Goal: Communication & Community: Answer question/provide support

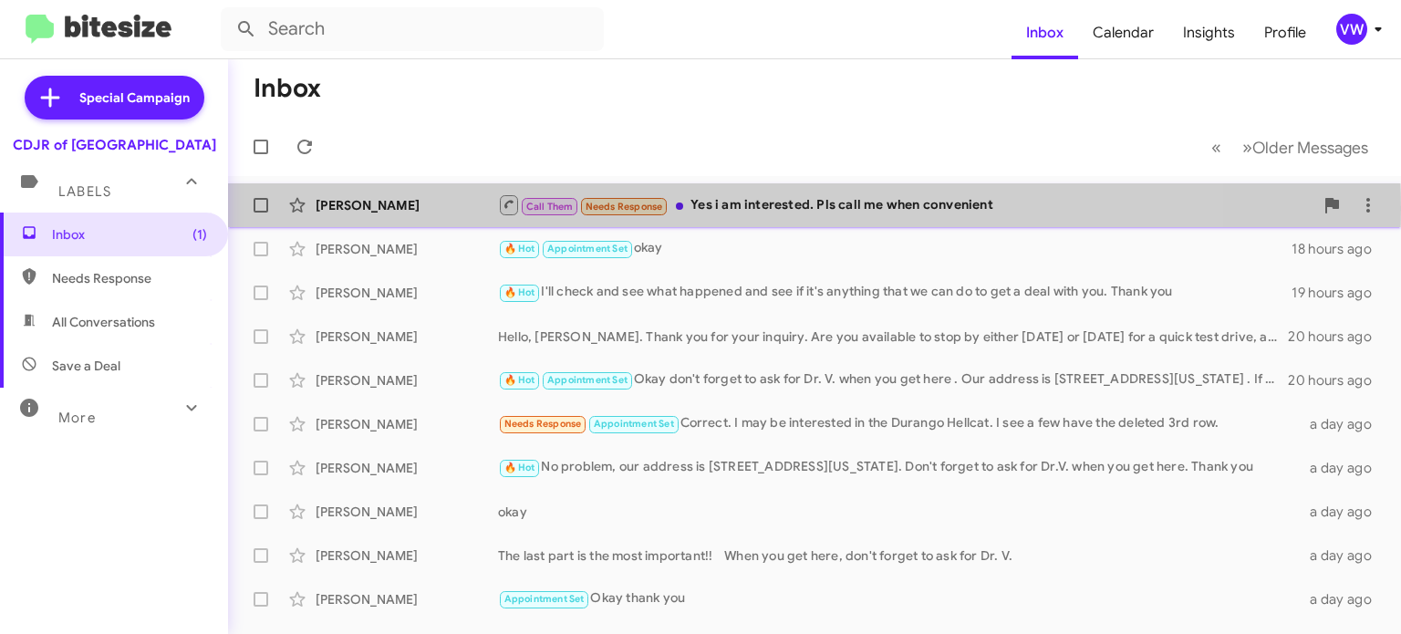
click at [616, 208] on span "Needs Response" at bounding box center [624, 207] width 78 height 12
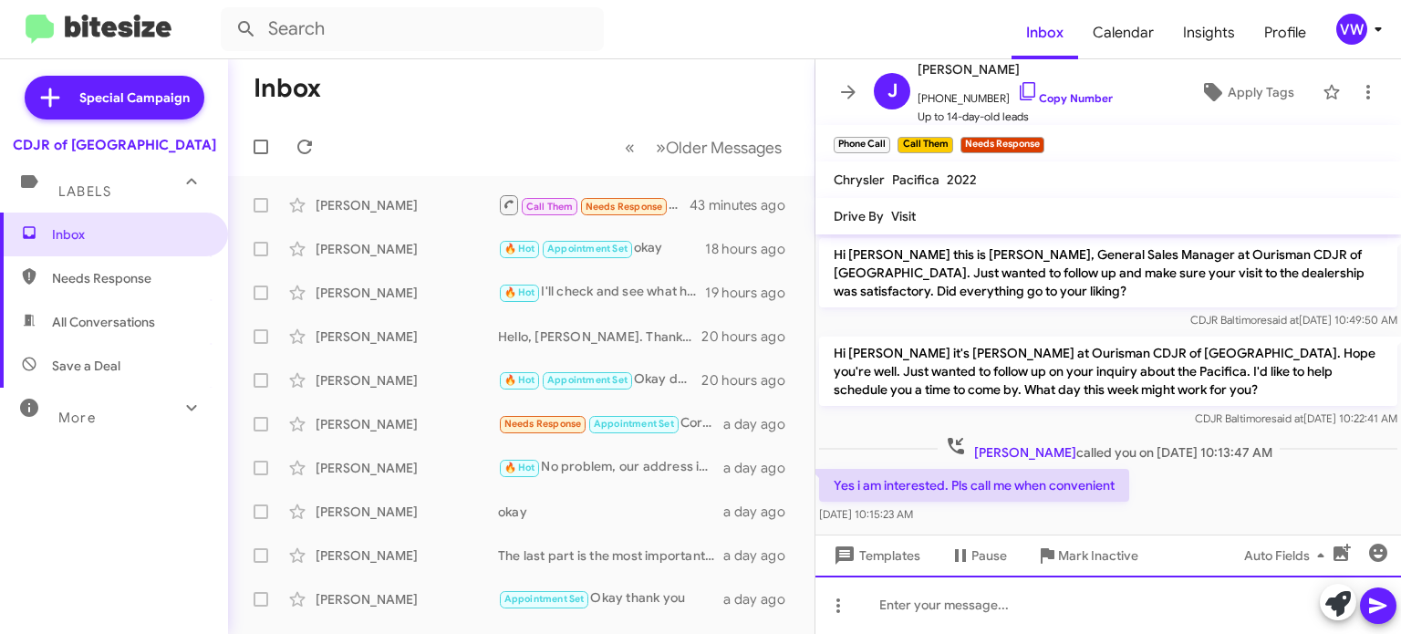
click at [991, 605] on div at bounding box center [1107, 604] width 585 height 58
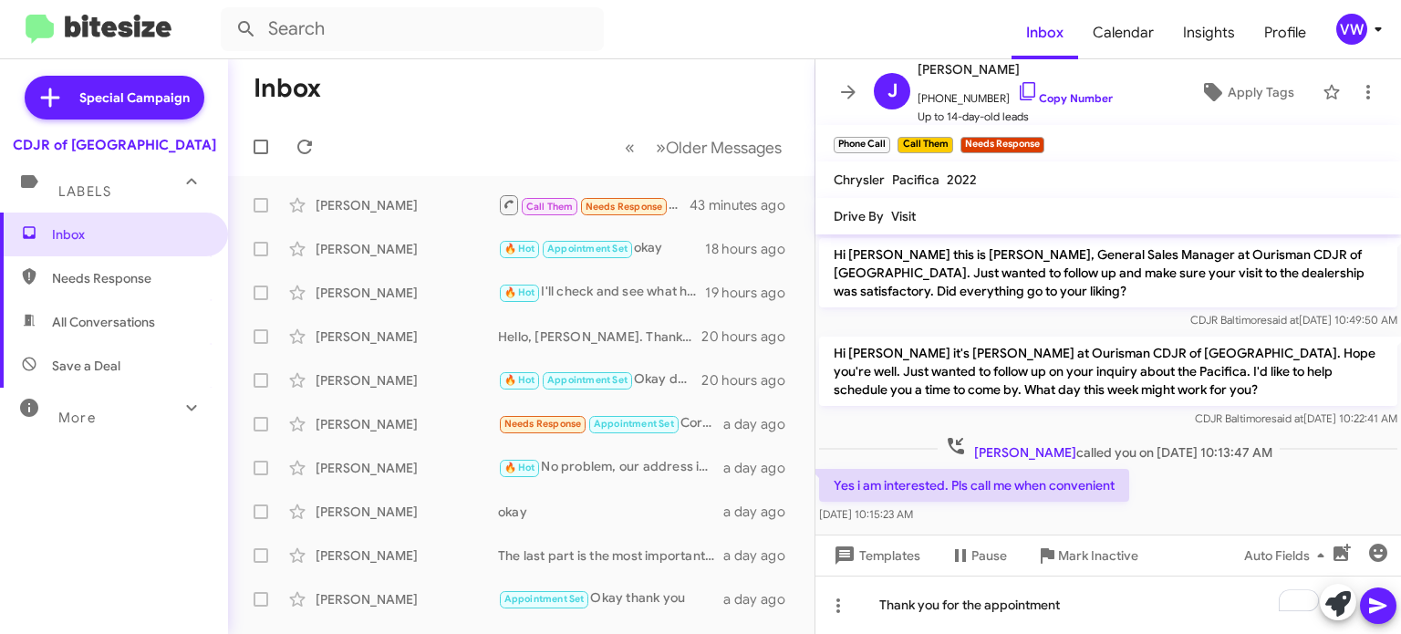
click at [1392, 610] on button at bounding box center [1378, 605] width 36 height 36
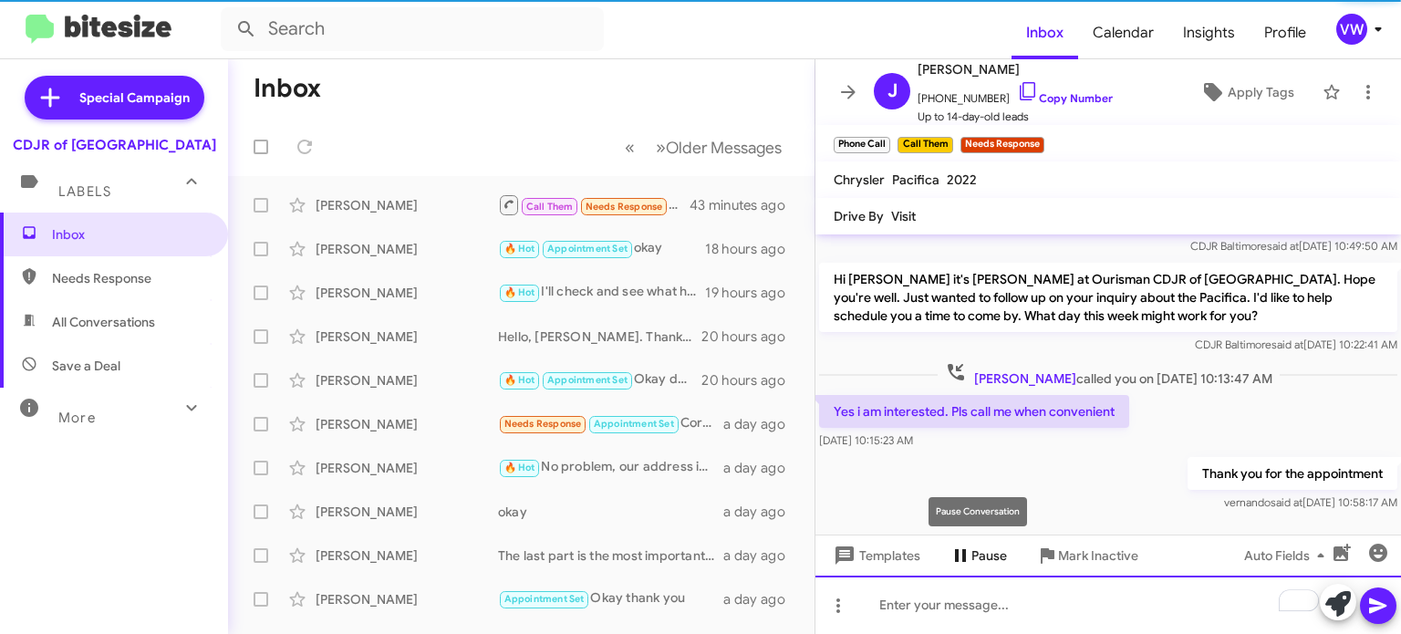
scroll to position [78, 0]
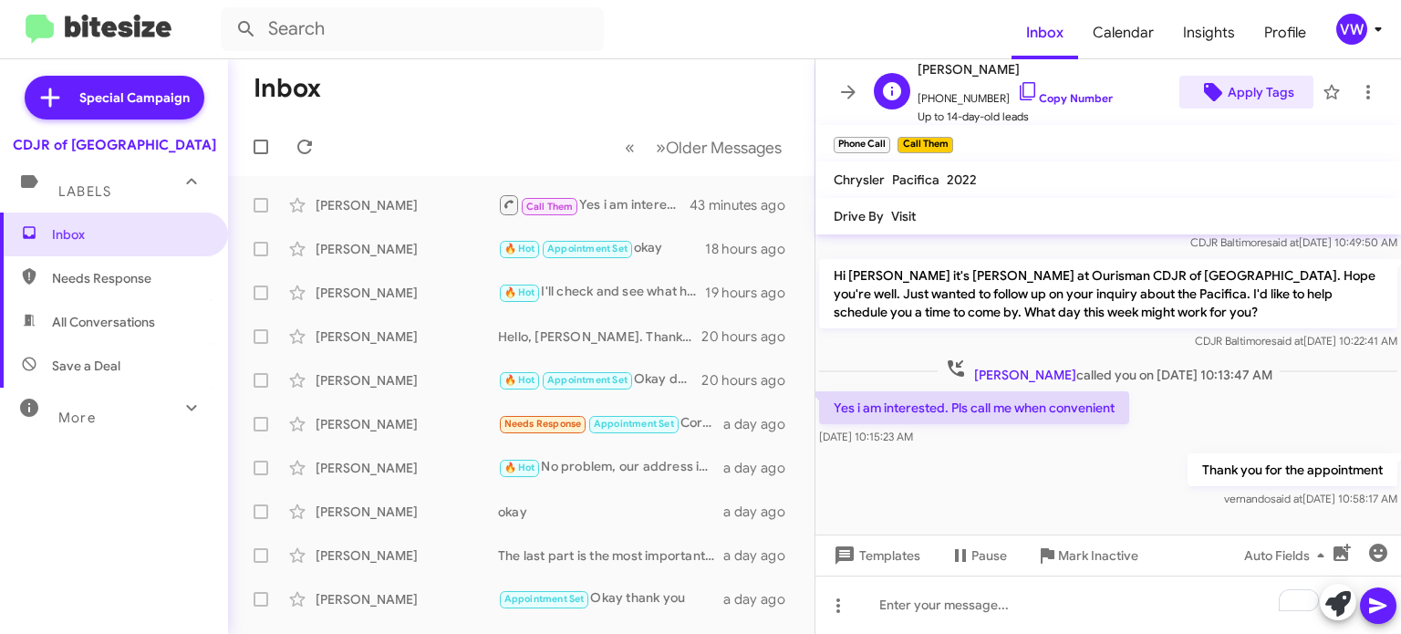
click at [1237, 96] on span "Apply Tags" at bounding box center [1260, 92] width 67 height 33
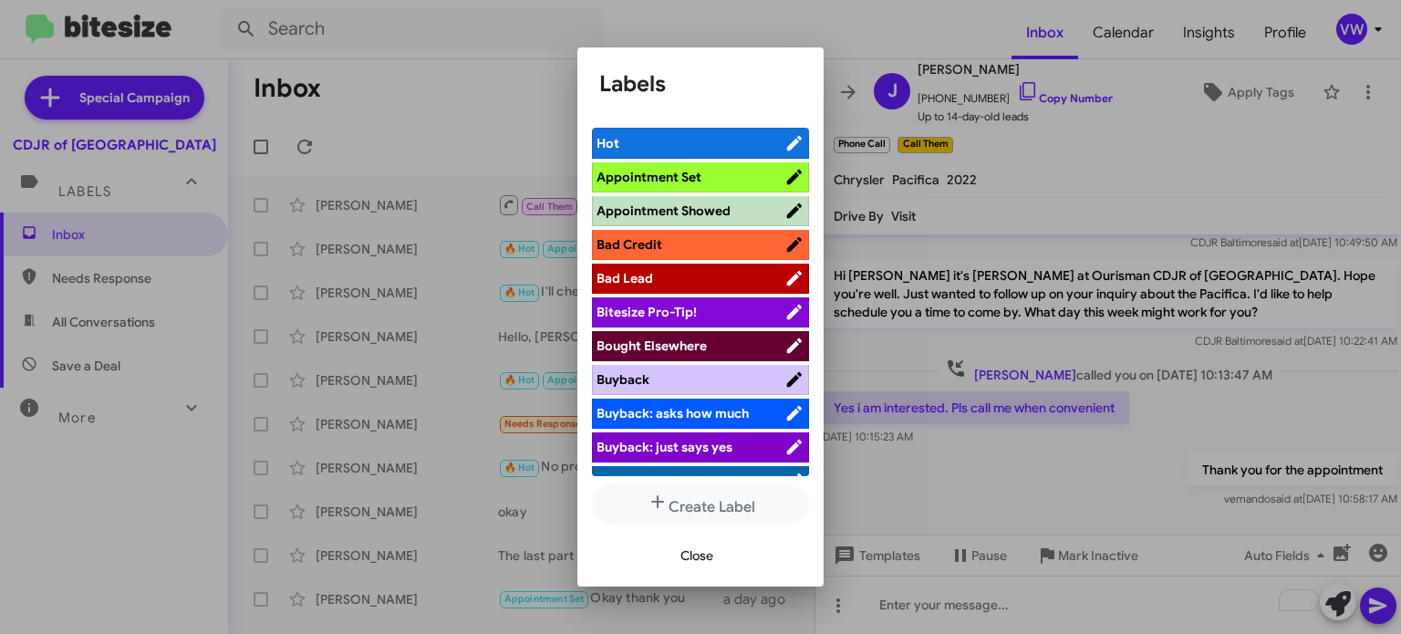
click at [647, 179] on span "Appointment Set" at bounding box center [648, 177] width 105 height 16
drag, startPoint x: 698, startPoint y: 568, endPoint x: 710, endPoint y: 559, distance: 15.7
click at [700, 566] on span "Close" at bounding box center [696, 555] width 33 height 33
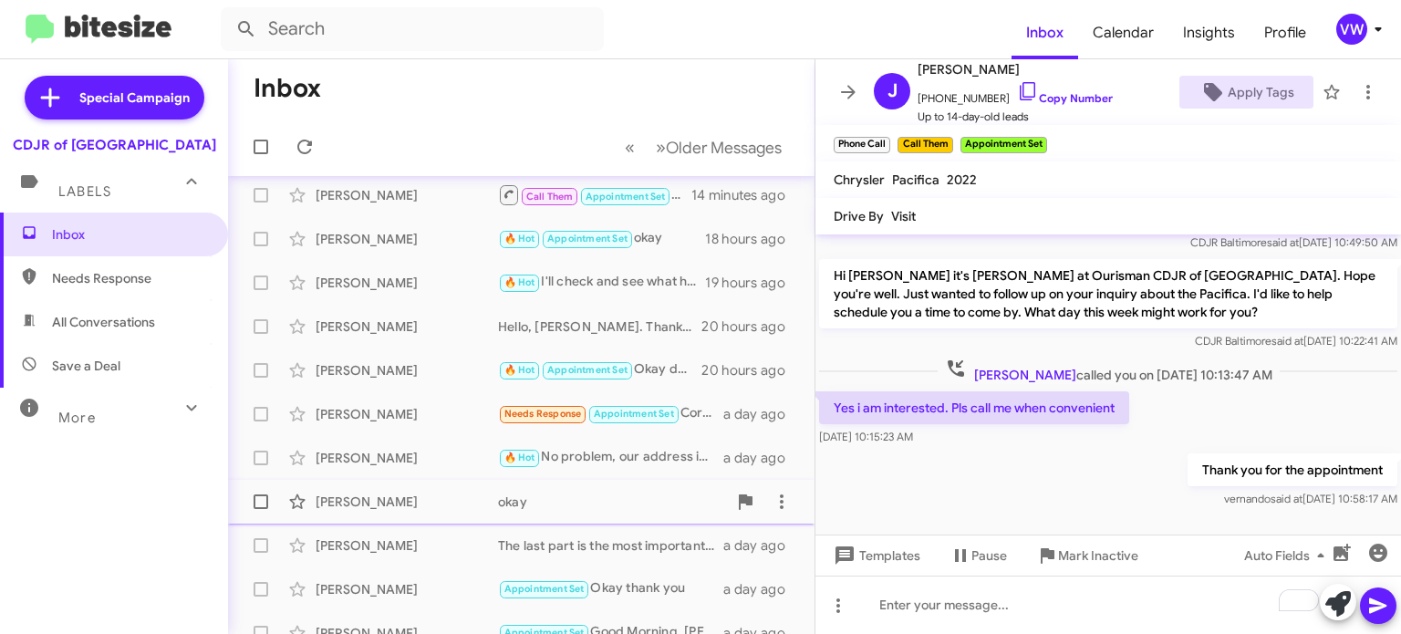
scroll to position [0, 0]
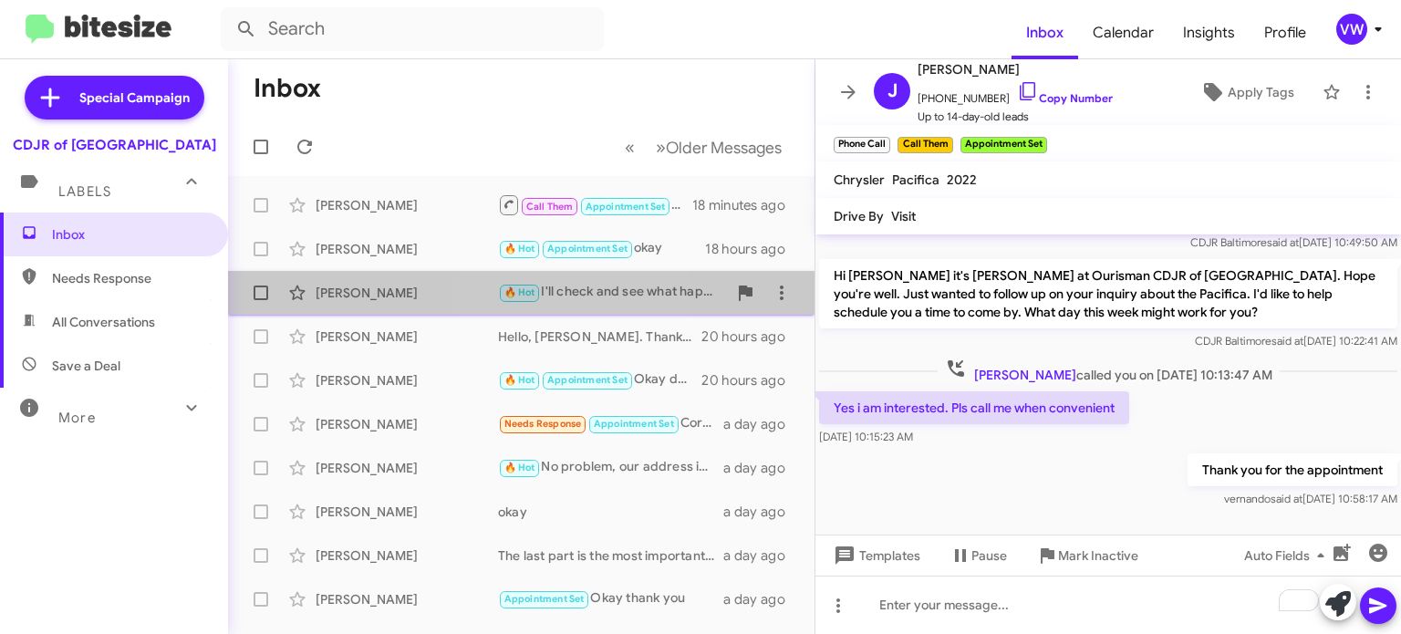
click at [534, 285] on small "🔥 Hot" at bounding box center [519, 293] width 39 height 17
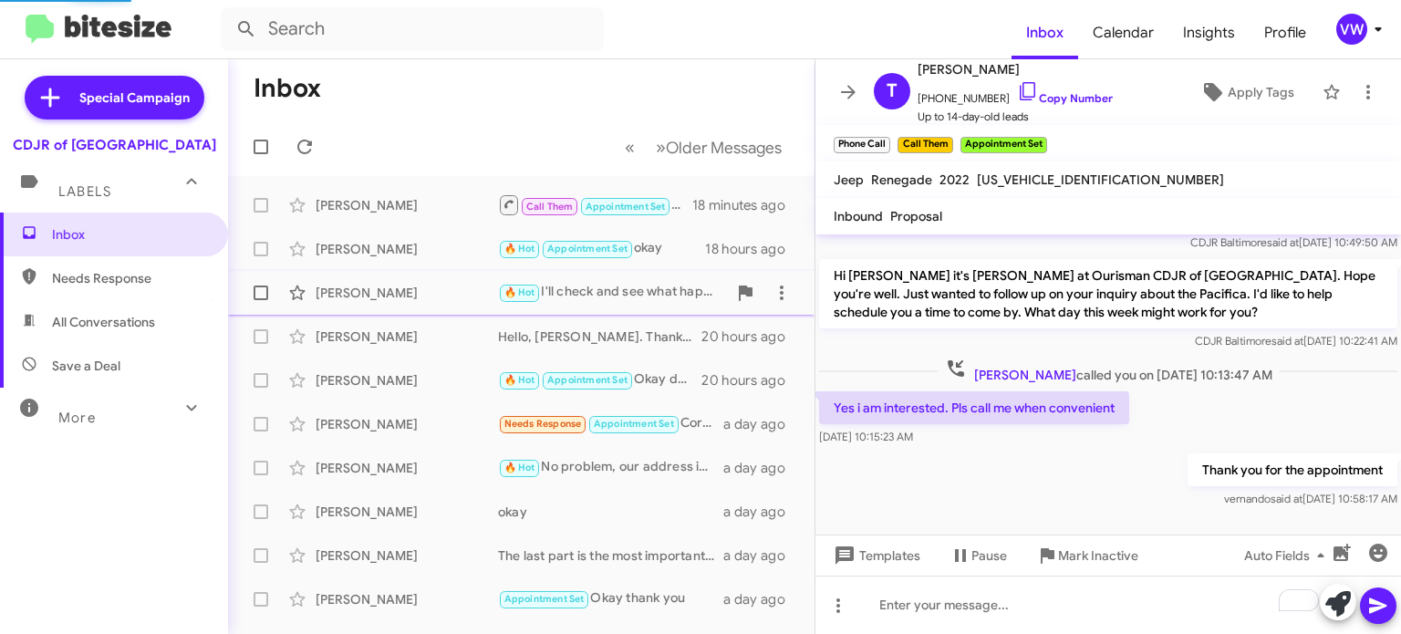
scroll to position [220, 0]
click at [658, 294] on div "🔥 Hot I'll check and see what happened and see if it's anything that we can do …" at bounding box center [612, 292] width 229 height 21
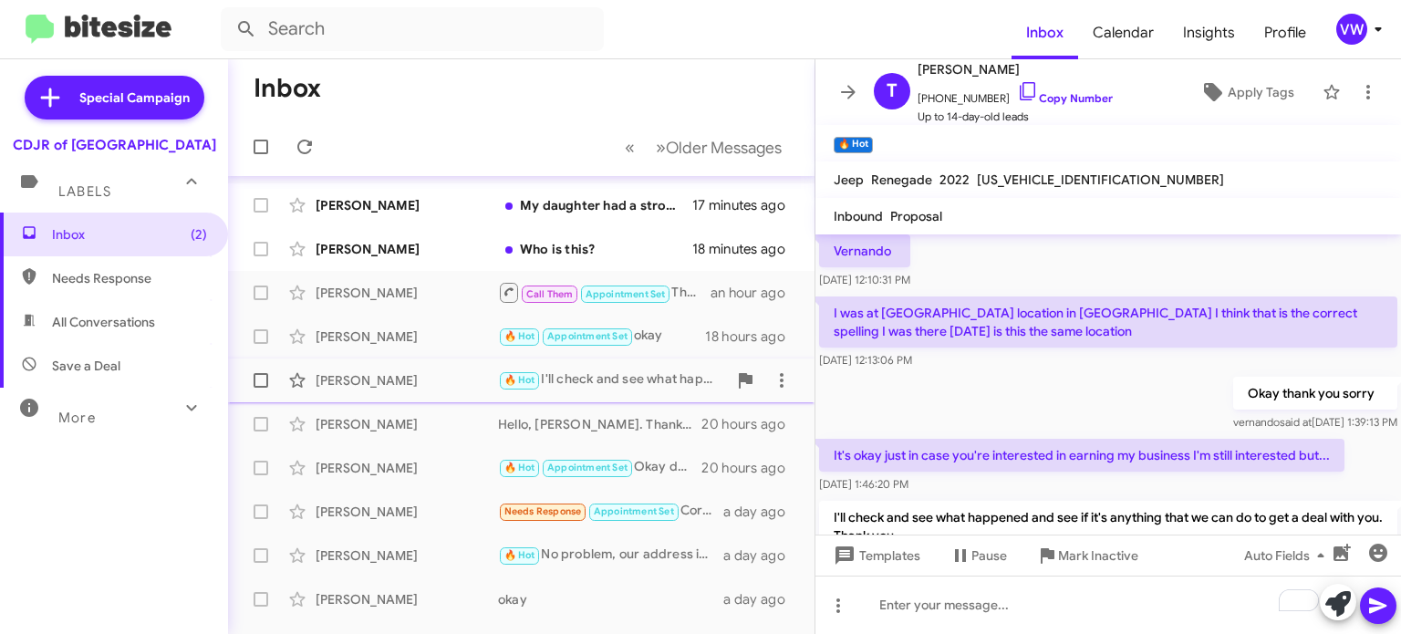
scroll to position [0, 0]
click at [572, 200] on div "My daughter had a stroke. I need to put a hold on things." at bounding box center [612, 205] width 229 height 18
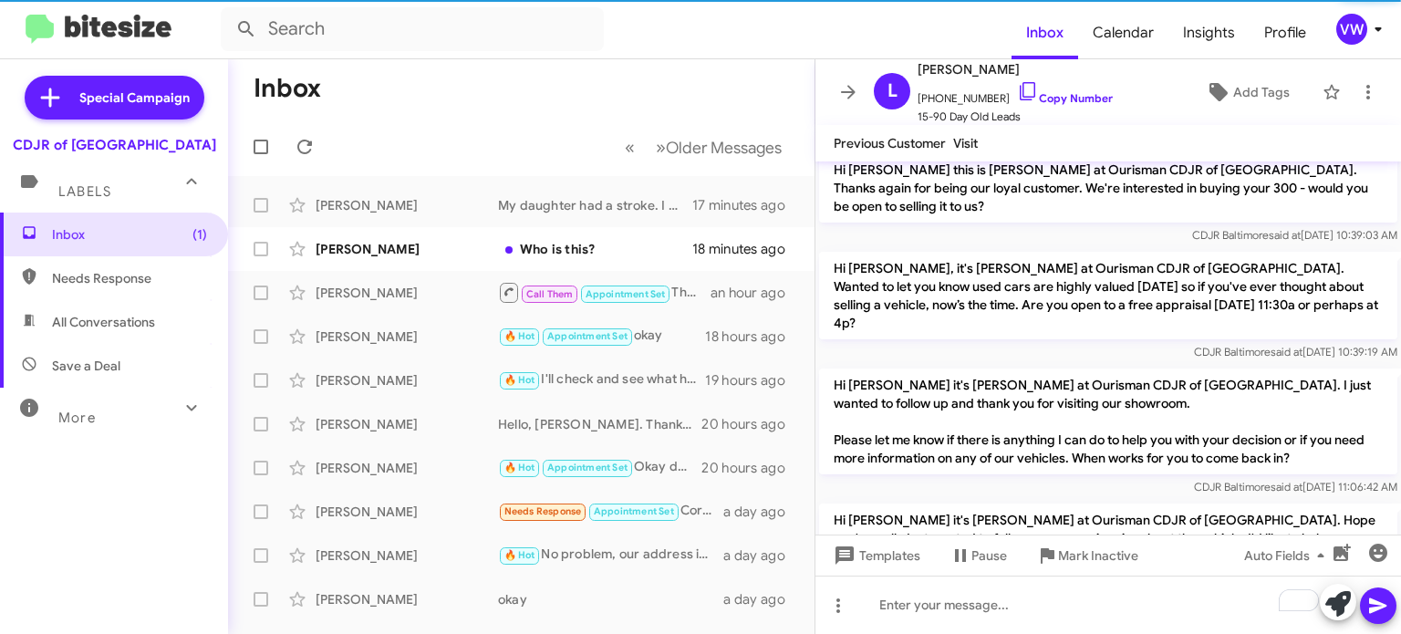
scroll to position [1009, 0]
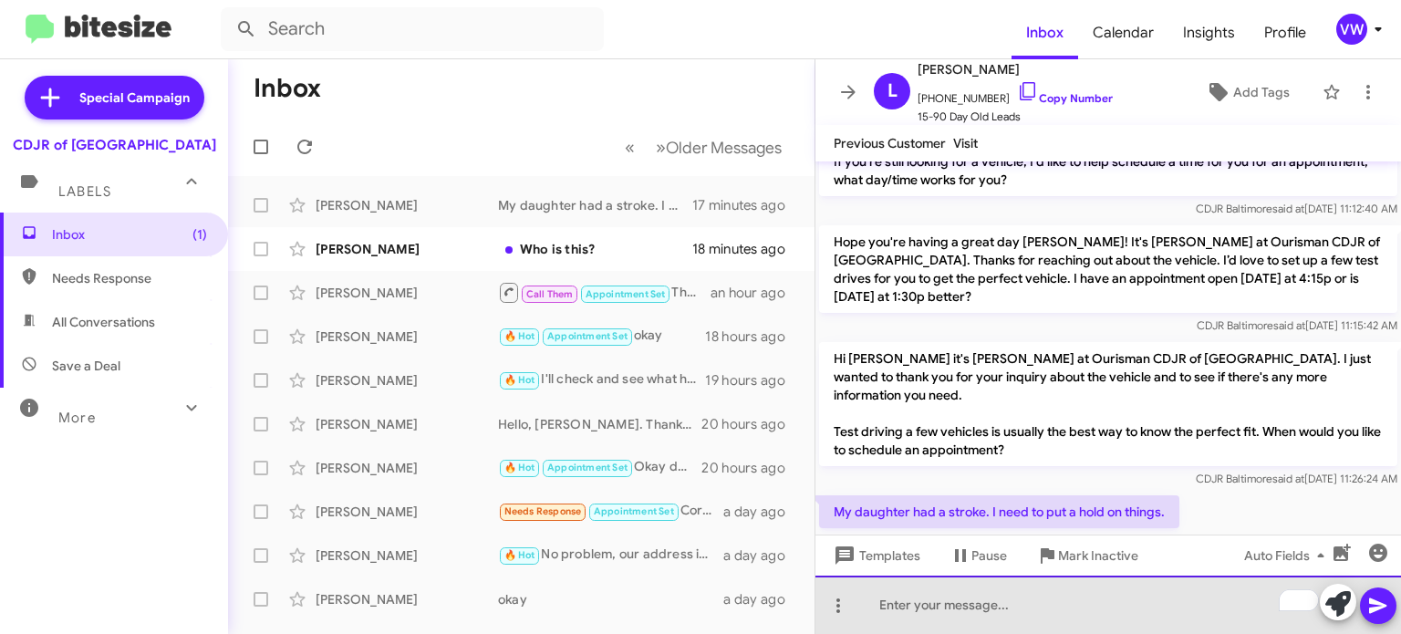
click at [958, 614] on div "To enrich screen reader interactions, please activate Accessibility in Grammarl…" at bounding box center [1107, 604] width 585 height 58
click at [1114, 627] on div "Okay this is [PERSON_NAME] i'm so sorry to hear that I'll keep" at bounding box center [1107, 604] width 585 height 58
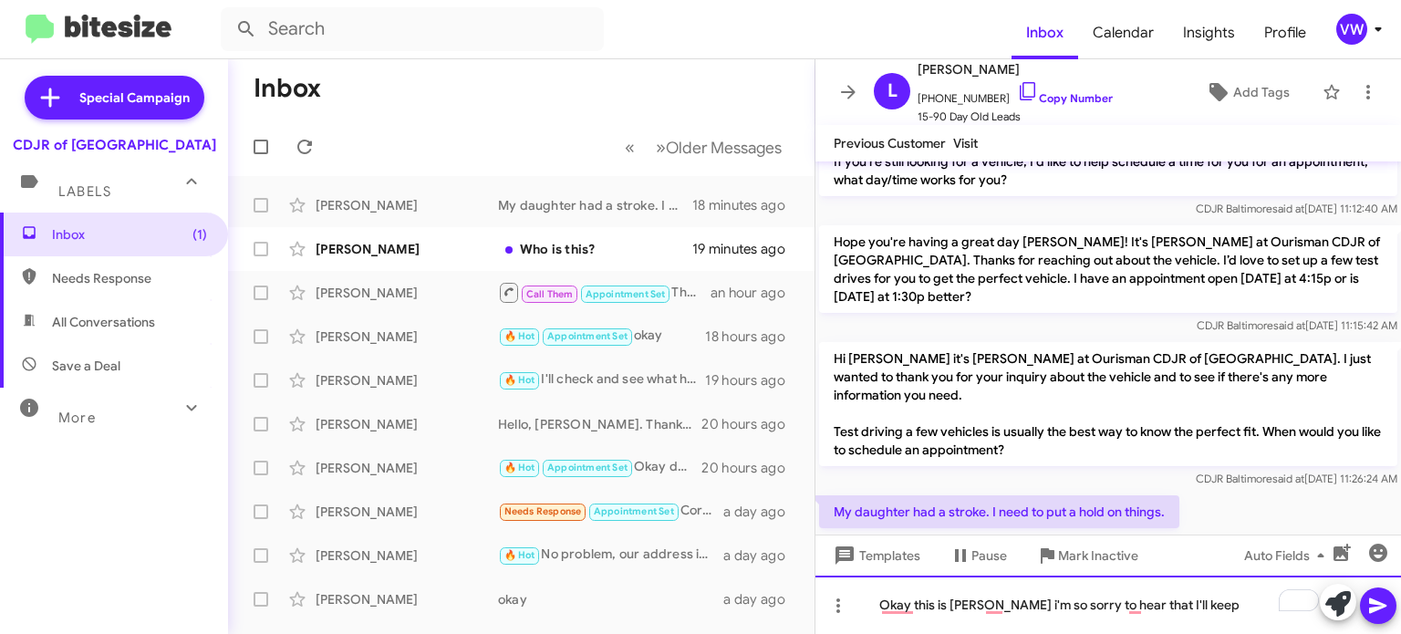
click at [960, 603] on div "Okay this is [PERSON_NAME] i'm so sorry to hear that I'll keep" at bounding box center [1107, 604] width 585 height 58
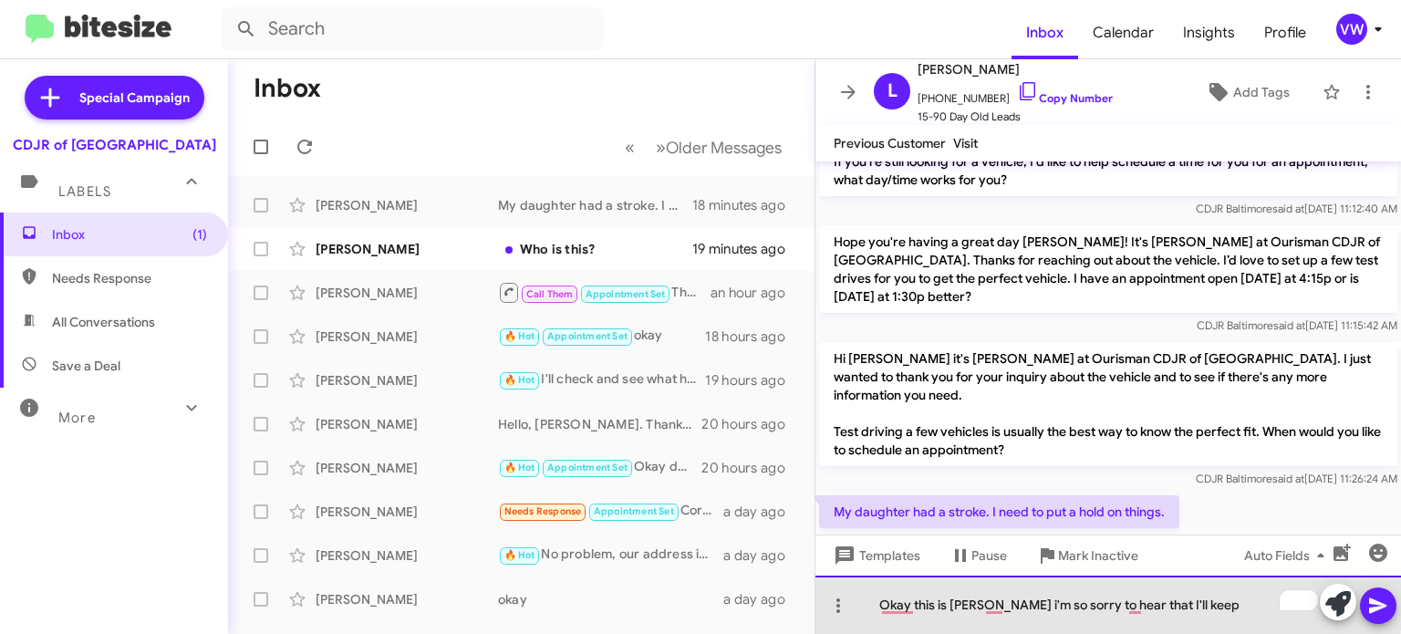
click at [978, 603] on div "Okay this is [PERSON_NAME] i'm so sorry to hear that I'll keep" at bounding box center [1107, 604] width 585 height 58
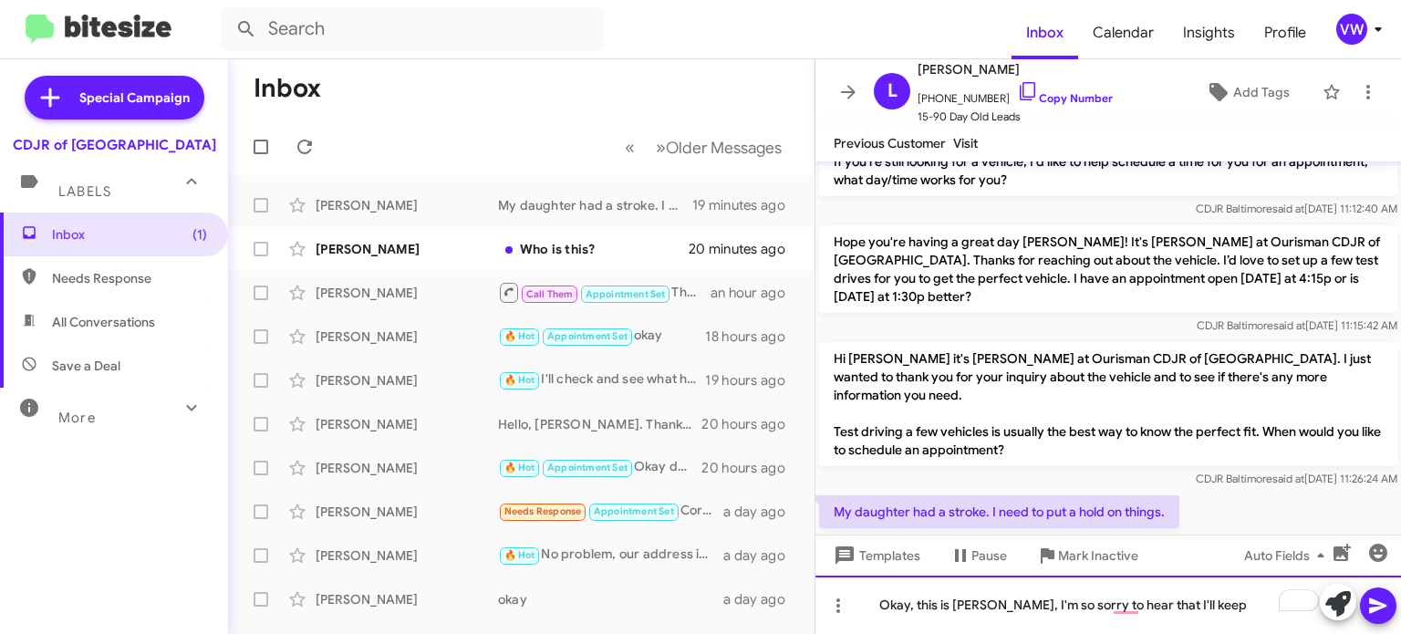
click at [1029, 608] on div "Okay, this is [PERSON_NAME], I'm so sorry to hear that I'll keep" at bounding box center [1107, 604] width 585 height 58
click at [1197, 596] on div "Okay, this is [PERSON_NAME], I'm sorry to hear that I'll keep" at bounding box center [1107, 604] width 585 height 58
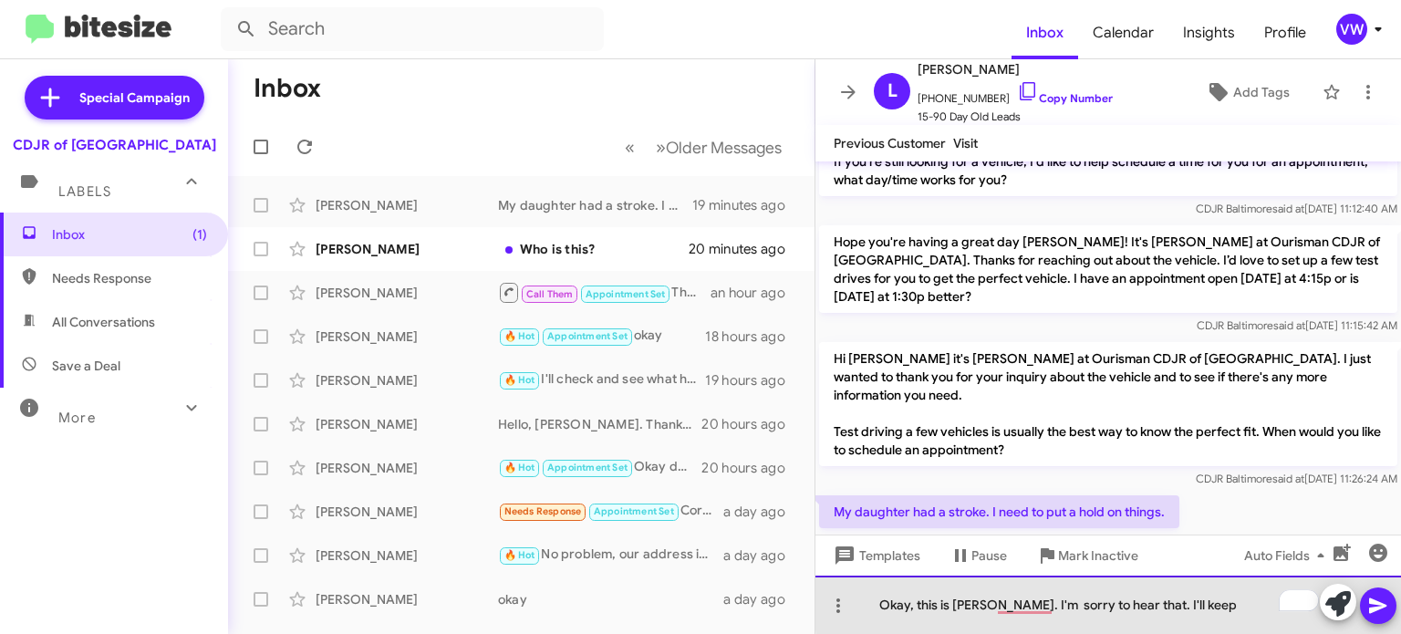
click at [1209, 605] on div "Okay, this is [PERSON_NAME]. I'm sorry to hear that. I'll keep" at bounding box center [1107, 604] width 585 height 58
drag, startPoint x: 1178, startPoint y: 612, endPoint x: 1193, endPoint y: 606, distance: 15.6
click at [1179, 609] on div "Okay, this is [PERSON_NAME]. I'm sorry to hear that. I'll keep" at bounding box center [1107, 604] width 585 height 58
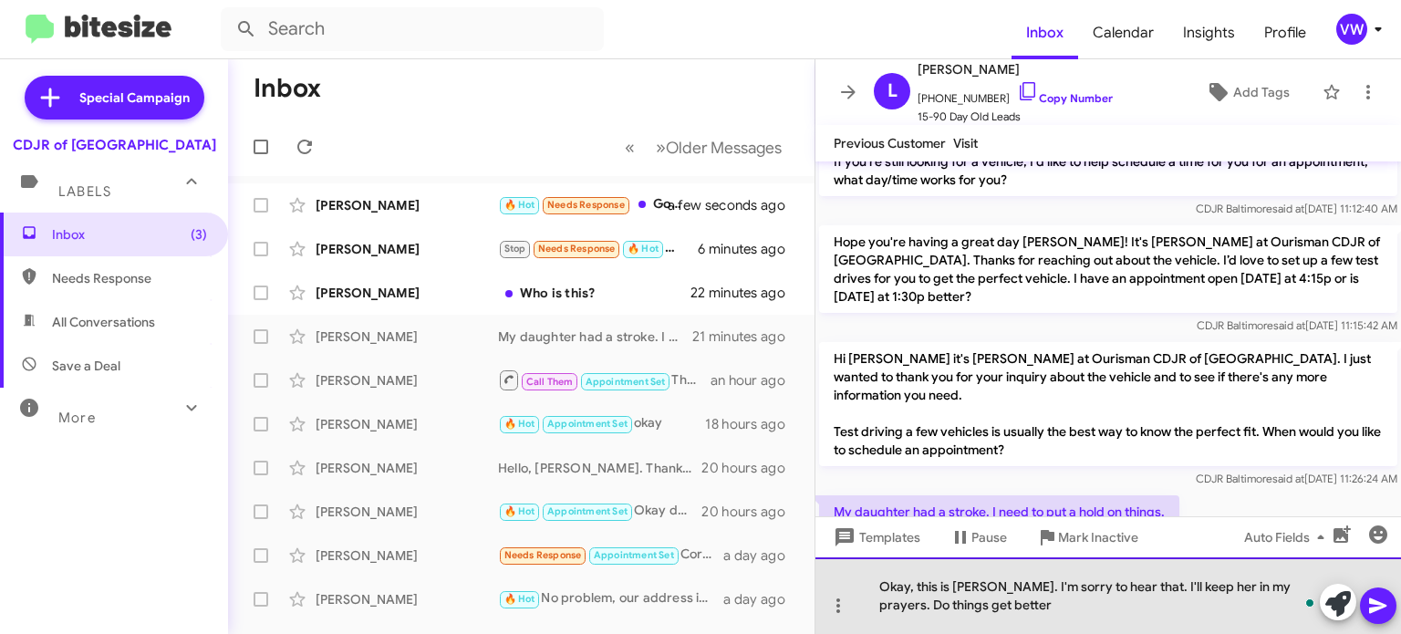
click at [1305, 584] on div "Okay, this is [PERSON_NAME]. I'm sorry to hear that. I'll keep her in my prayer…" at bounding box center [1107, 595] width 585 height 77
click at [1031, 603] on div "Okay, this is [PERSON_NAME]. I'm sorry to hear that. I'll keep her in my prayer…" at bounding box center [1107, 595] width 585 height 77
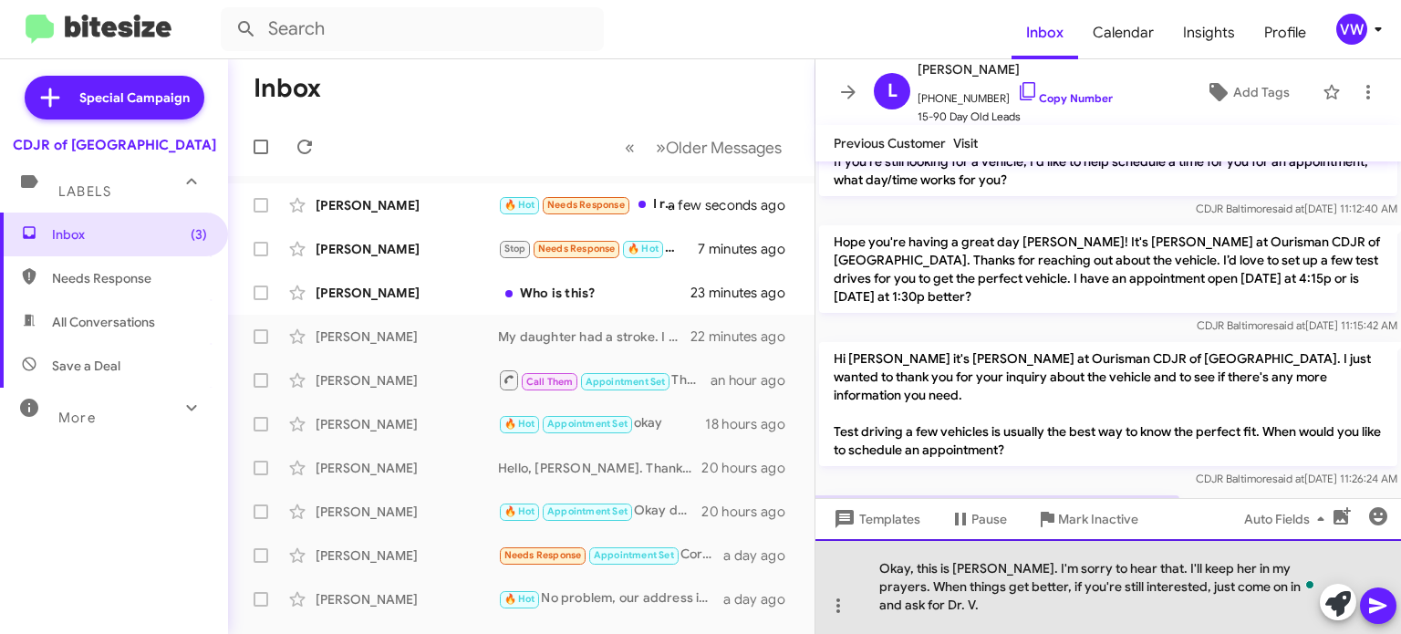
click at [888, 621] on div "Okay, this is [PERSON_NAME]. I'm sorry to hear that. I'll keep her in my prayer…" at bounding box center [1107, 586] width 585 height 95
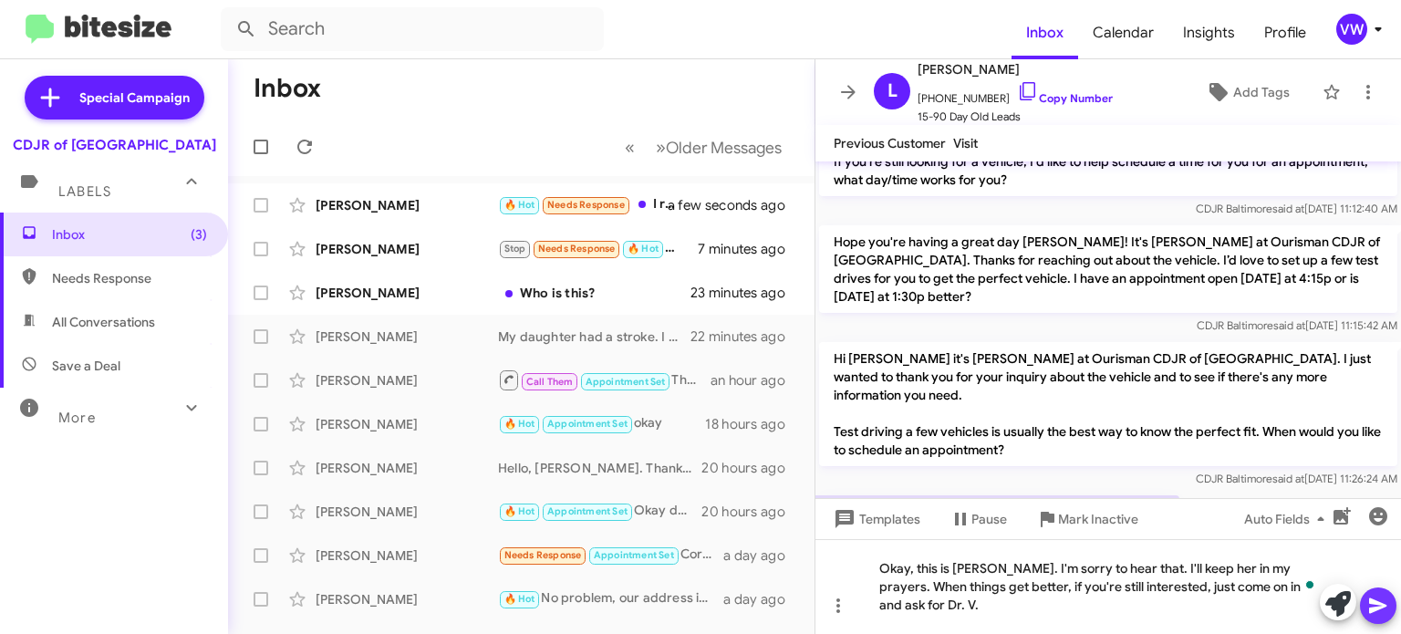
click at [1373, 598] on icon at bounding box center [1378, 606] width 22 height 22
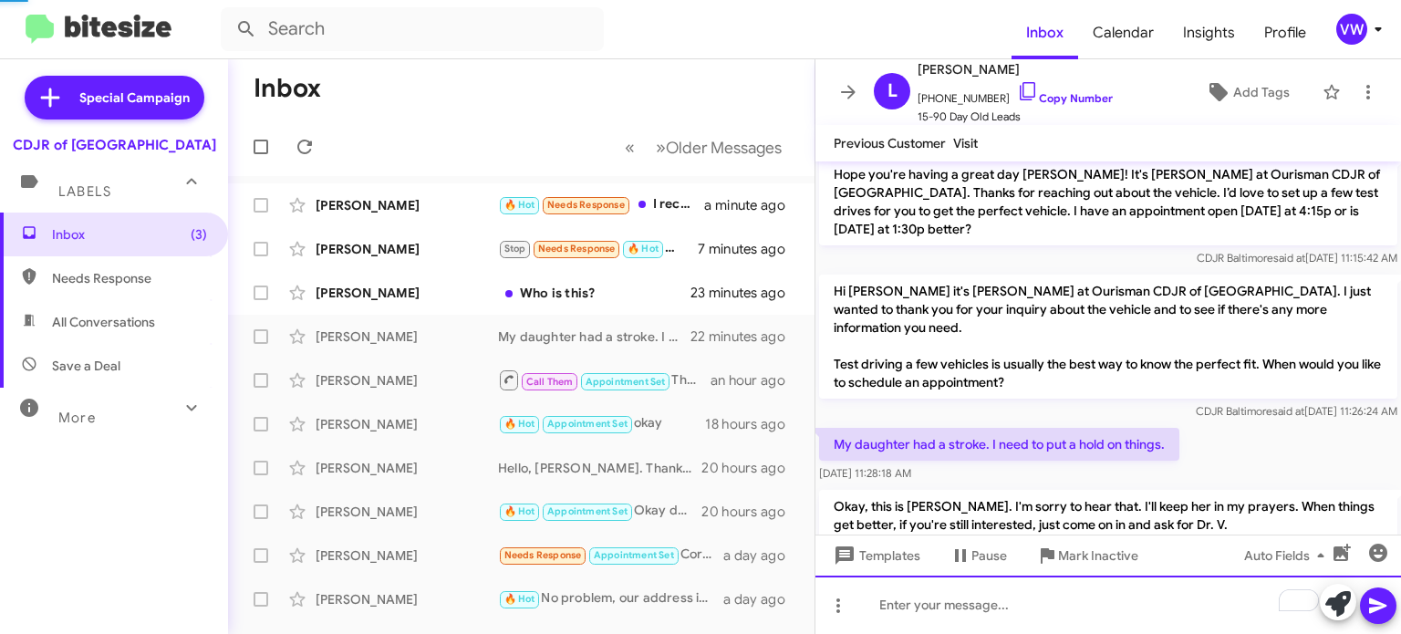
scroll to position [1093, 0]
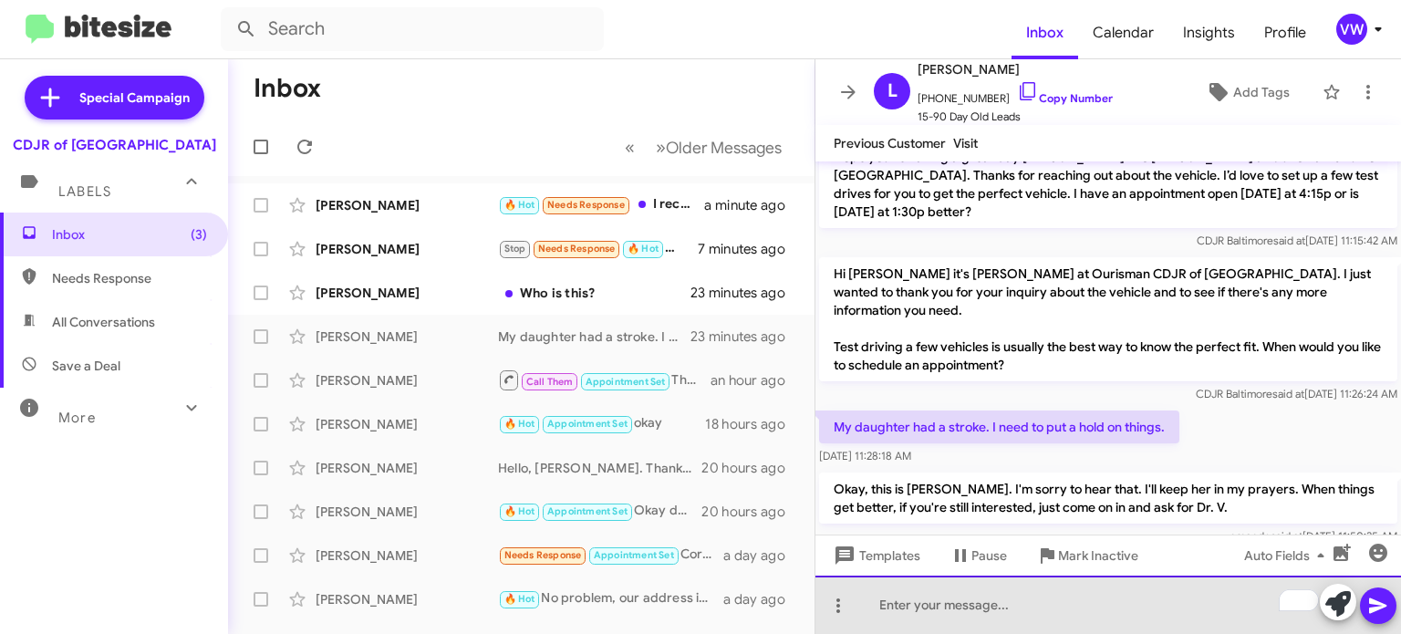
click at [988, 612] on div "To enrich screen reader interactions, please activate Accessibility in Grammarl…" at bounding box center [1107, 604] width 585 height 58
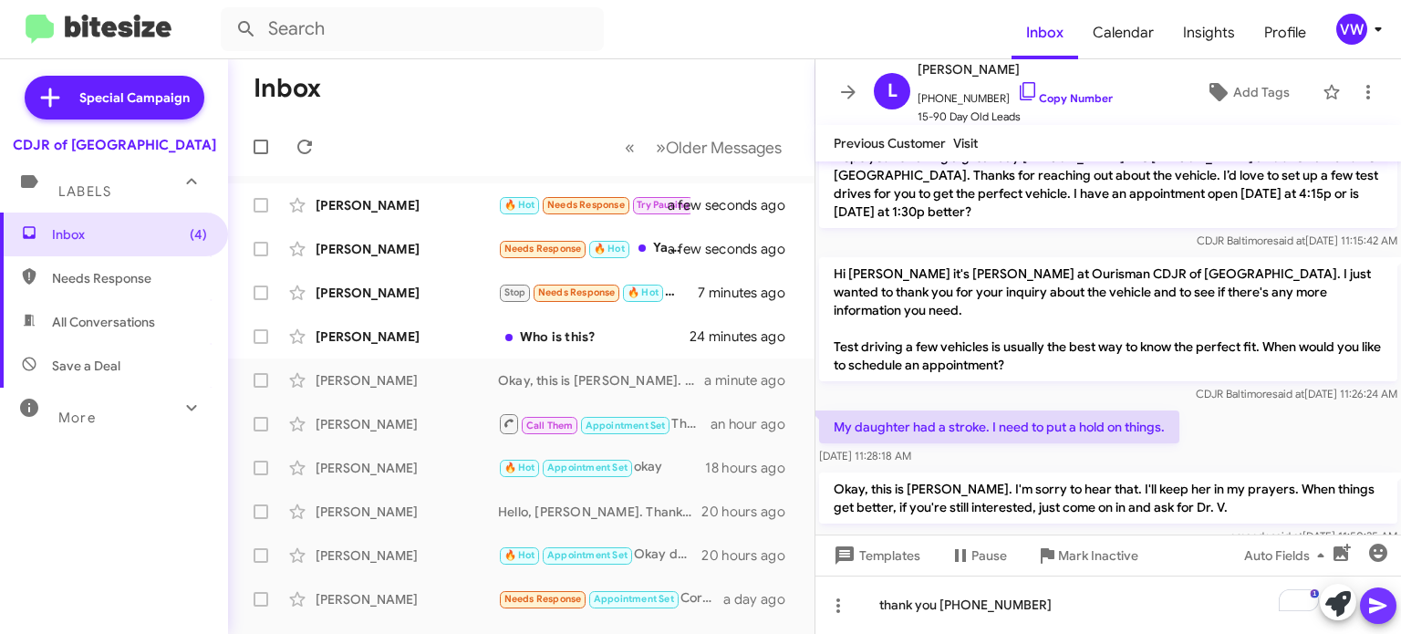
click at [1381, 595] on icon at bounding box center [1378, 606] width 22 height 22
click at [1381, 607] on icon at bounding box center [1378, 606] width 22 height 22
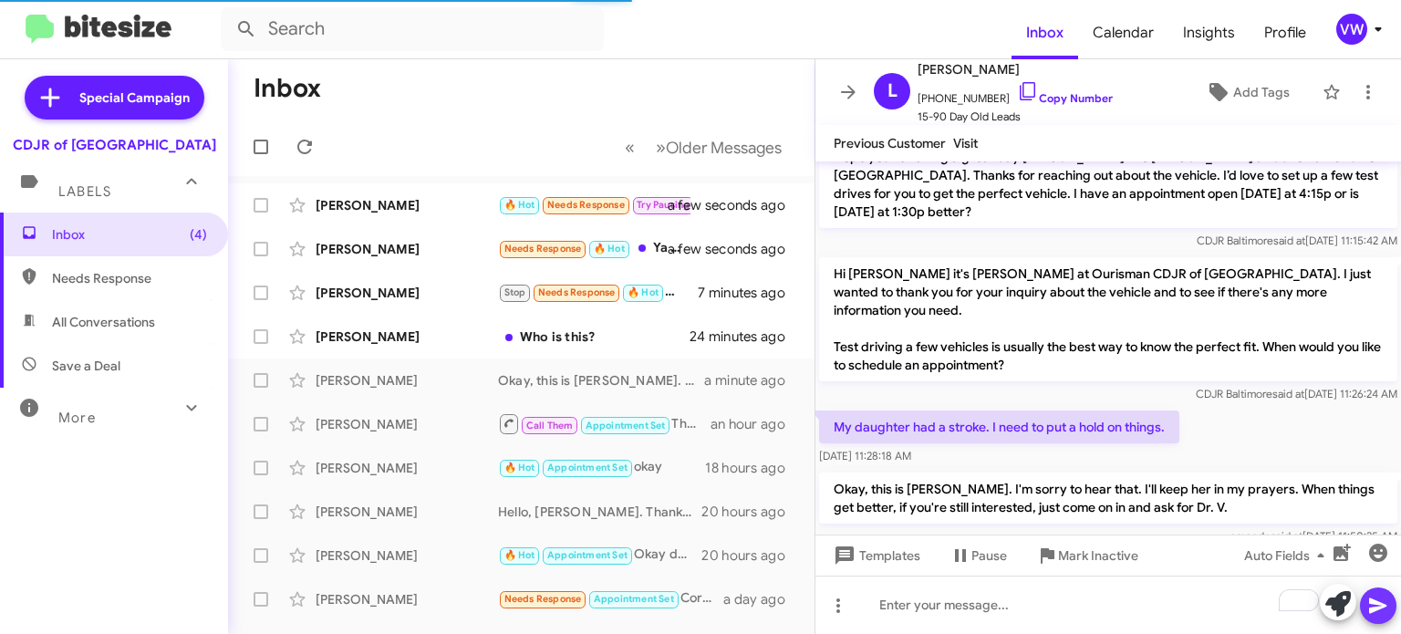
drag, startPoint x: 1378, startPoint y: 609, endPoint x: 1375, endPoint y: 619, distance: 10.4
click at [1375, 619] on span at bounding box center [1378, 605] width 22 height 36
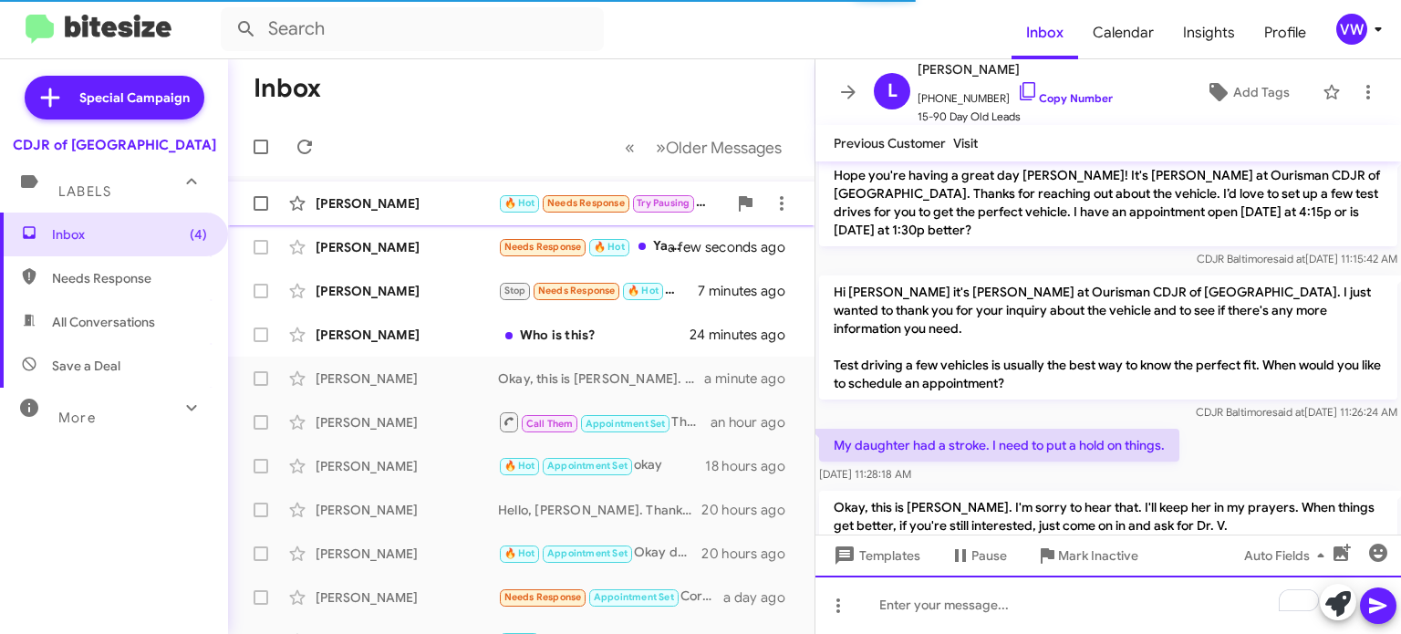
scroll to position [0, 0]
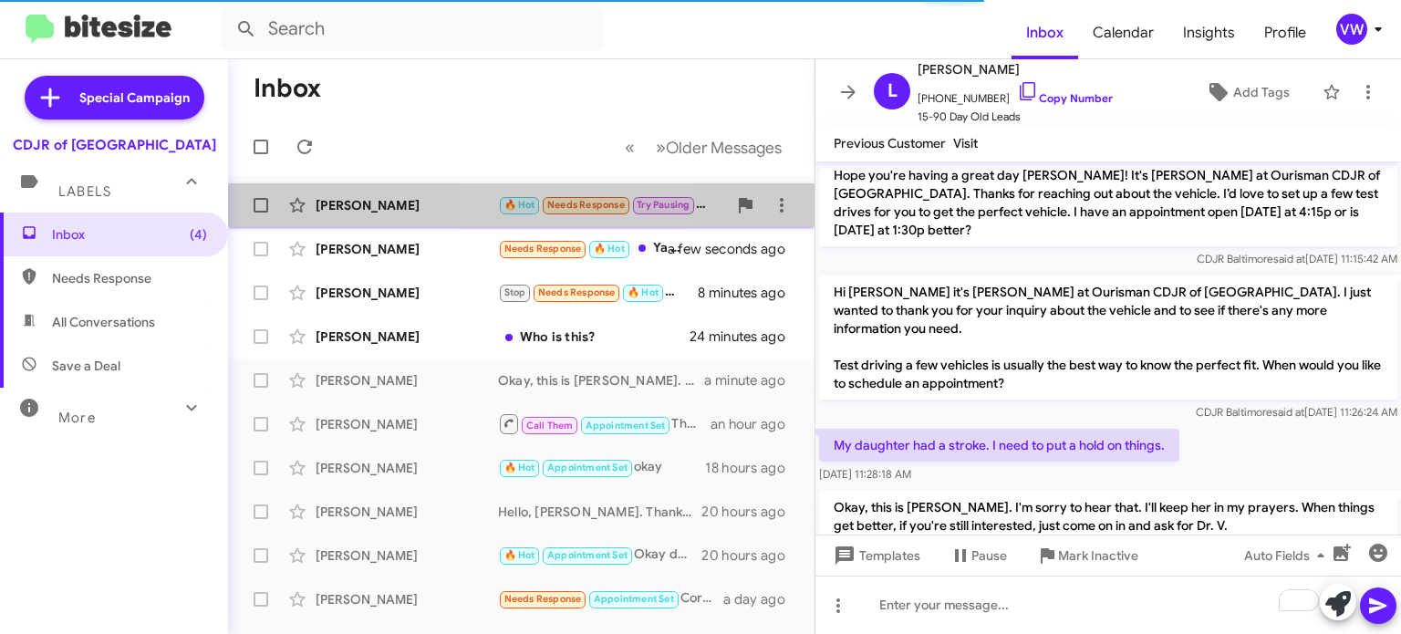
click at [579, 212] on small "Needs Response" at bounding box center [586, 205] width 86 height 17
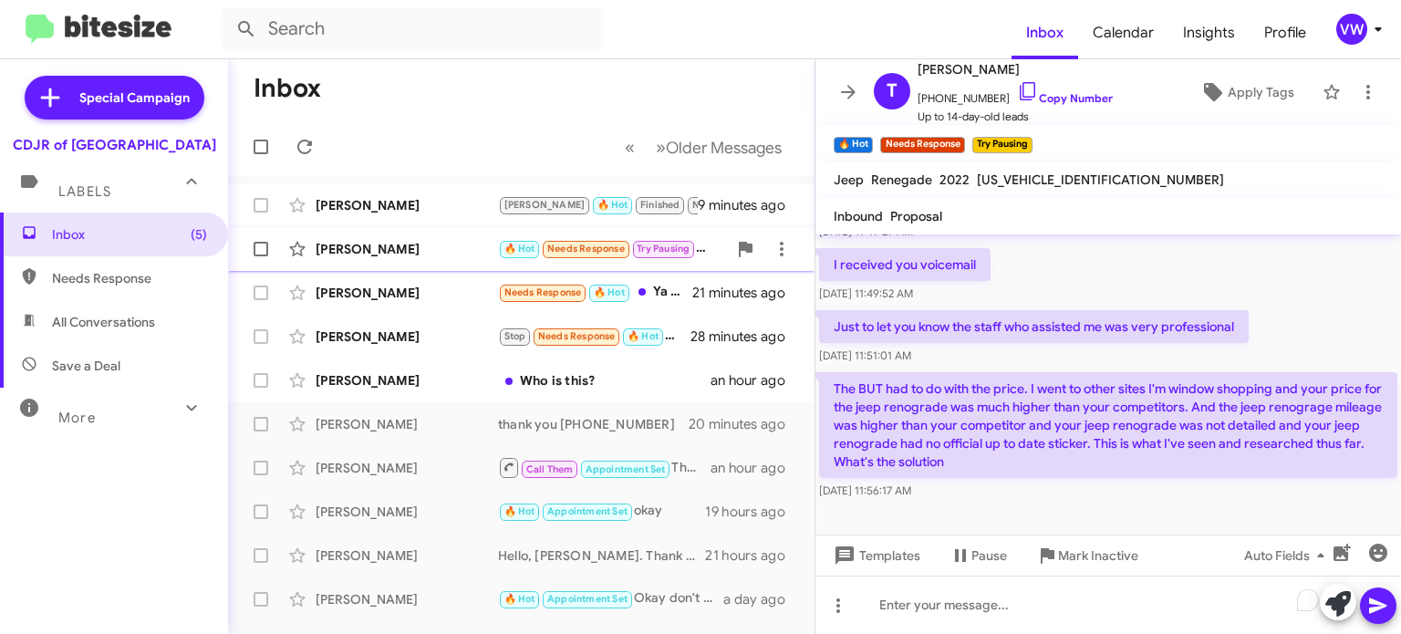
click at [589, 257] on span "🔥 Hot Needs Response Try Pausing" at bounding box center [597, 248] width 198 height 21
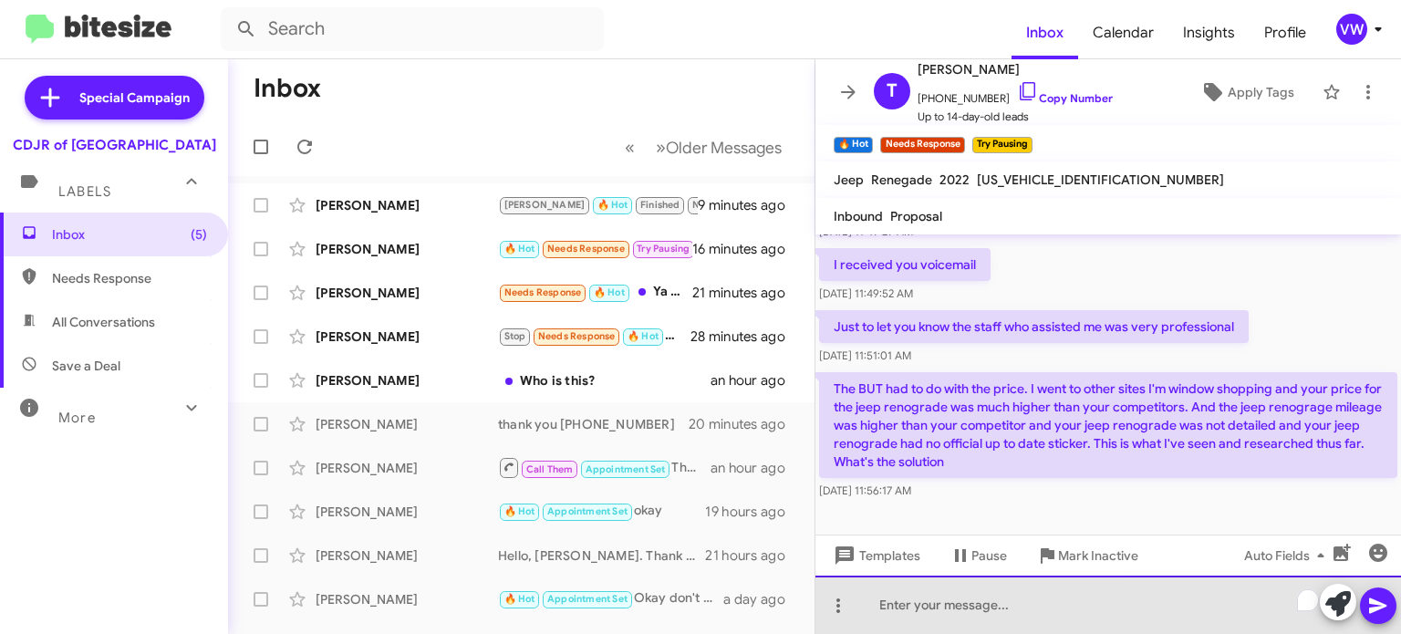
click at [912, 616] on div "To enrich screen reader interactions, please activate Accessibility in Grammarl…" at bounding box center [1107, 604] width 585 height 58
click at [1009, 602] on div "Thank you [PERSON_NAME] your sales machine is trying to call you now" at bounding box center [1107, 604] width 585 height 58
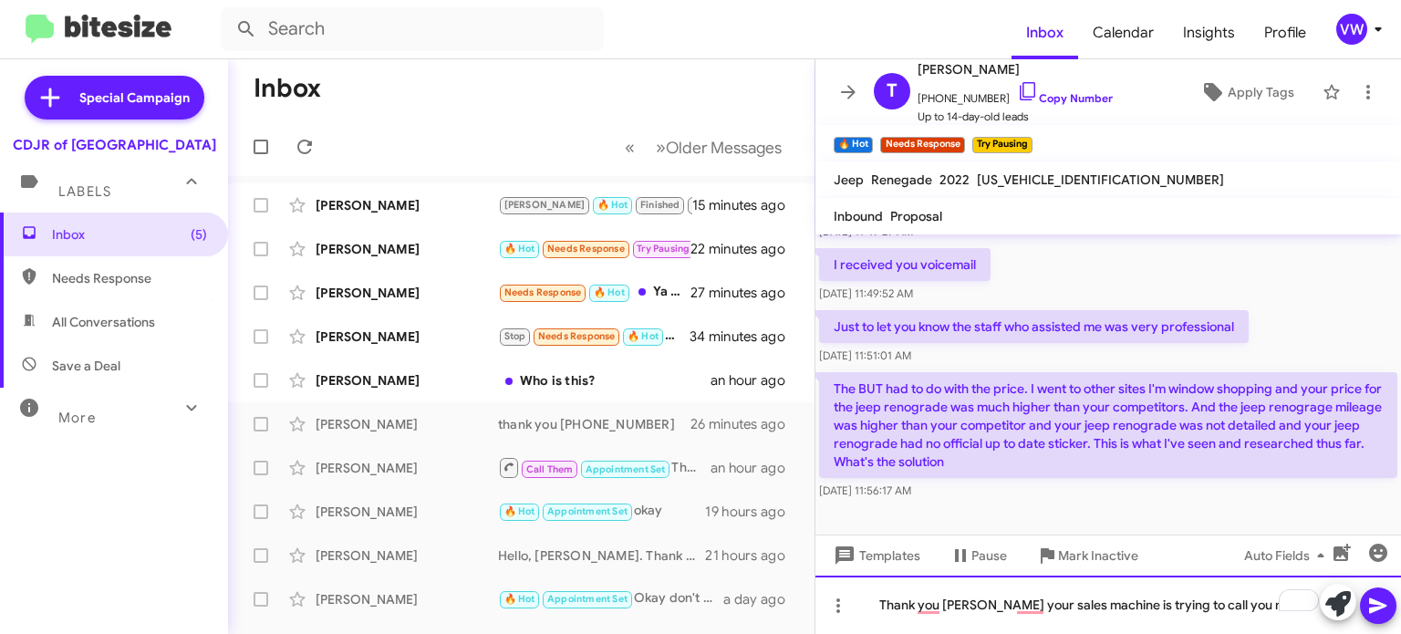
click at [958, 609] on div "Thank you [PERSON_NAME] your sales machine is trying to call you now" at bounding box center [1107, 604] width 585 height 58
click at [1133, 604] on div "Thank you, [PERSON_NAME]. Your sales machine is trying to call you now" at bounding box center [1107, 604] width 585 height 58
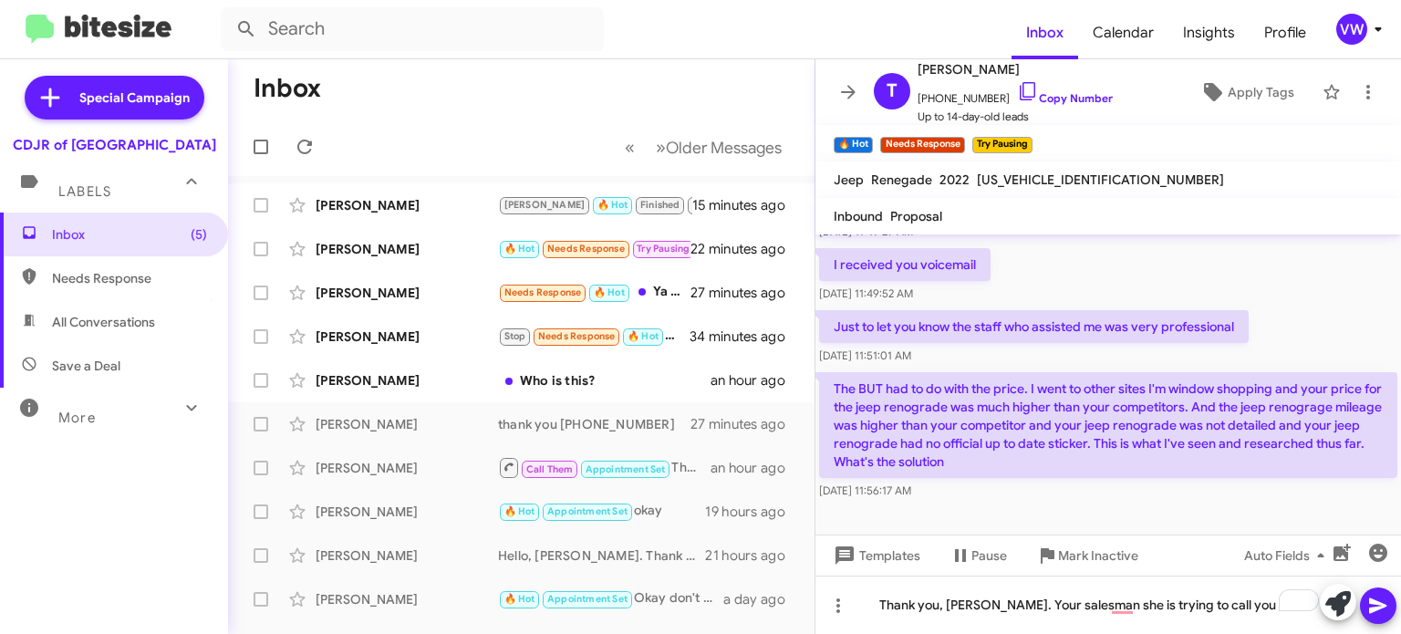
click at [1370, 610] on icon at bounding box center [1377, 606] width 17 height 16
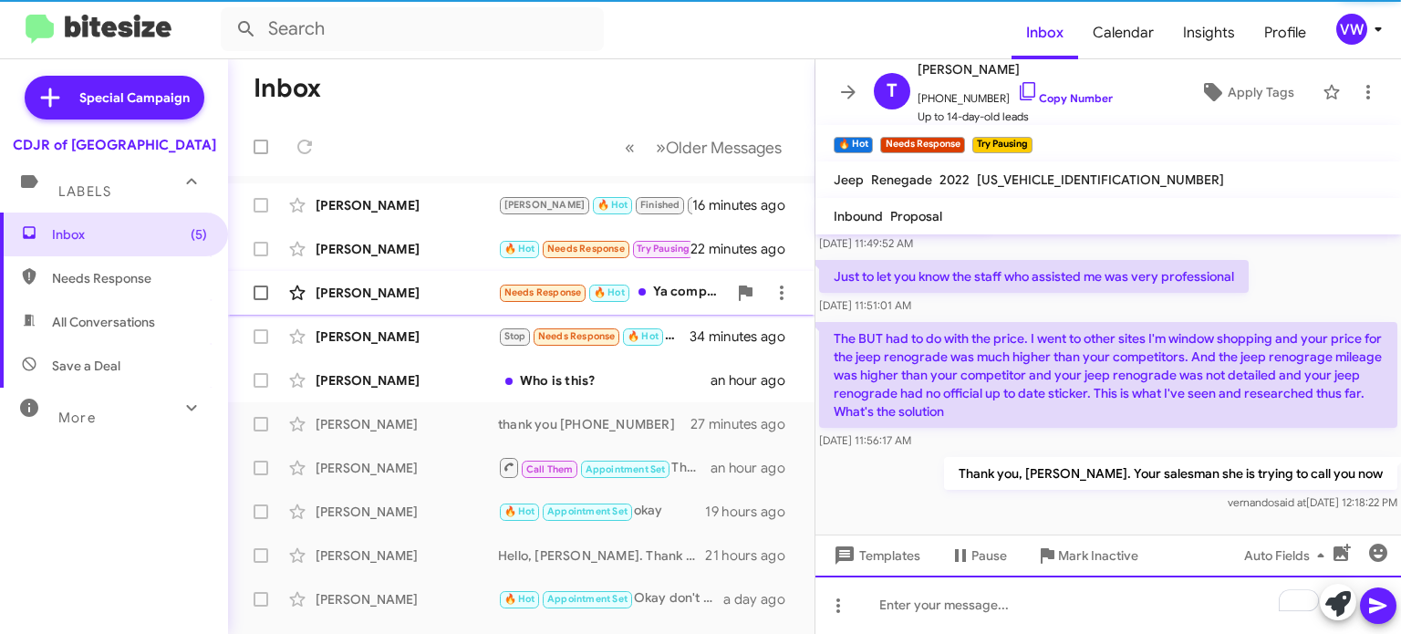
scroll to position [626, 0]
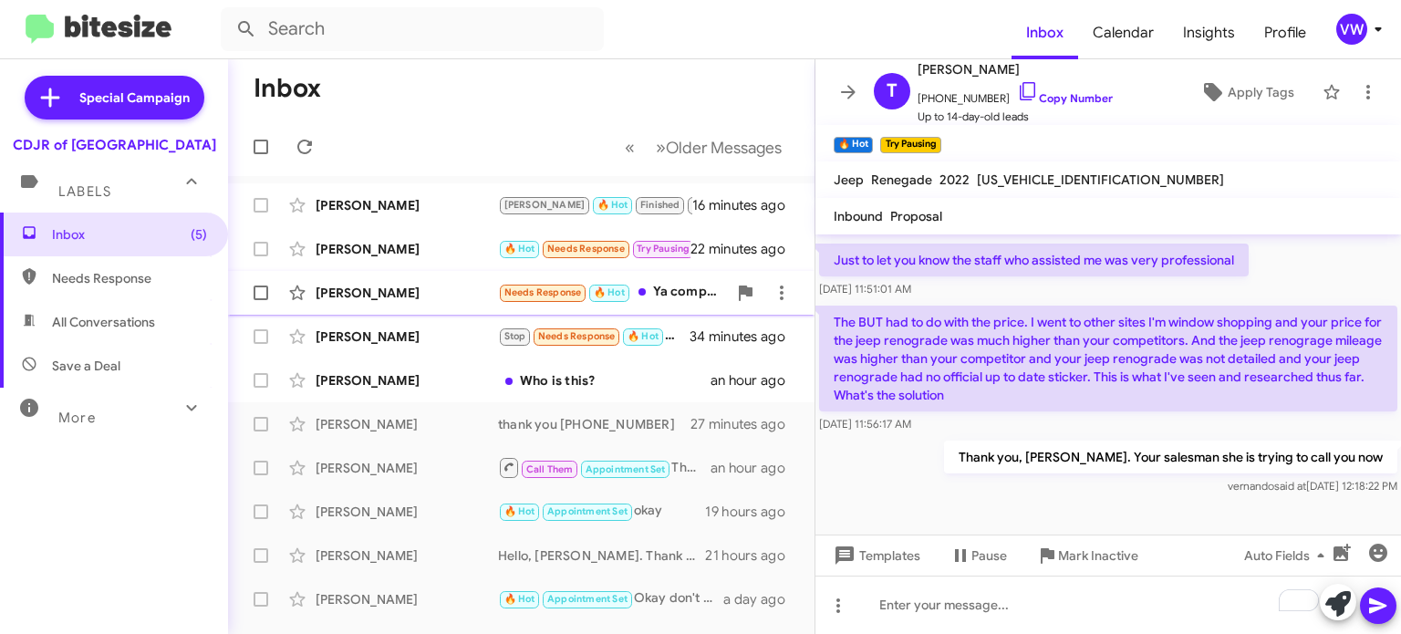
click at [536, 294] on span "Needs Response" at bounding box center [543, 292] width 78 height 12
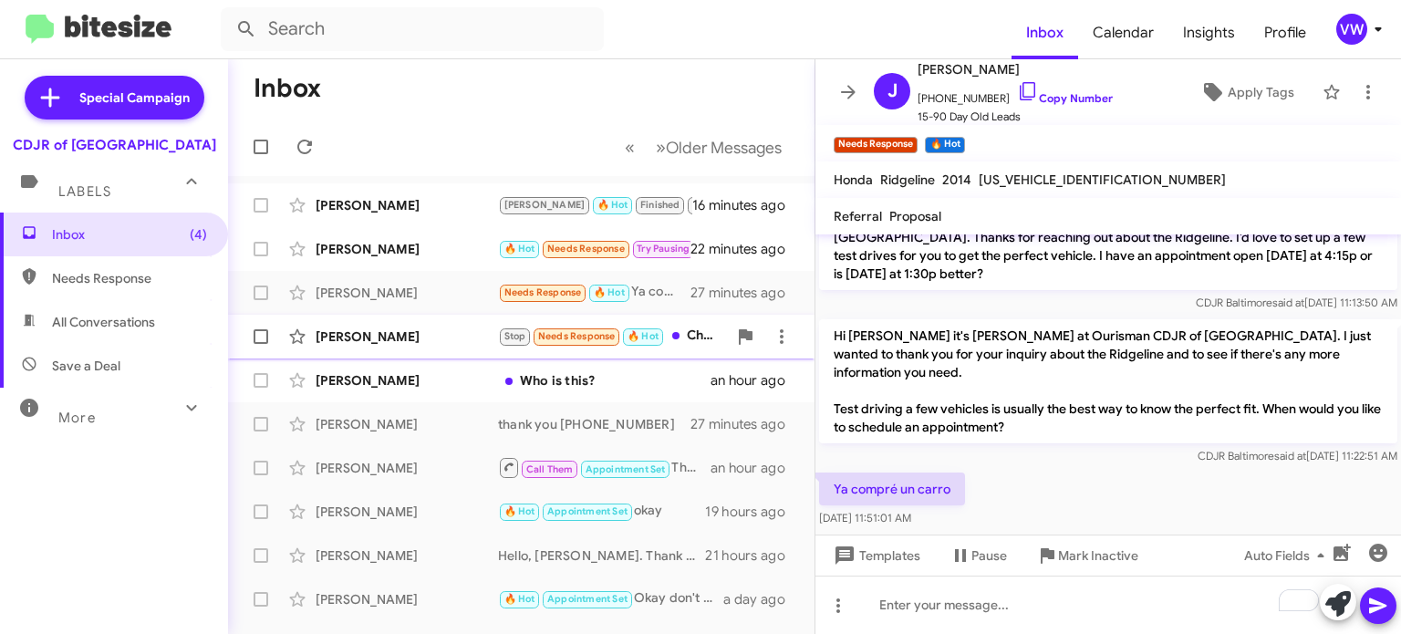
click at [566, 346] on span "Stop Needs Response 🔥 Hot" at bounding box center [581, 336] width 167 height 21
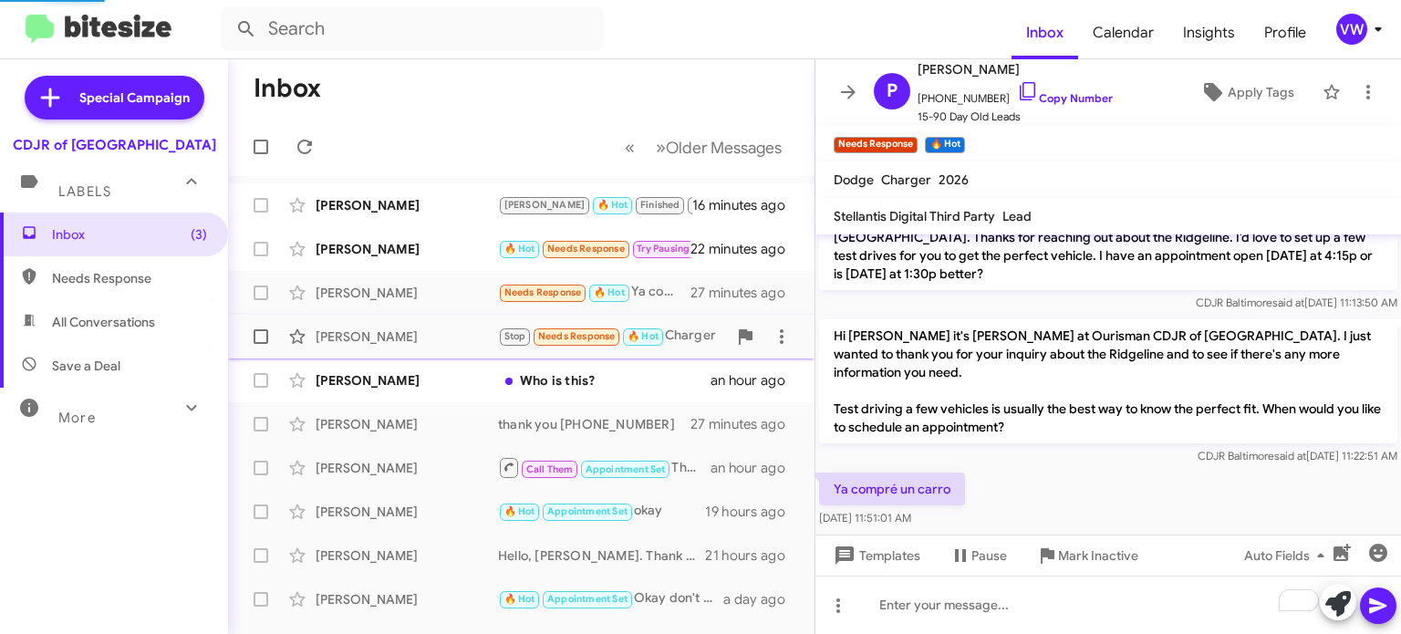
scroll to position [2289, 0]
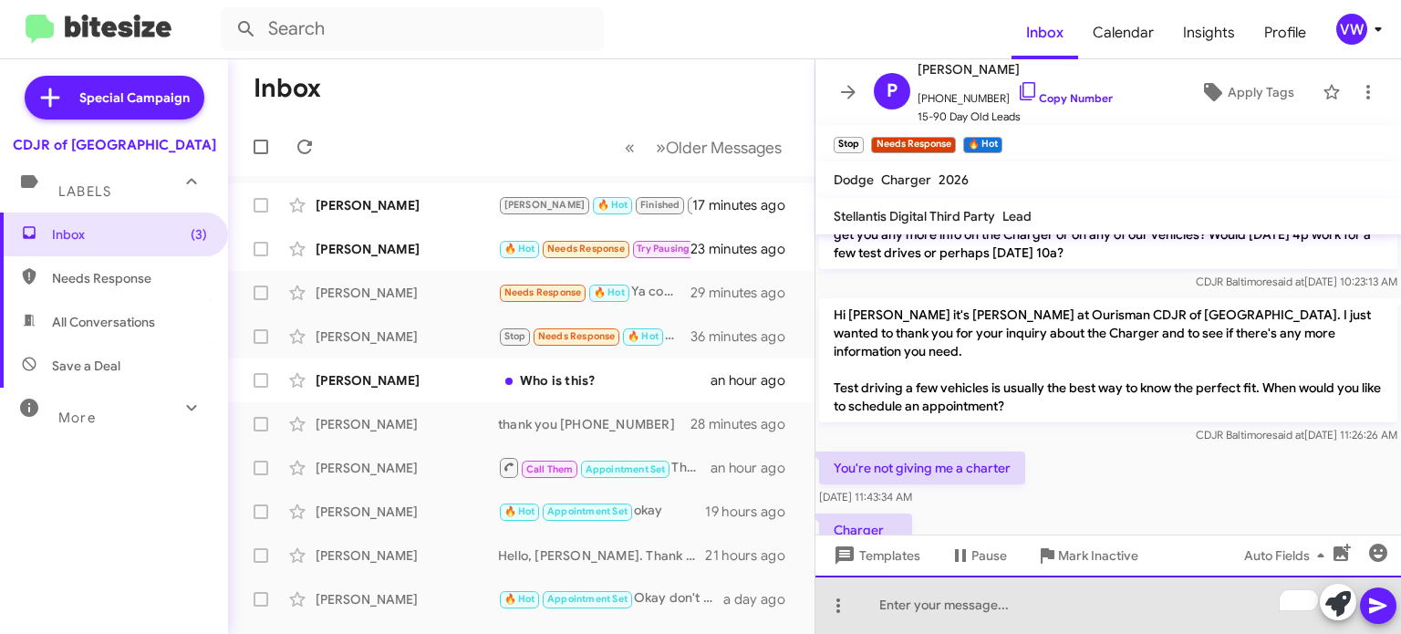
click at [998, 614] on div "To enrich screen reader interactions, please activate Accessibility in Grammarl…" at bounding box center [1107, 604] width 585 height 58
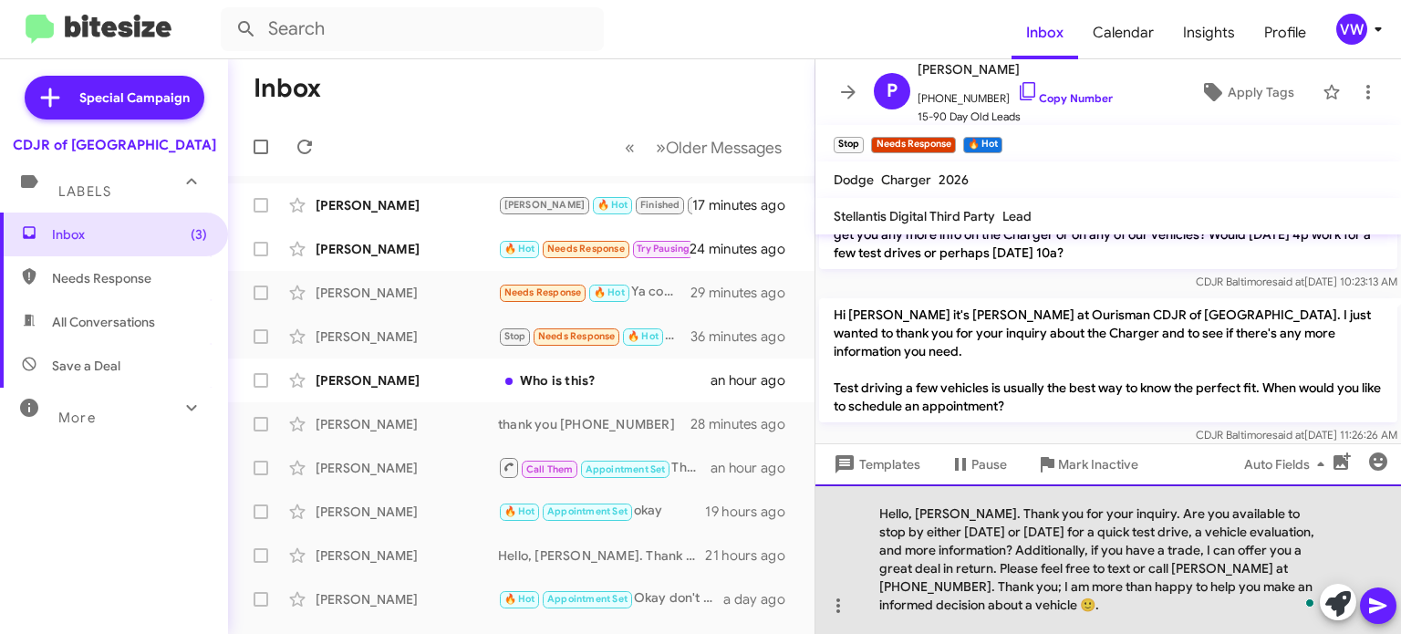
click at [1087, 611] on div "Hello, [PERSON_NAME]. Thank you for your inquiry. Are you available to stop by …" at bounding box center [1107, 559] width 585 height 150
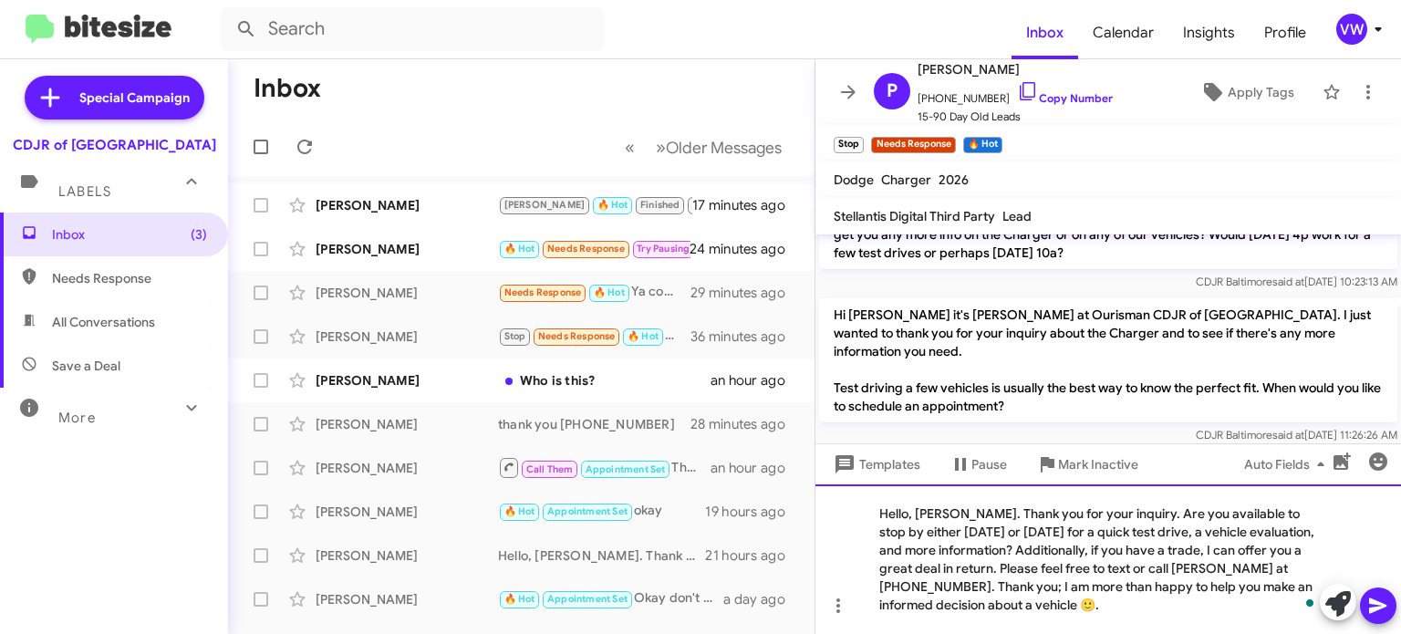
click at [967, 514] on div "Hello, [PERSON_NAME]. Thank you for your inquiry. Are you available to stop by …" at bounding box center [1107, 559] width 585 height 150
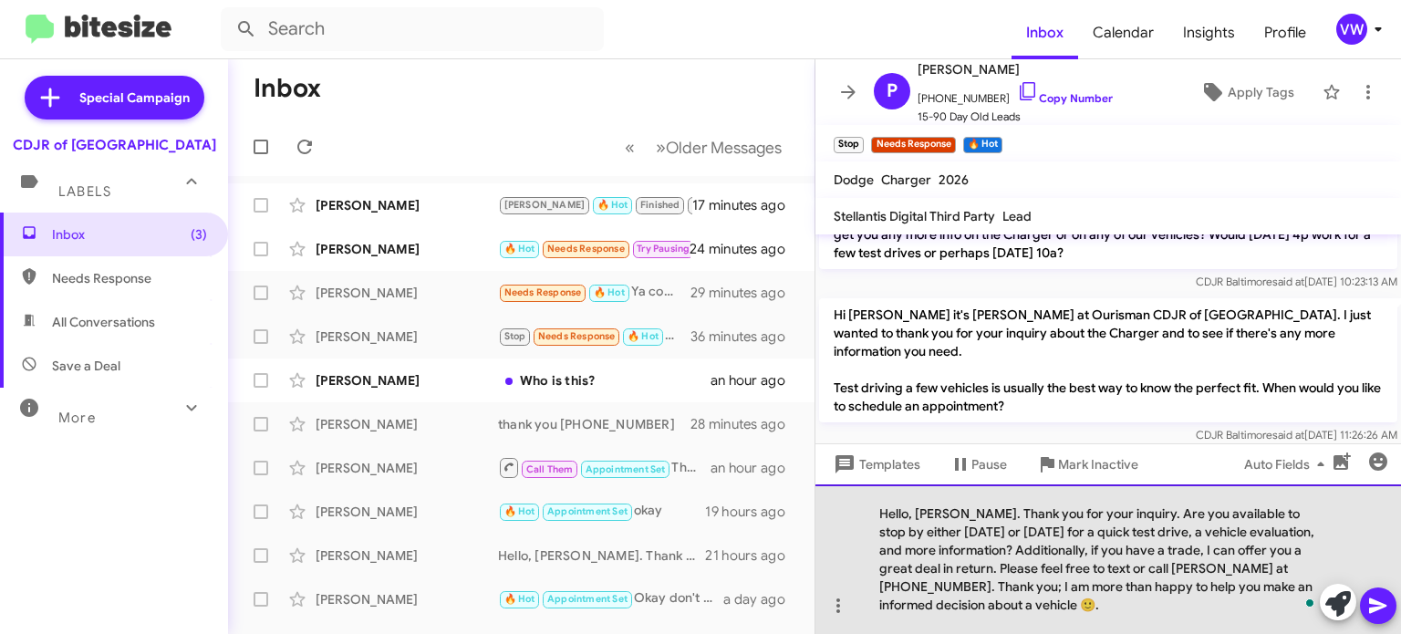
click at [1102, 566] on div "Hello, [PERSON_NAME]. Thank you for your inquiry. Are you available to stop by …" at bounding box center [1107, 559] width 585 height 150
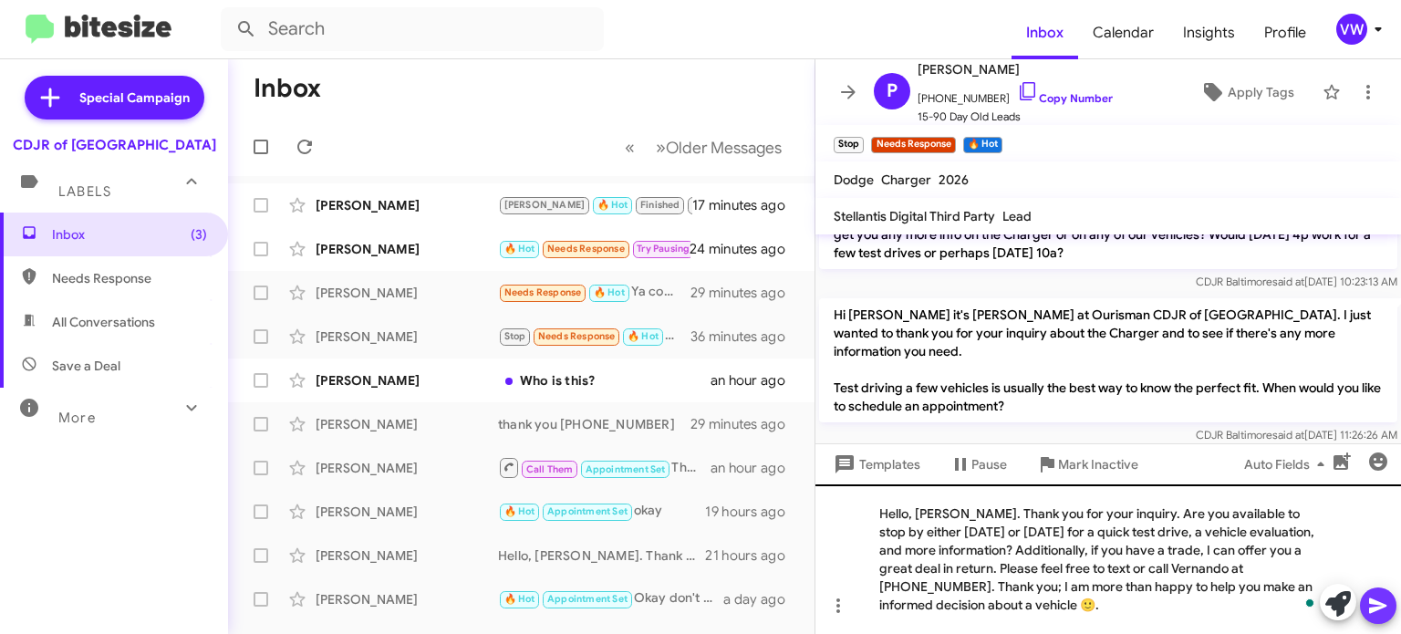
drag, startPoint x: 1367, startPoint y: 610, endPoint x: 1400, endPoint y: 605, distance: 33.3
click at [1368, 609] on icon at bounding box center [1378, 606] width 22 height 22
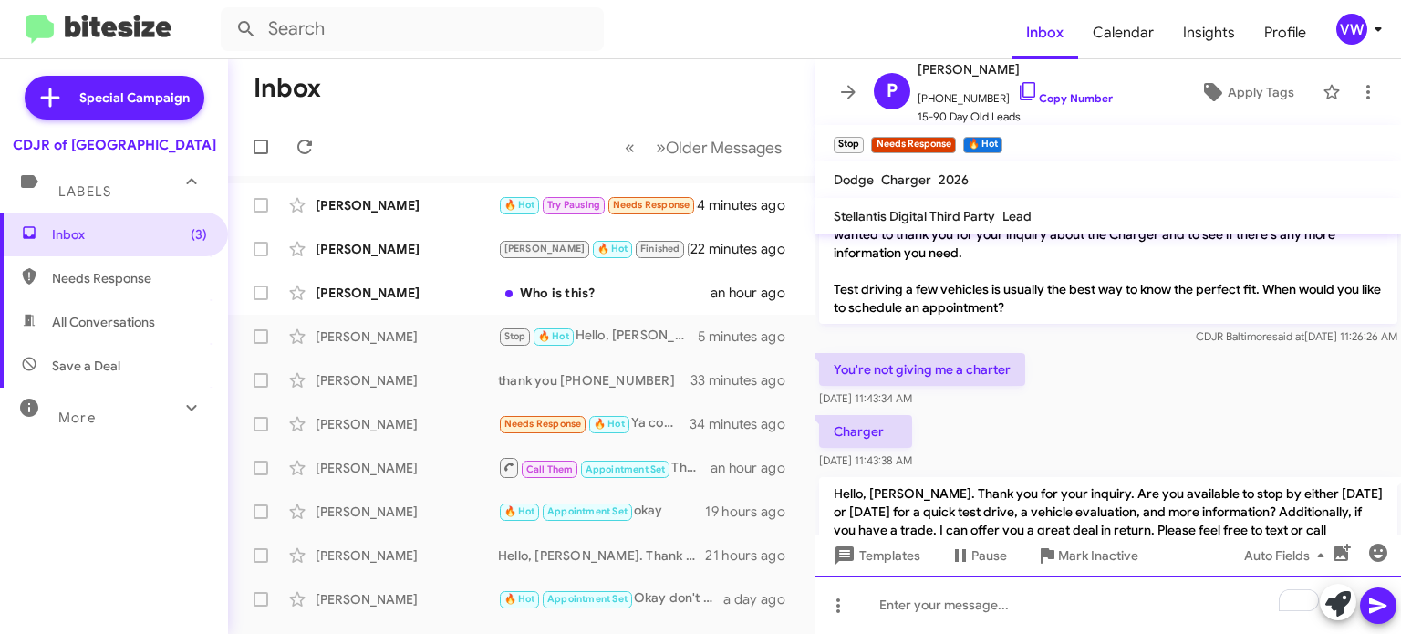
scroll to position [3156, 0]
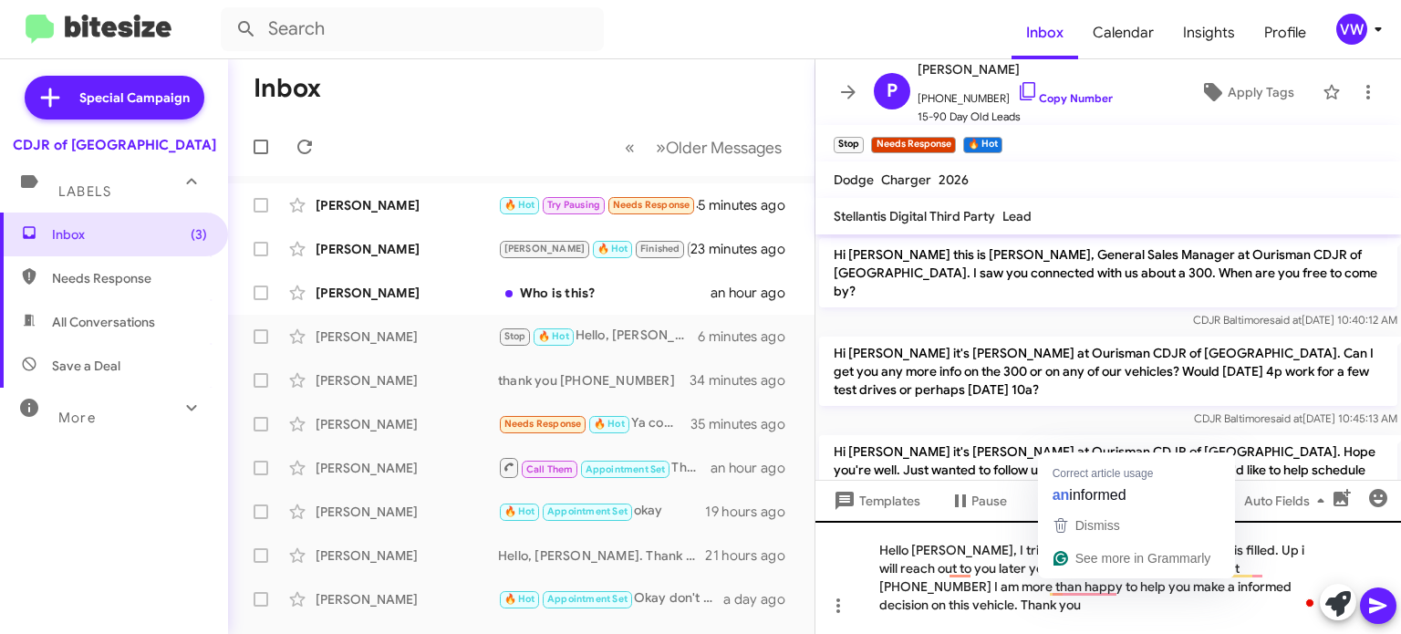
scroll to position [3156, 0]
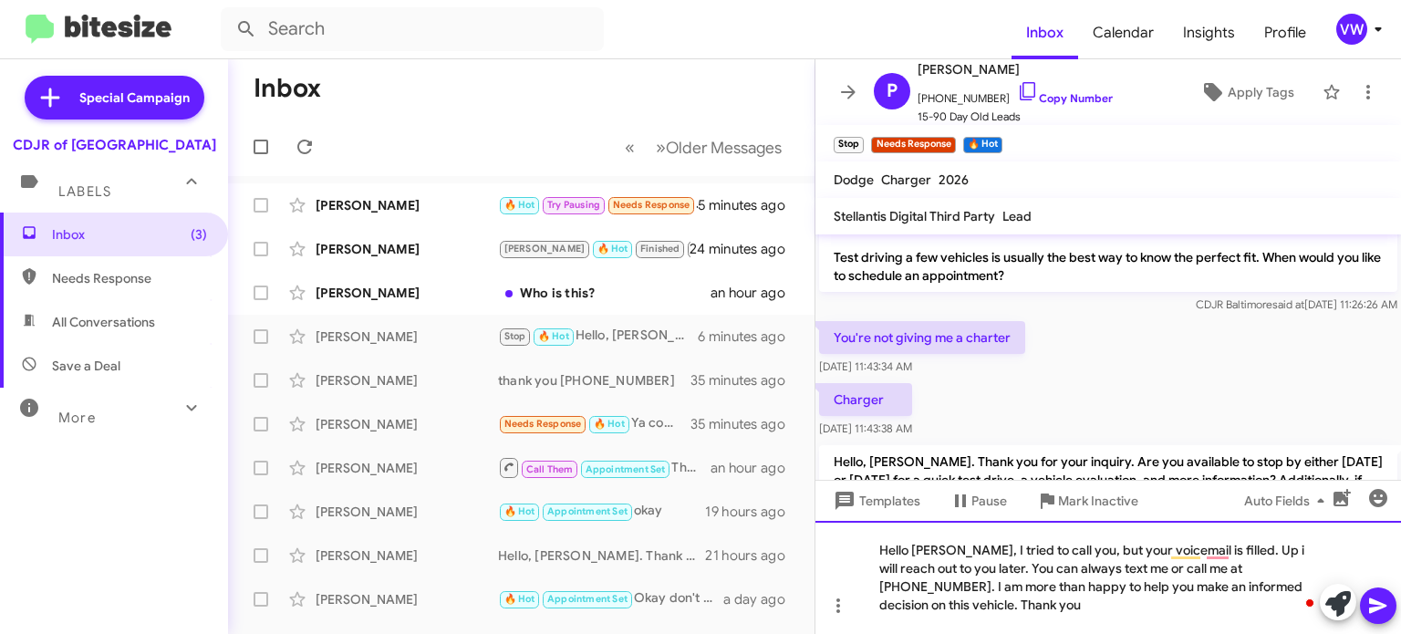
click at [1252, 564] on div "Hello [PERSON_NAME], I tried to call you, but your voicemail is filled. Up i wi…" at bounding box center [1107, 577] width 585 height 113
click at [1201, 548] on div "Hello Paul, I tried to call you, but your voicemail is filled. I will reach out…" at bounding box center [1107, 577] width 585 height 113
click at [1368, 606] on icon at bounding box center [1378, 606] width 22 height 22
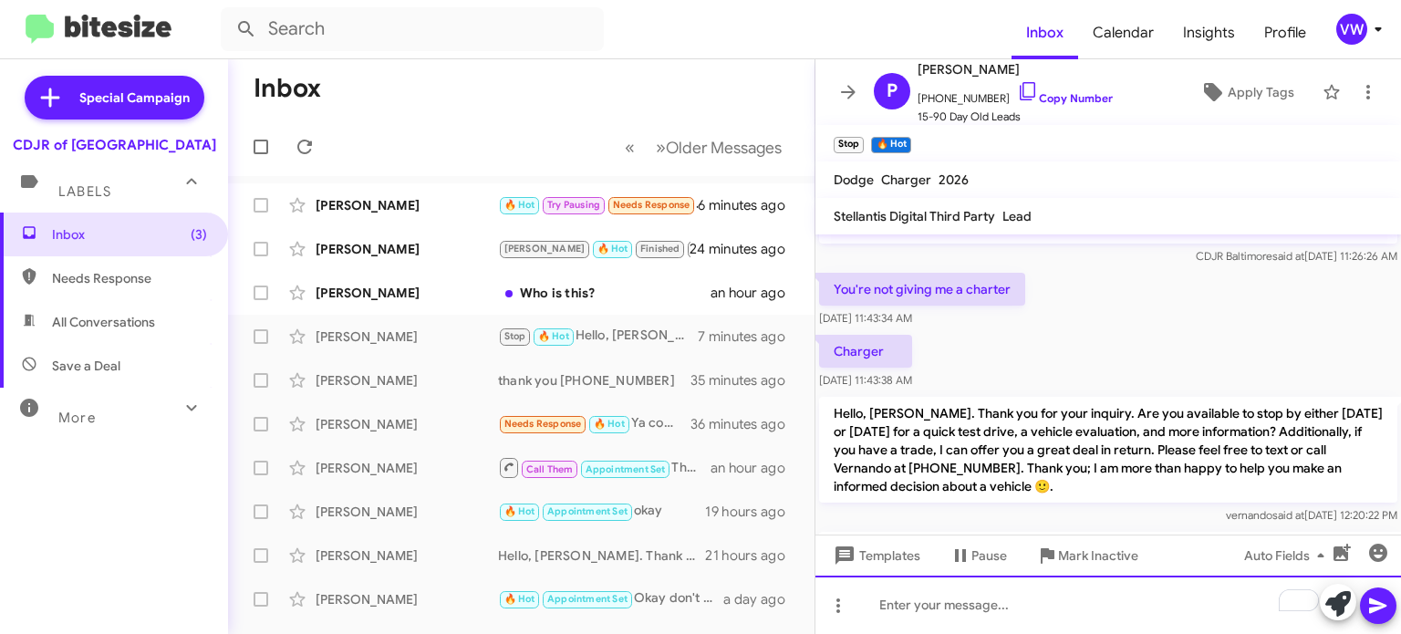
scroll to position [3259, 0]
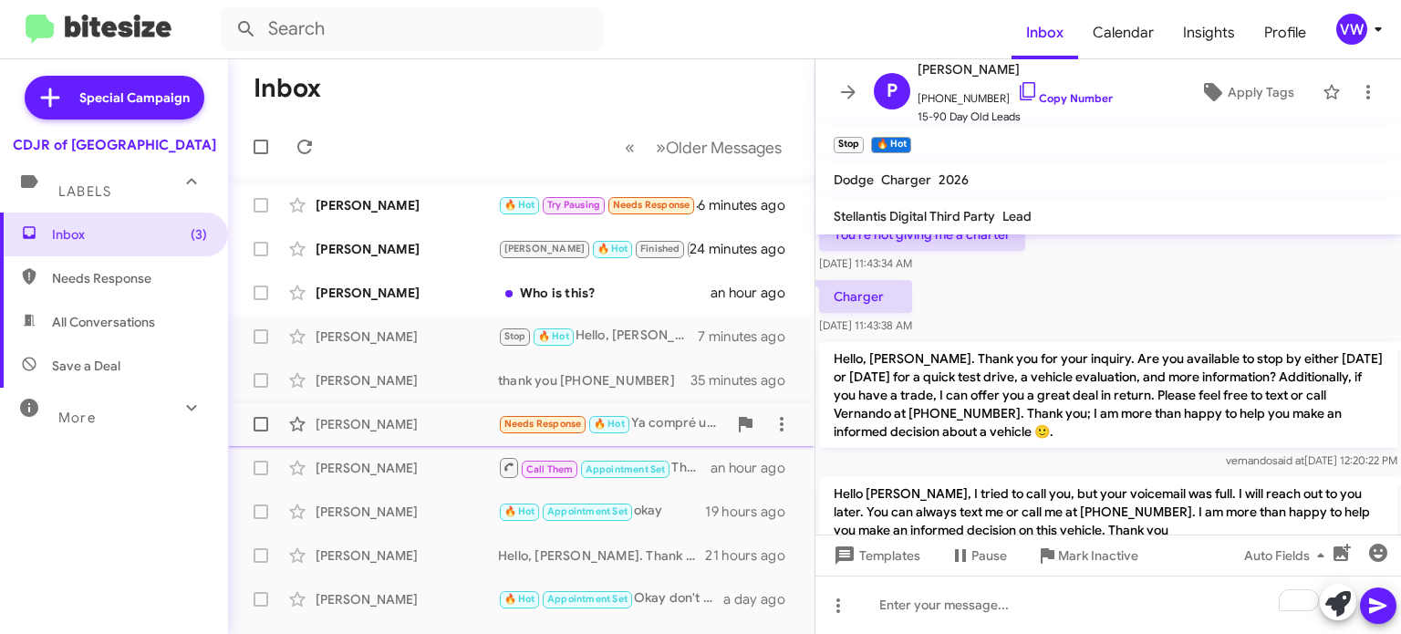
drag, startPoint x: 572, startPoint y: 424, endPoint x: 582, endPoint y: 419, distance: 11.0
click at [574, 427] on span "Needs Response" at bounding box center [543, 424] width 78 height 12
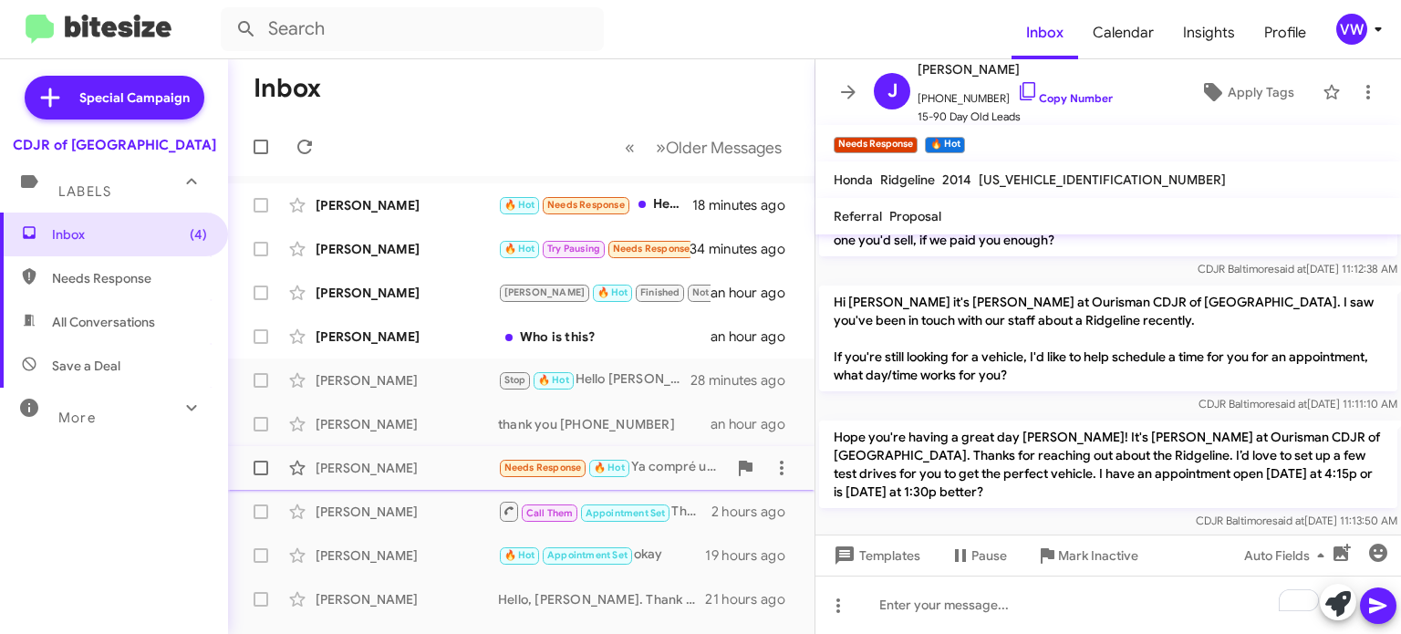
scroll to position [449, 0]
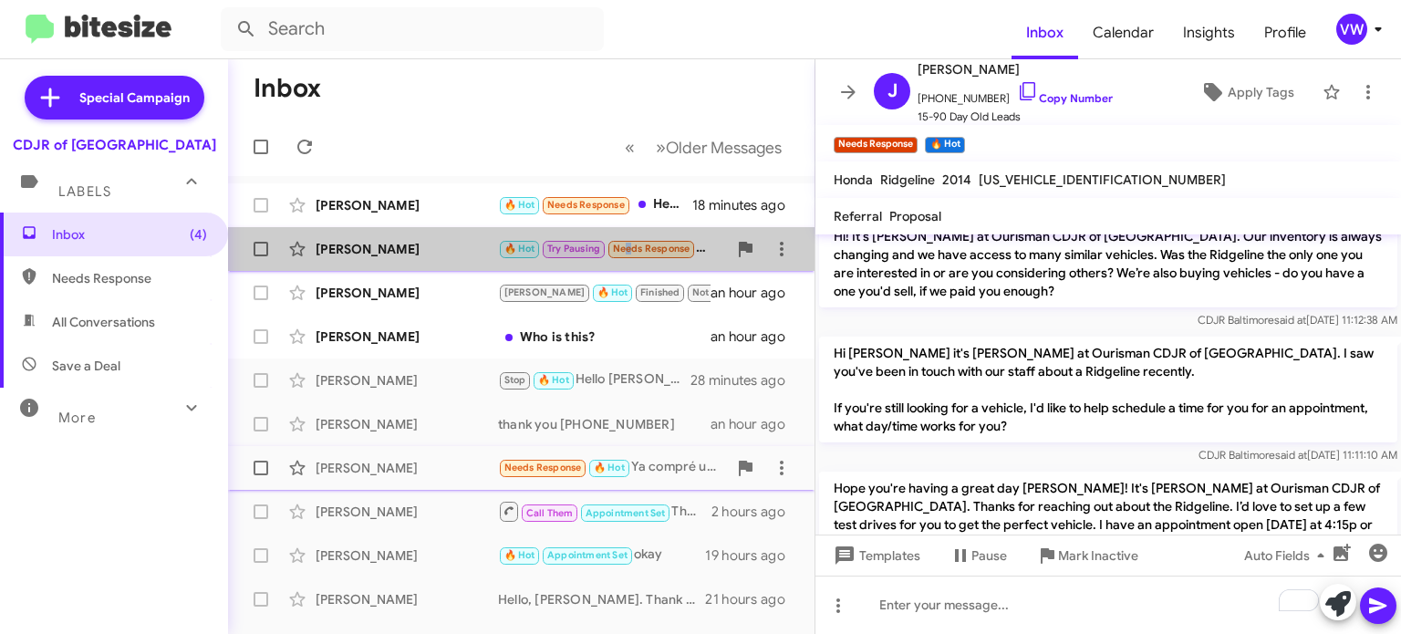
click at [625, 248] on span "Needs Response" at bounding box center [652, 249] width 78 height 12
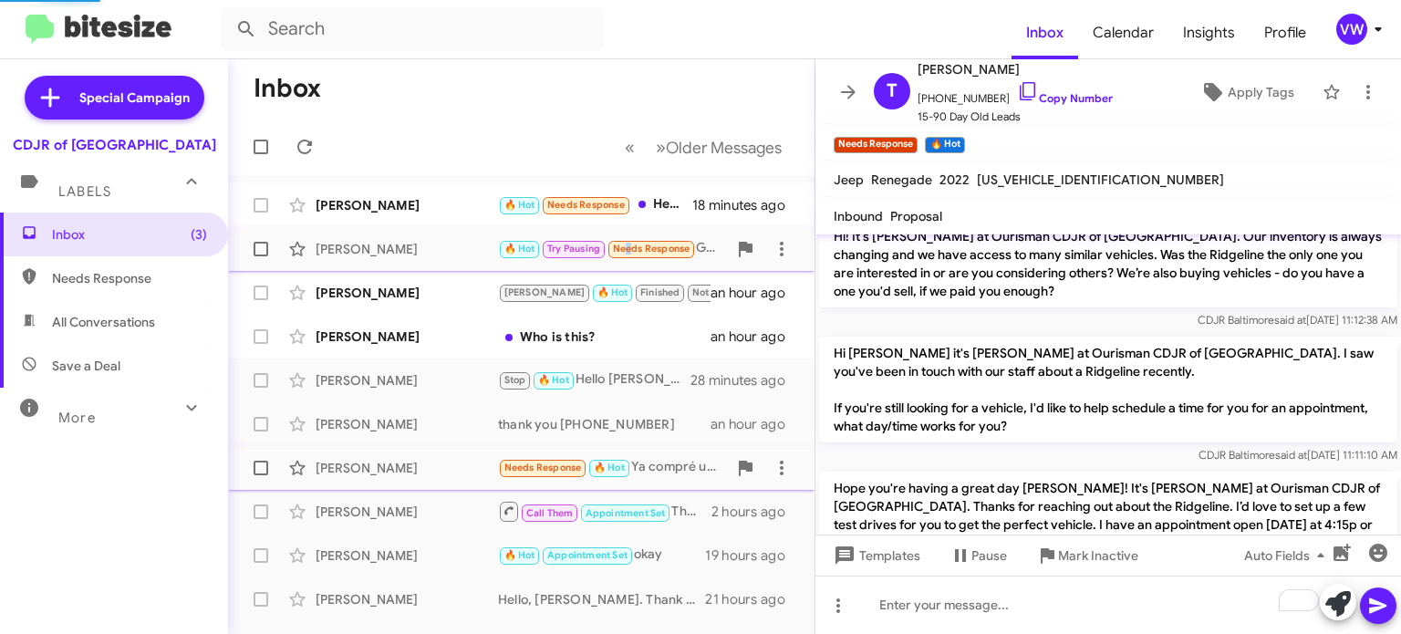
scroll to position [759, 0]
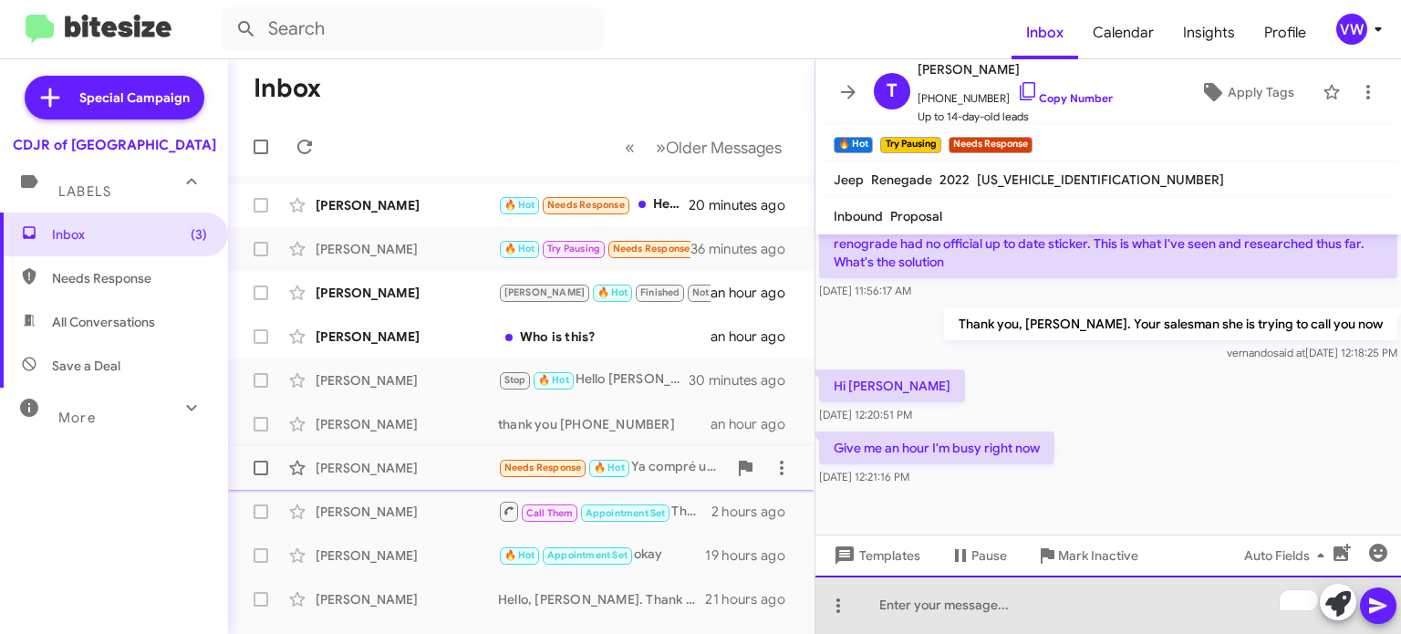
drag, startPoint x: 1164, startPoint y: 597, endPoint x: 1094, endPoint y: 419, distance: 191.7
click at [1095, 419] on div "Hi Terraine this is Vernando Ware, General Sales Manager at Ourisman CDJR of Ba…" at bounding box center [1107, 433] width 585 height 399
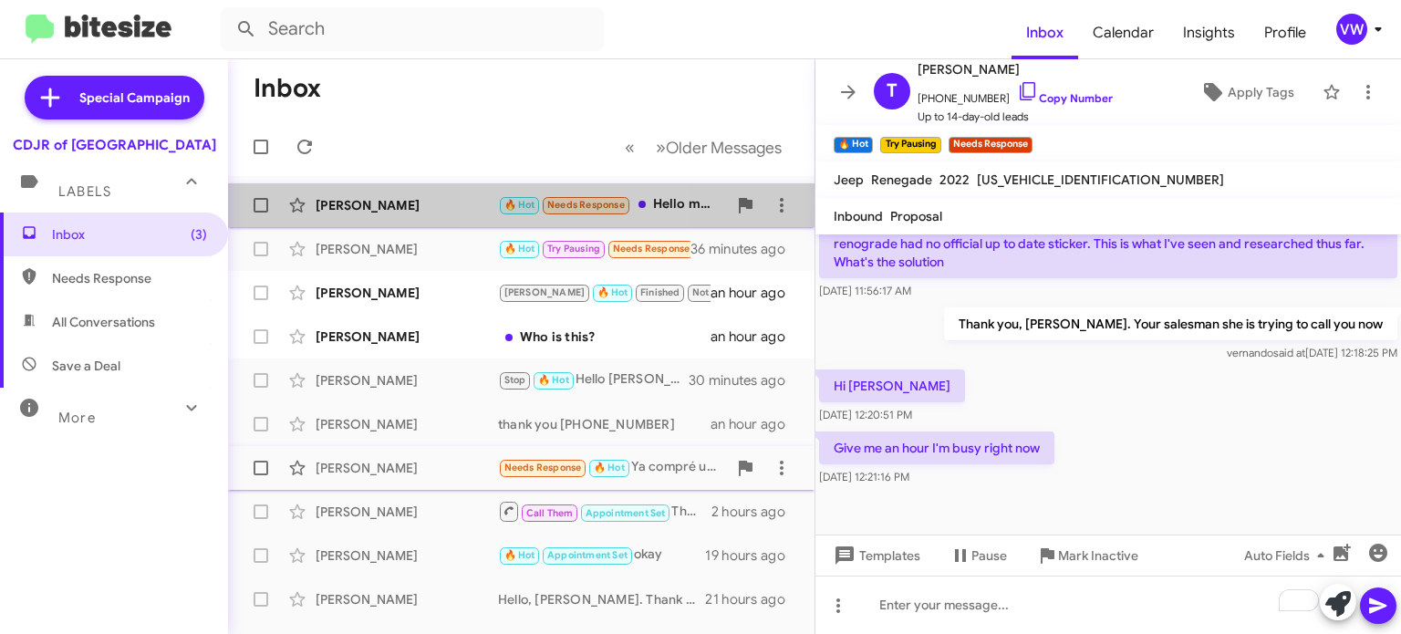
click at [567, 207] on span "Needs Response" at bounding box center [586, 205] width 78 height 12
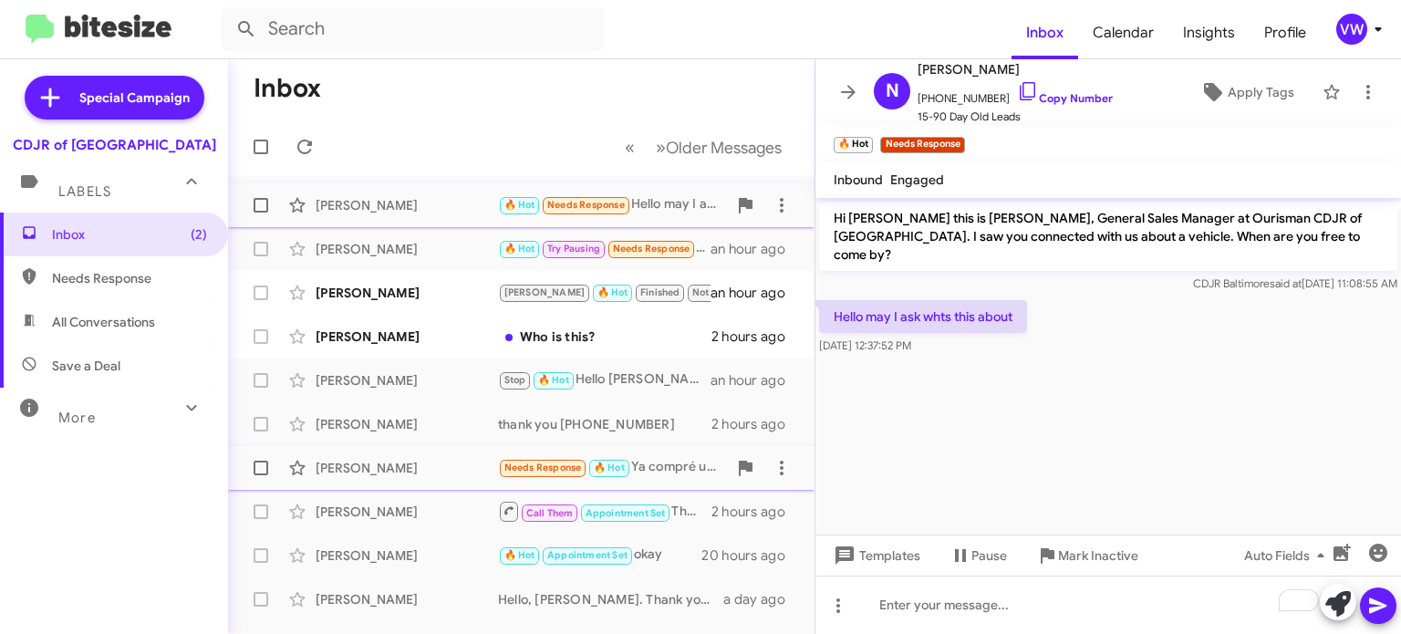
click at [596, 201] on span "Needs Response" at bounding box center [586, 205] width 78 height 12
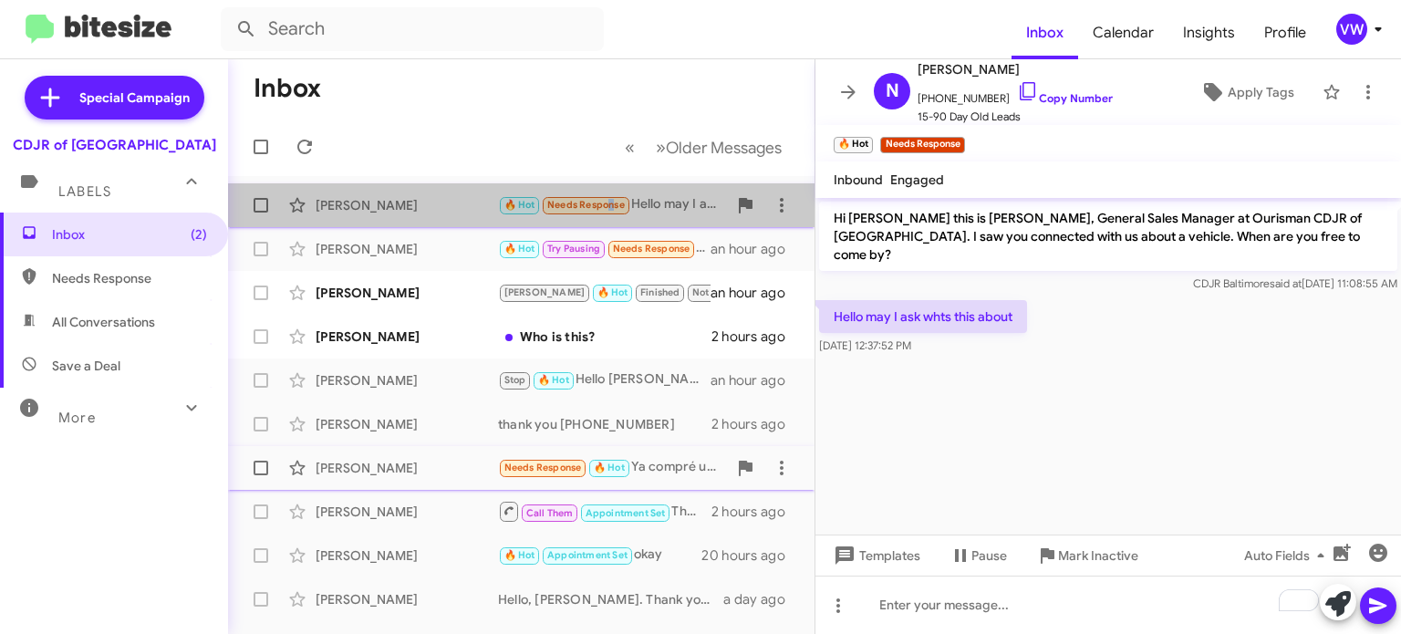
click at [605, 202] on span "Needs Response" at bounding box center [586, 205] width 78 height 12
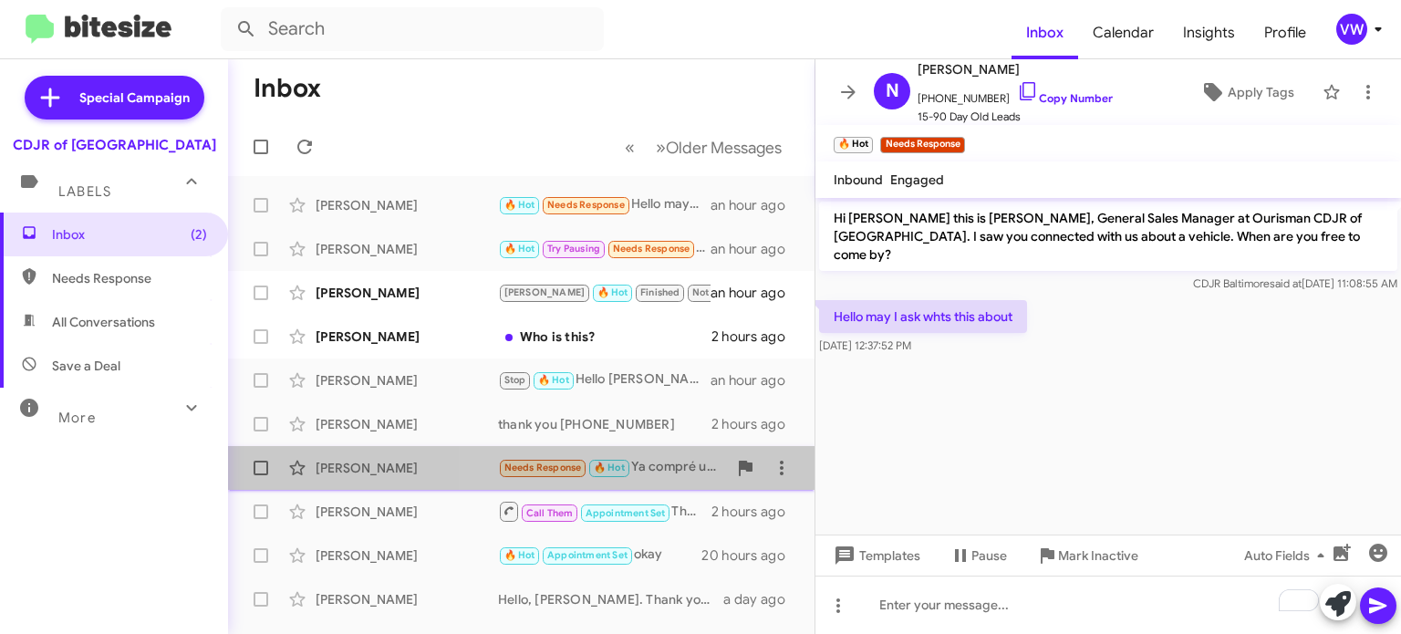
click at [531, 460] on small "Needs Response" at bounding box center [543, 468] width 86 height 17
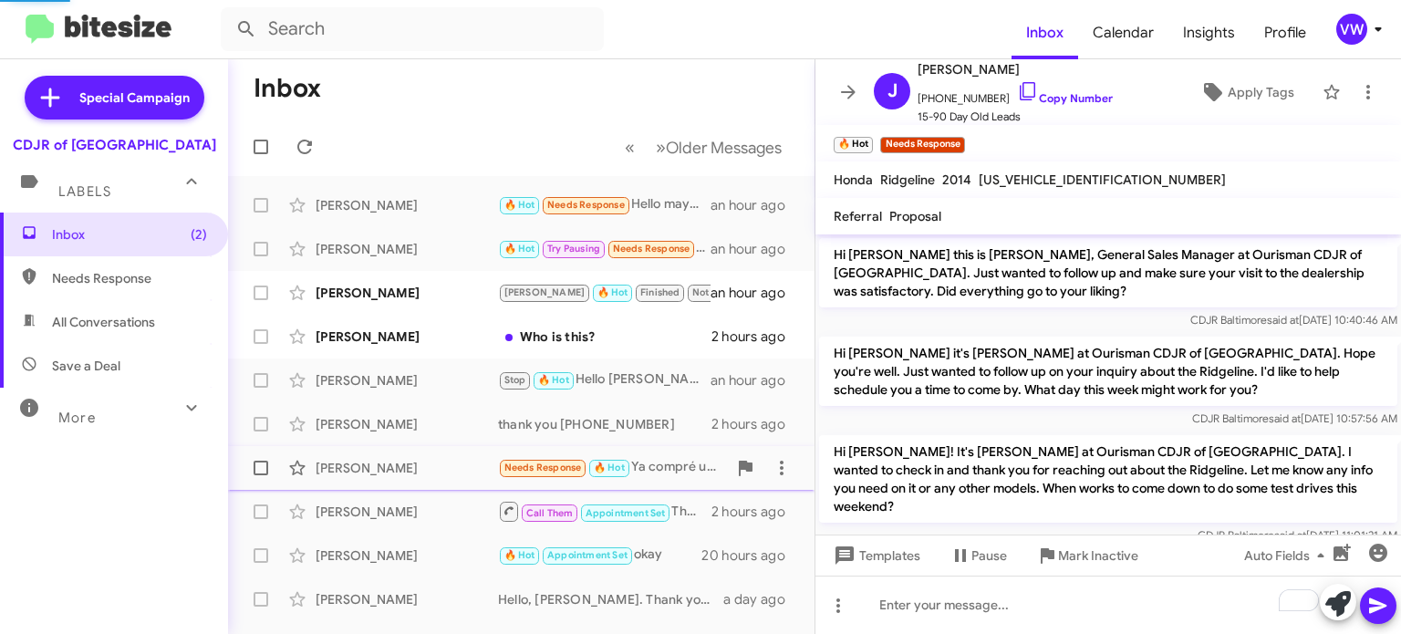
scroll to position [718, 0]
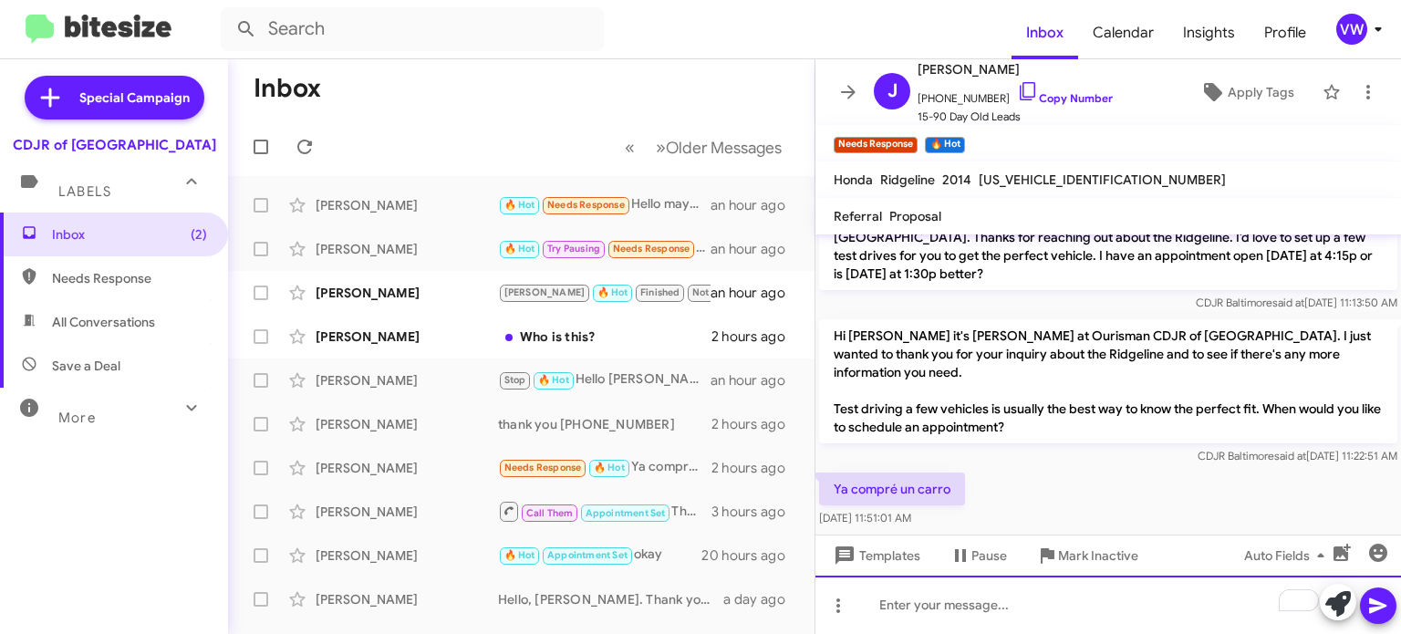
click at [873, 608] on div "To enrich screen reader interactions, please activate Accessibility in Grammarl…" at bounding box center [1107, 604] width 585 height 58
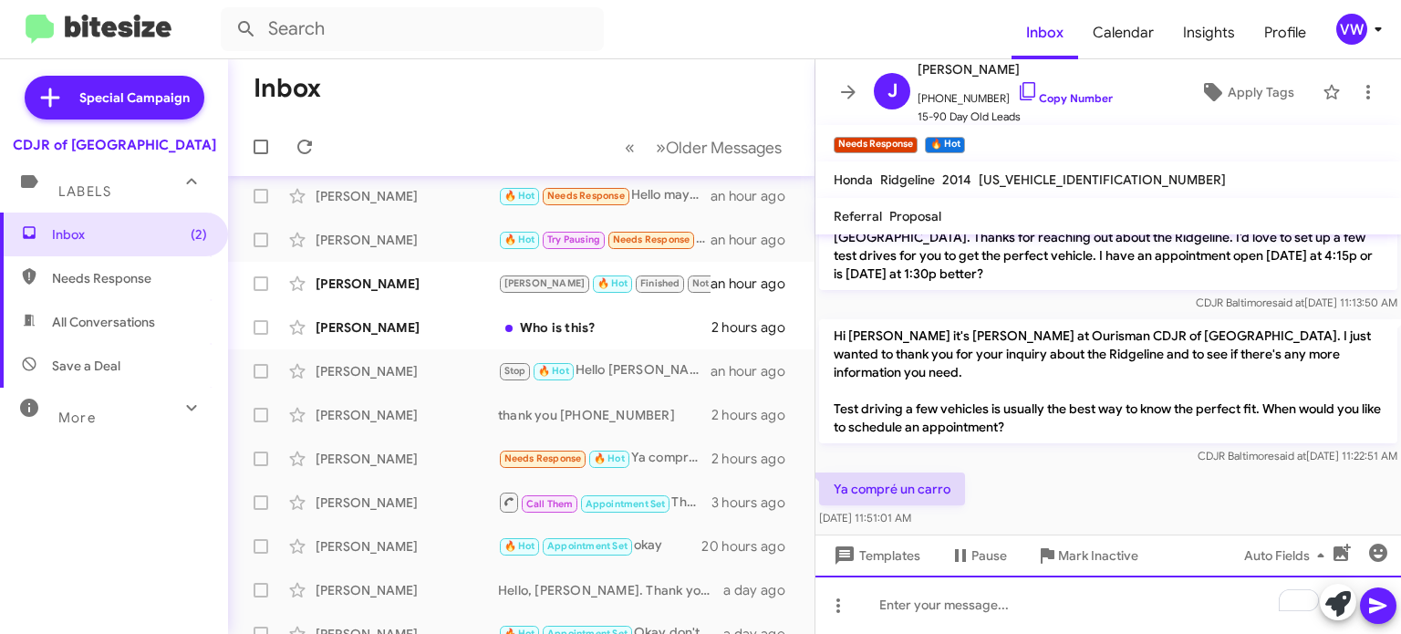
click at [936, 621] on div "To enrich screen reader interactions, please activate Accessibility in Grammarl…" at bounding box center [1107, 604] width 585 height 58
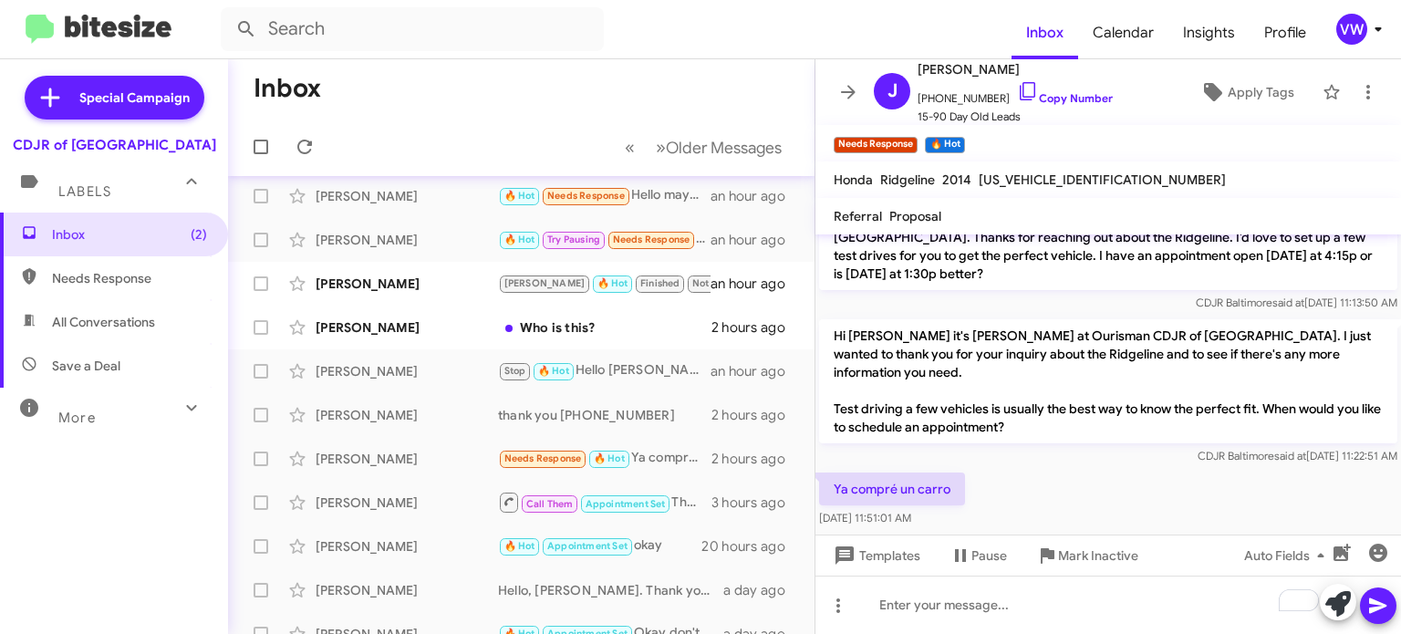
drag, startPoint x: 1102, startPoint y: 519, endPoint x: 1124, endPoint y: 513, distance: 22.6
click at [1106, 518] on mat-tooltip-component "Mark Inactive" at bounding box center [1085, 511] width 97 height 55
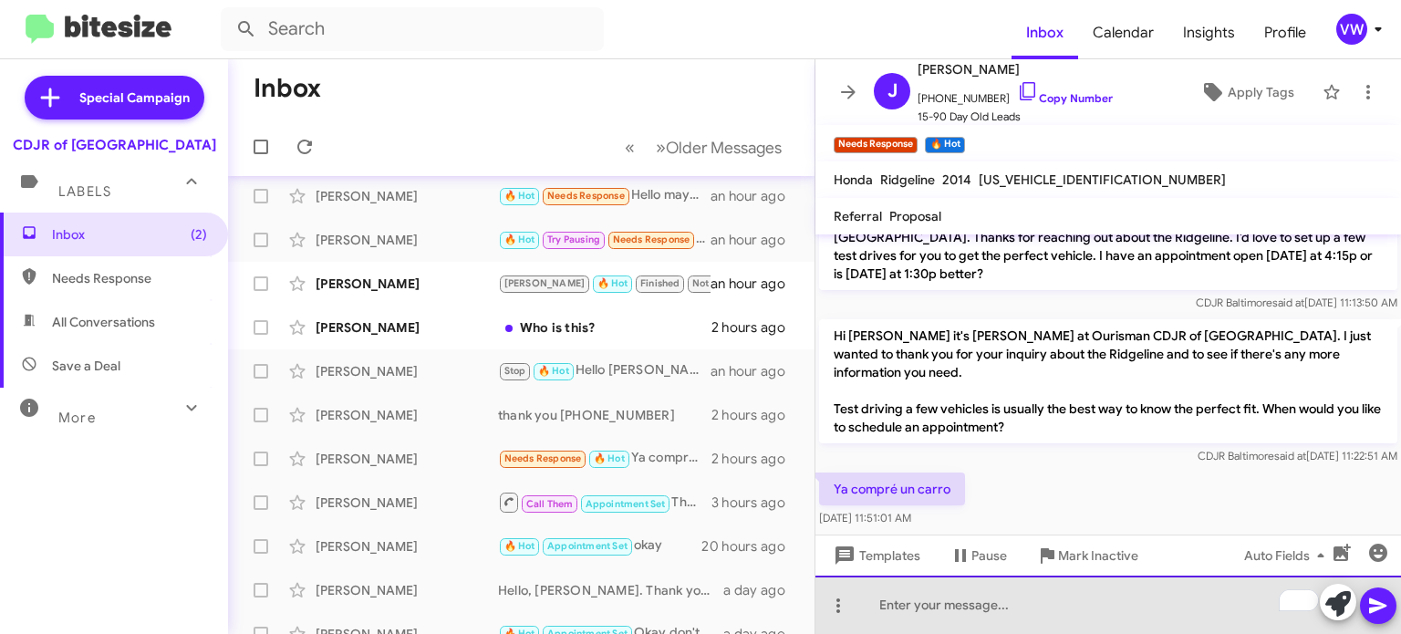
click at [860, 615] on div "To enrich screen reader interactions, please activate Accessibility in Grammarl…" at bounding box center [1107, 604] width 585 height 58
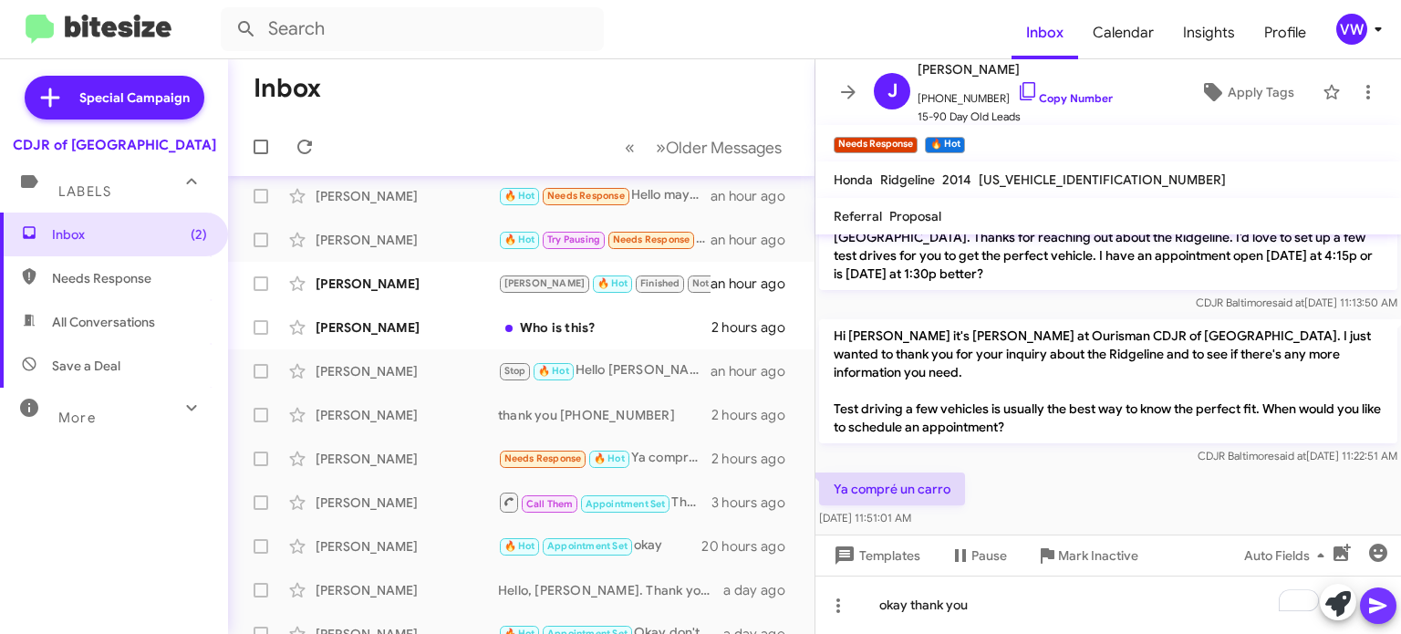
click at [1373, 605] on icon at bounding box center [1378, 606] width 22 height 22
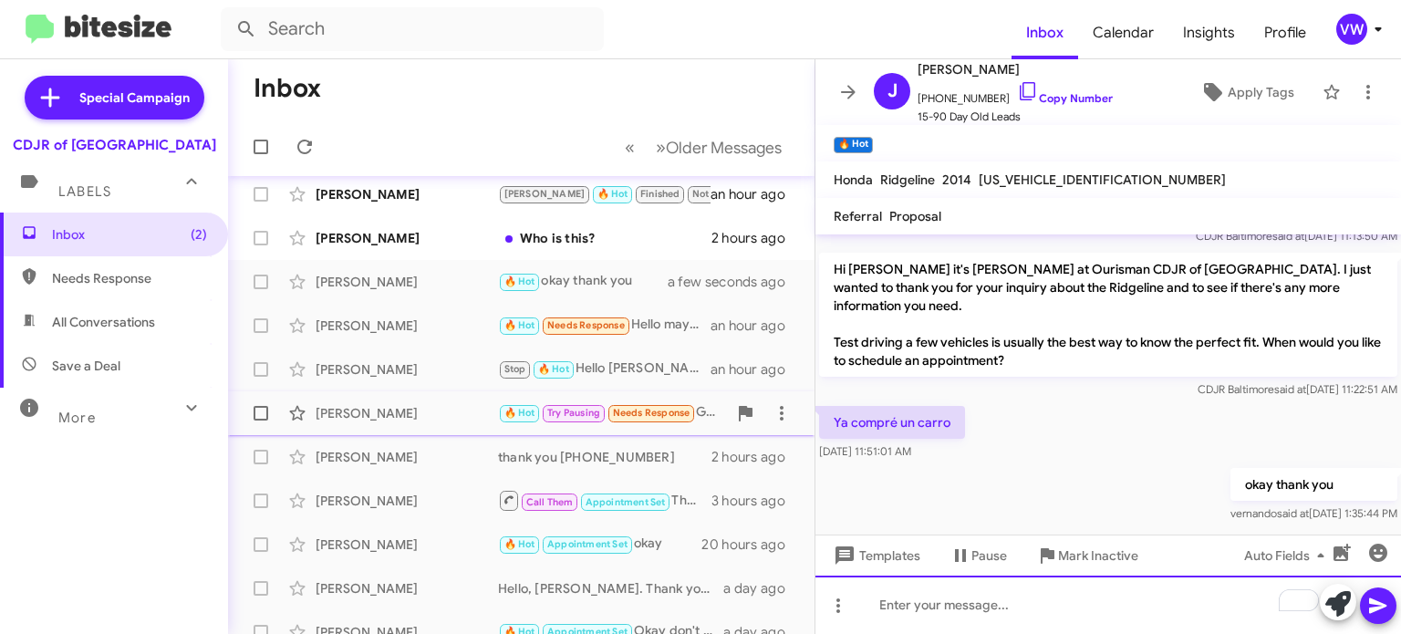
scroll to position [10, 0]
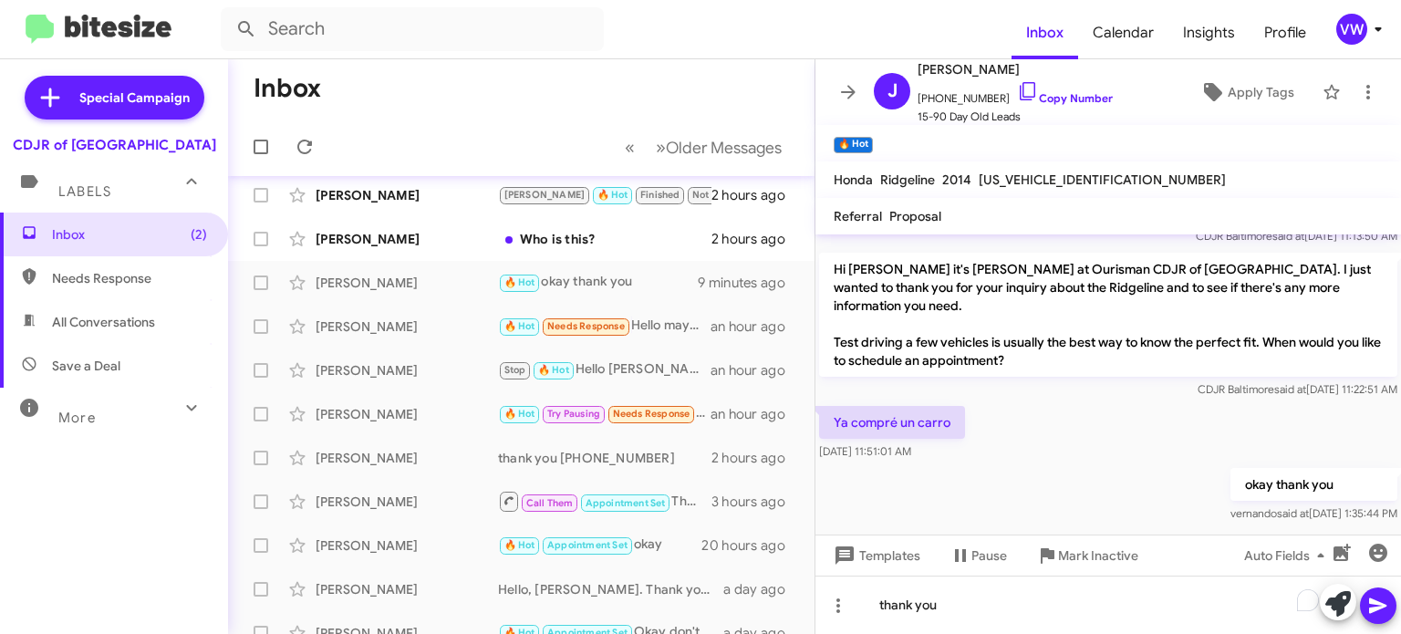
click at [1392, 600] on button at bounding box center [1378, 605] width 36 height 36
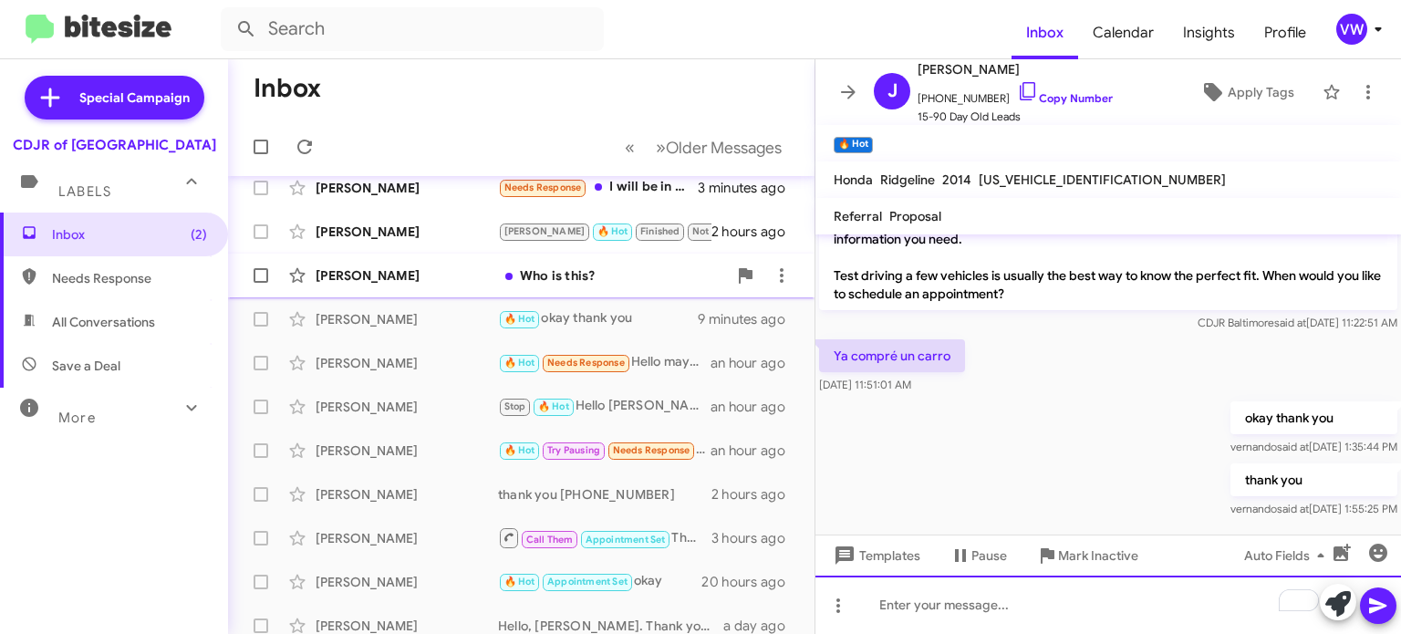
scroll to position [0, 0]
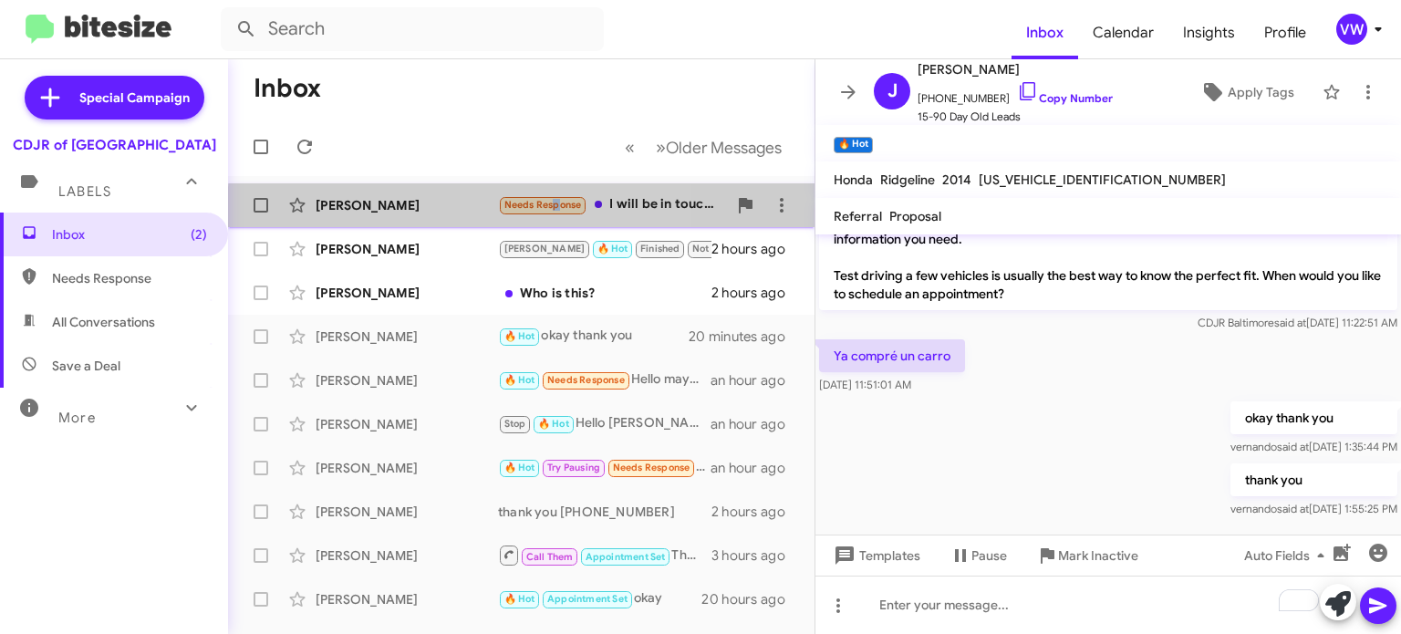
click at [551, 209] on span "Needs Response" at bounding box center [543, 205] width 78 height 12
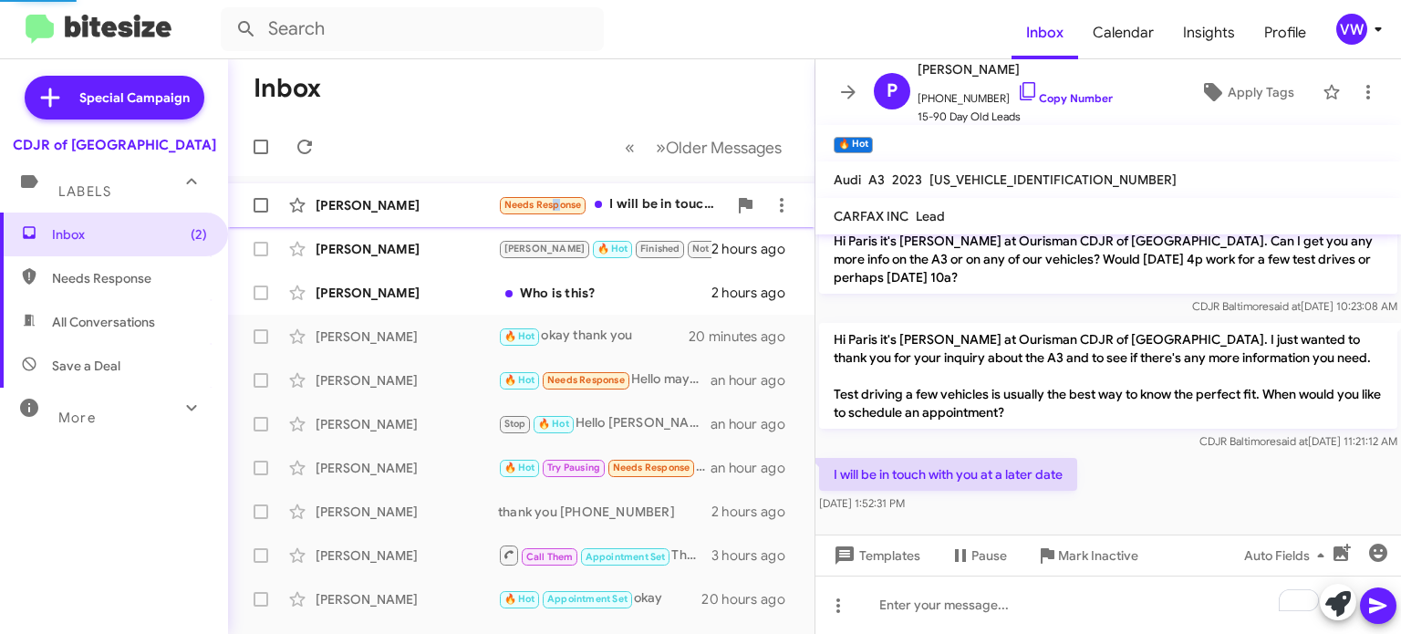
scroll to position [93, 0]
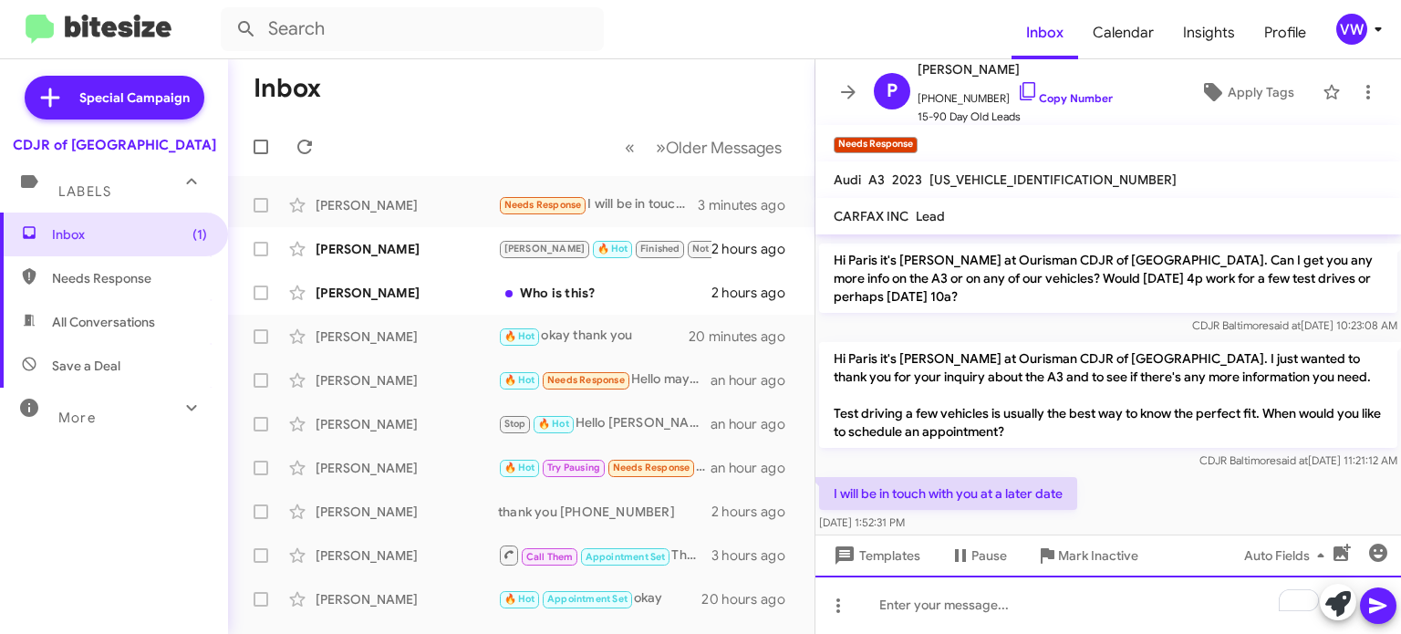
click at [989, 605] on div "To enrich screen reader interactions, please activate Accessibility in Grammarl…" at bounding box center [1107, 604] width 585 height 58
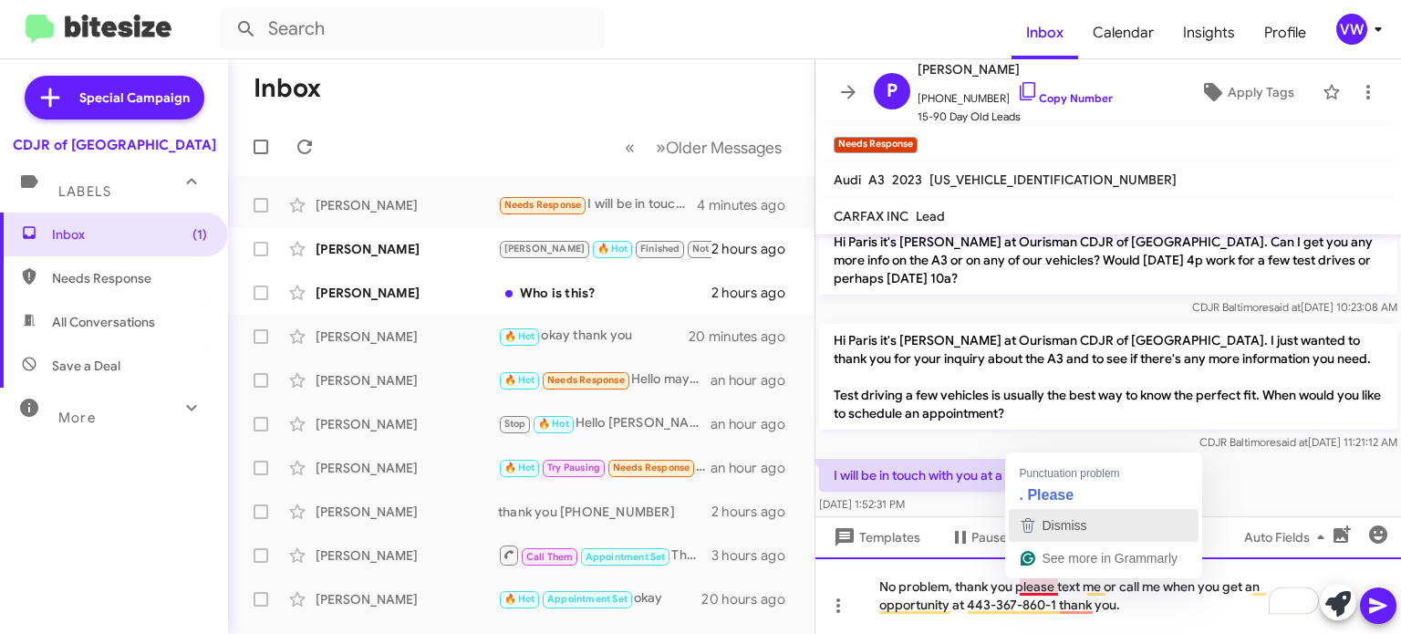
click at [1071, 514] on div "Dismiss" at bounding box center [1063, 525] width 48 height 27
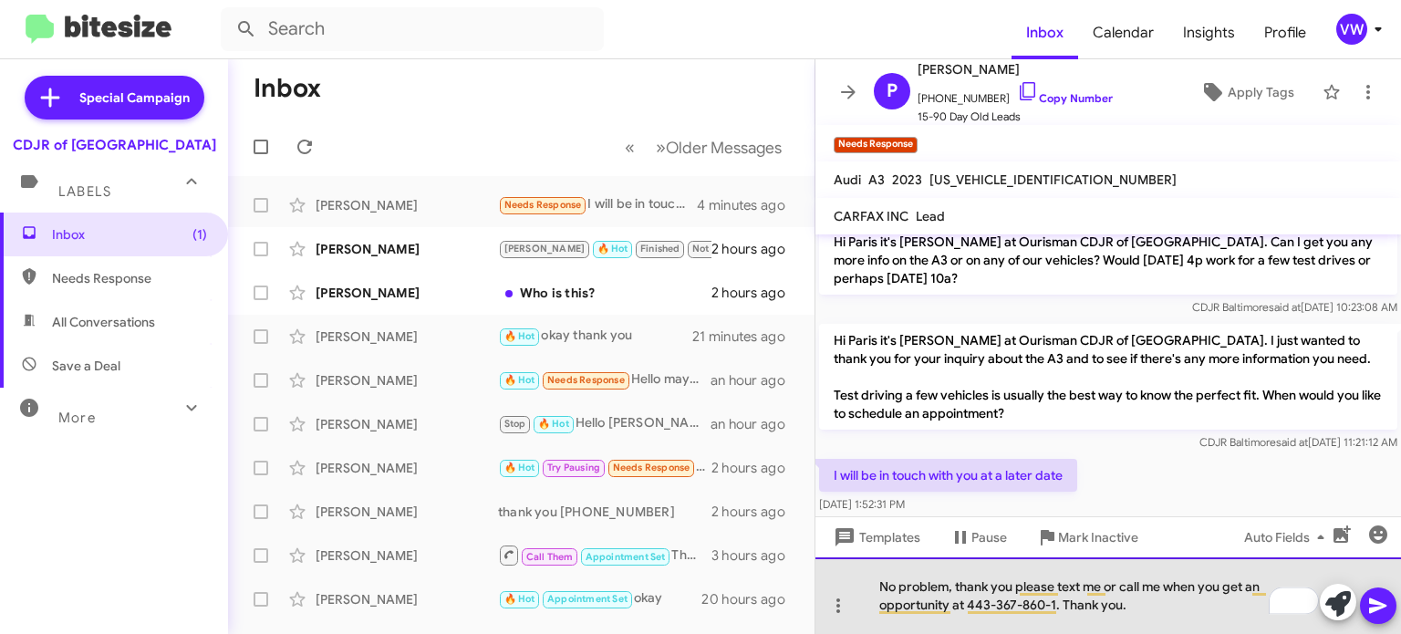
click at [1162, 615] on div "No problem, thank you please text me or call me when you get an opportunity at …" at bounding box center [1107, 595] width 585 height 77
click at [948, 605] on div "No problem, thank you please text me or call me when you get an opportunity at …" at bounding box center [1107, 595] width 585 height 77
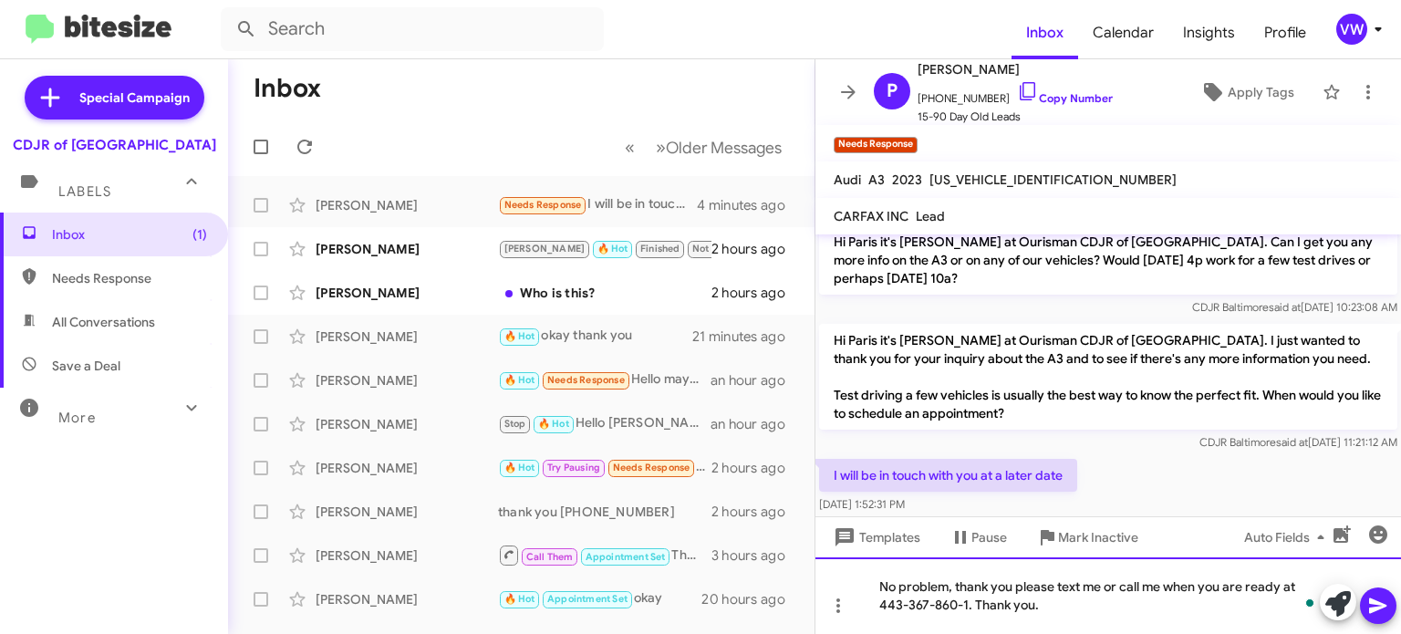
click at [1067, 608] on div "No problem, thank you please text me or call me when you are ready at 443-367-8…" at bounding box center [1107, 595] width 585 height 77
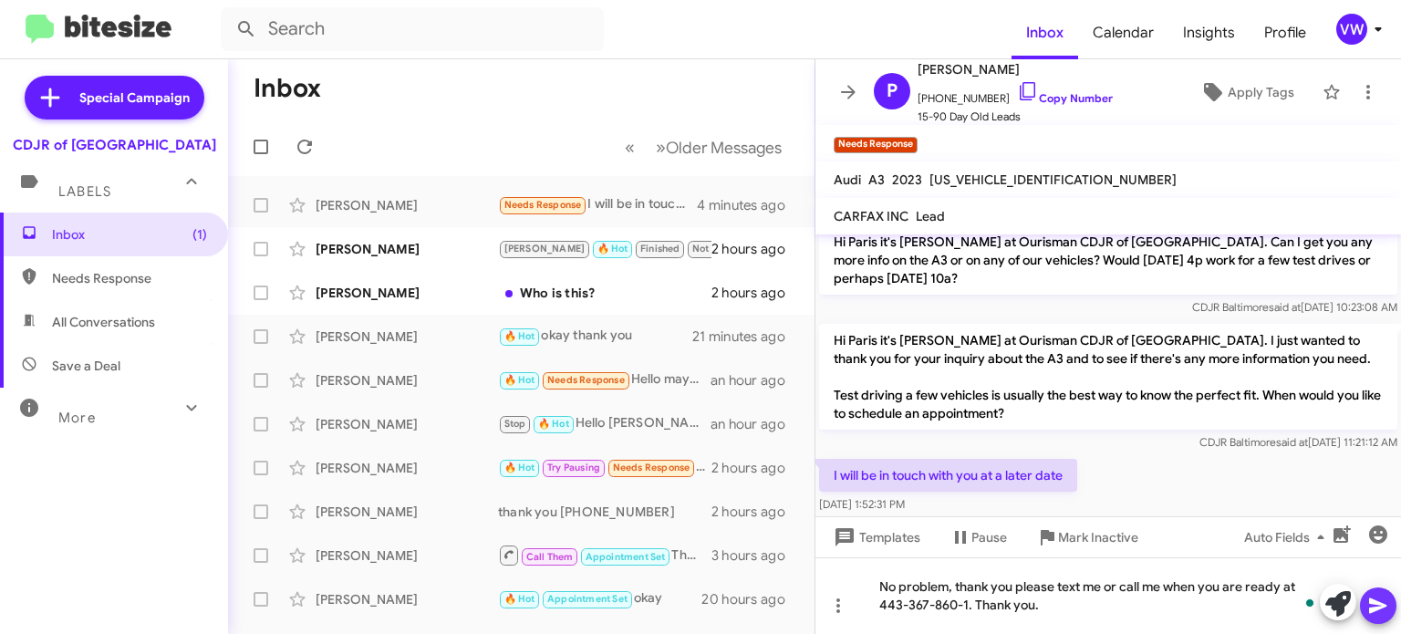
drag, startPoint x: 1374, startPoint y: 605, endPoint x: 1371, endPoint y: 596, distance: 9.8
click at [1372, 605] on icon at bounding box center [1378, 606] width 22 height 22
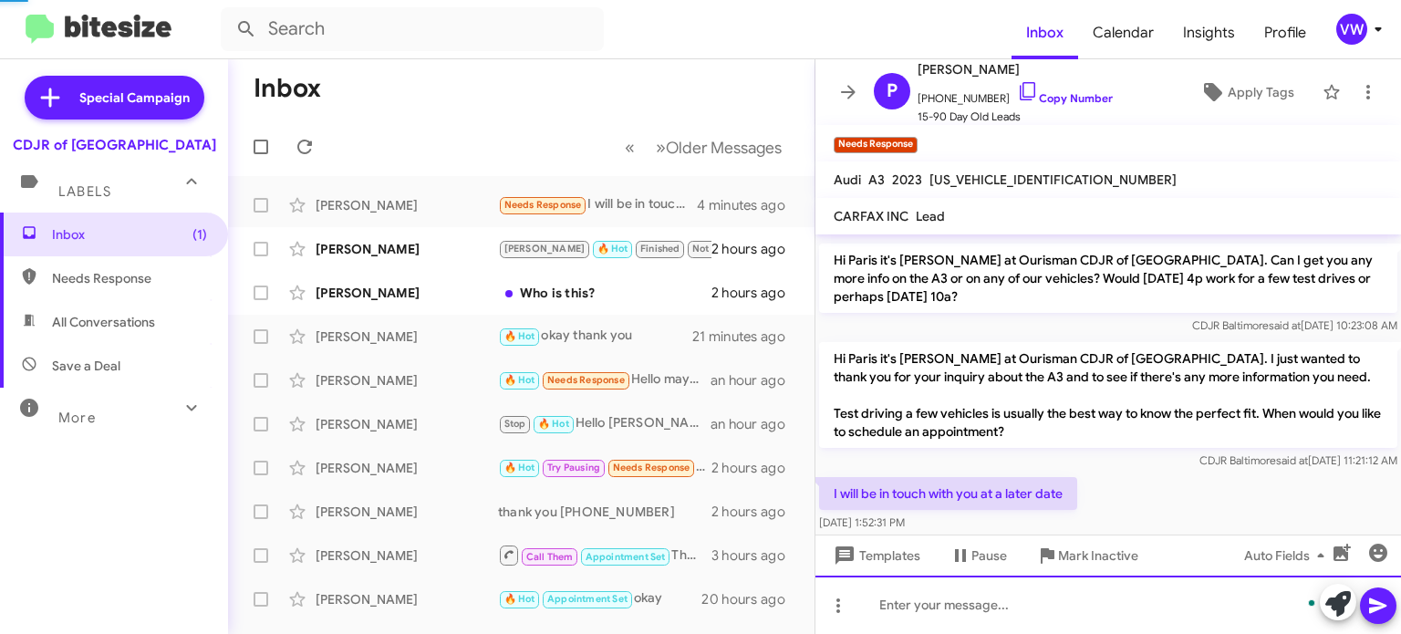
scroll to position [178, 0]
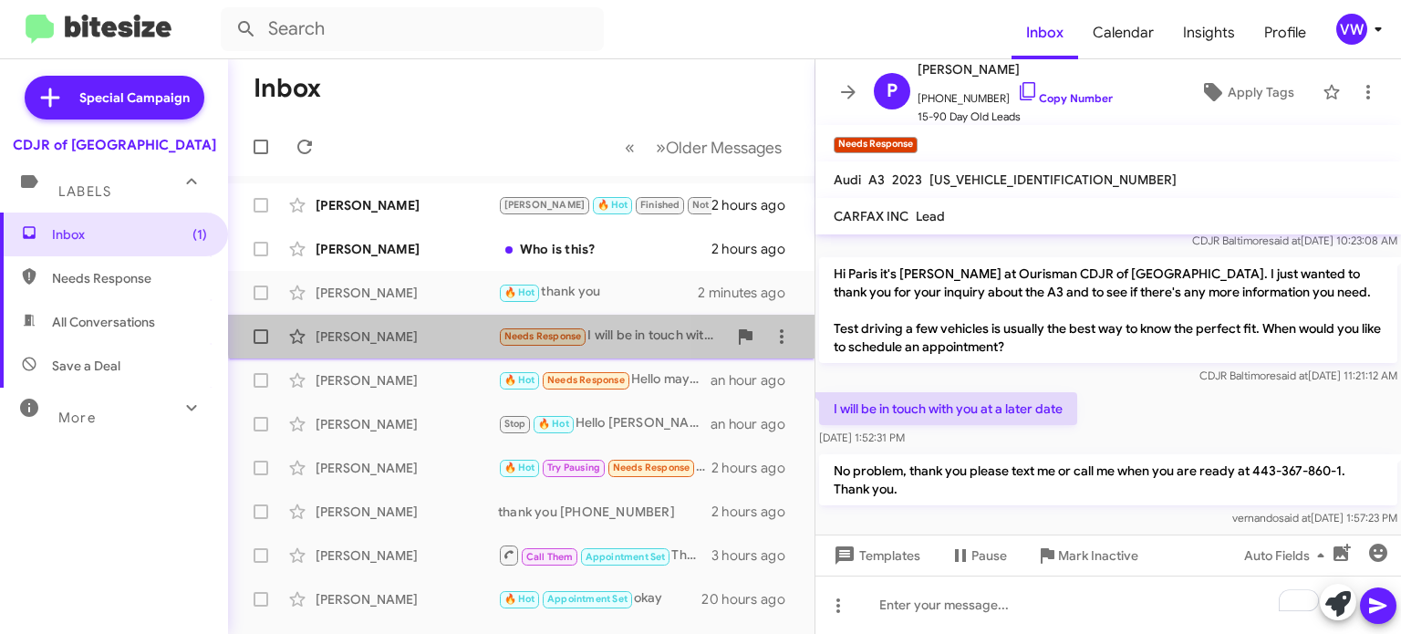
click at [542, 331] on span "Needs Response" at bounding box center [543, 336] width 78 height 12
click at [535, 357] on span "Paris Lee Needs Response I will be in touch with you at a later date 5 minutes …" at bounding box center [521, 337] width 586 height 44
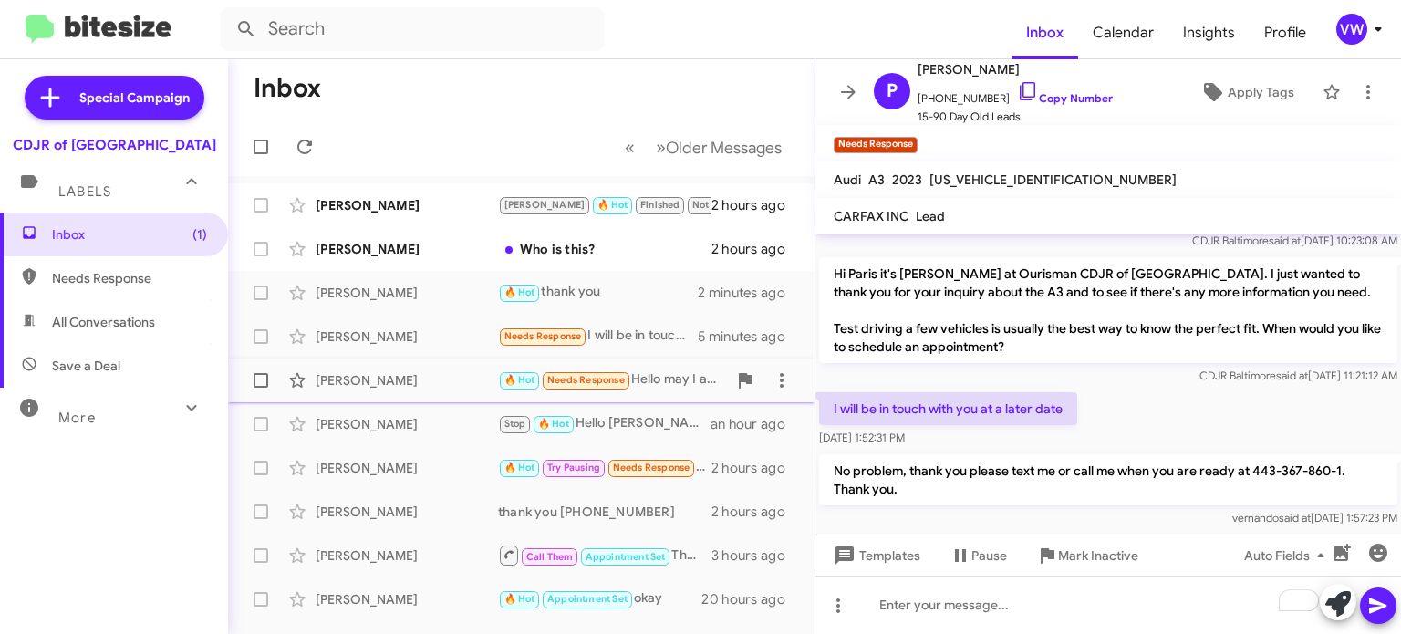
click at [609, 387] on small "Needs Response" at bounding box center [586, 380] width 86 height 17
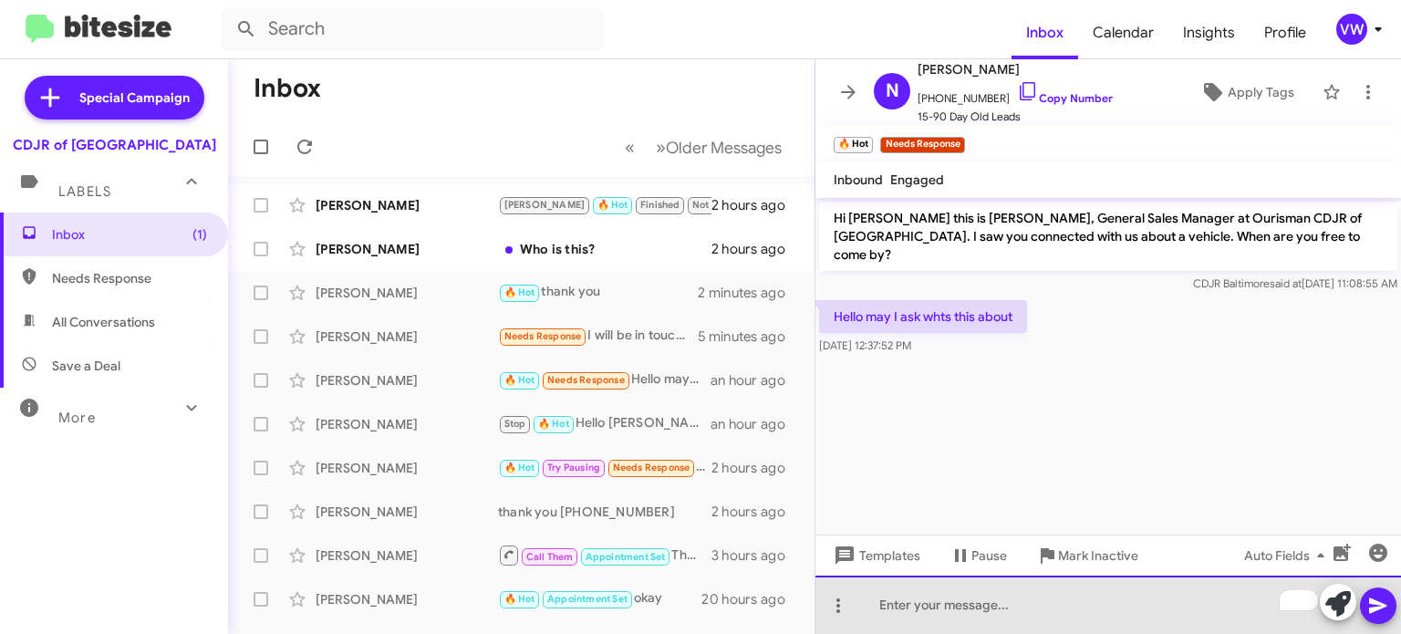
click at [1043, 617] on div "To enrich screen reader interactions, please activate Accessibility in Grammarl…" at bounding box center [1107, 604] width 585 height 58
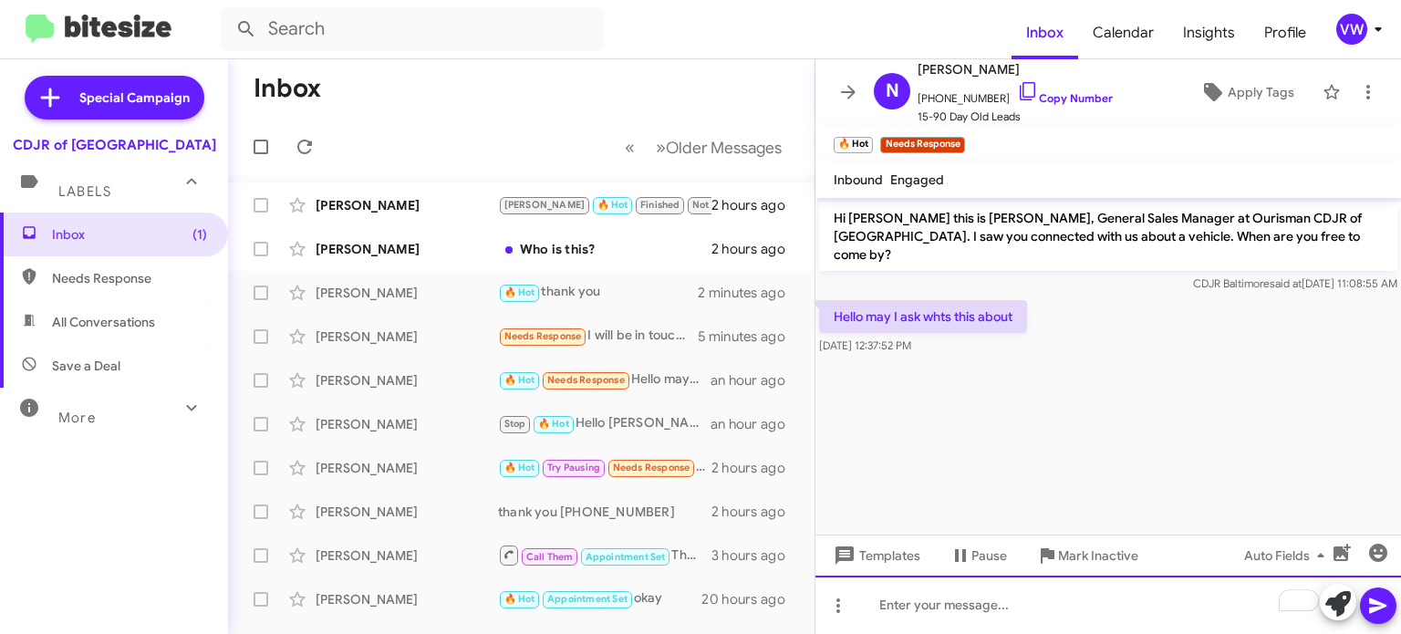
click at [1003, 614] on div "To enrich screen reader interactions, please activate Accessibility in Grammarl…" at bounding box center [1107, 604] width 585 height 58
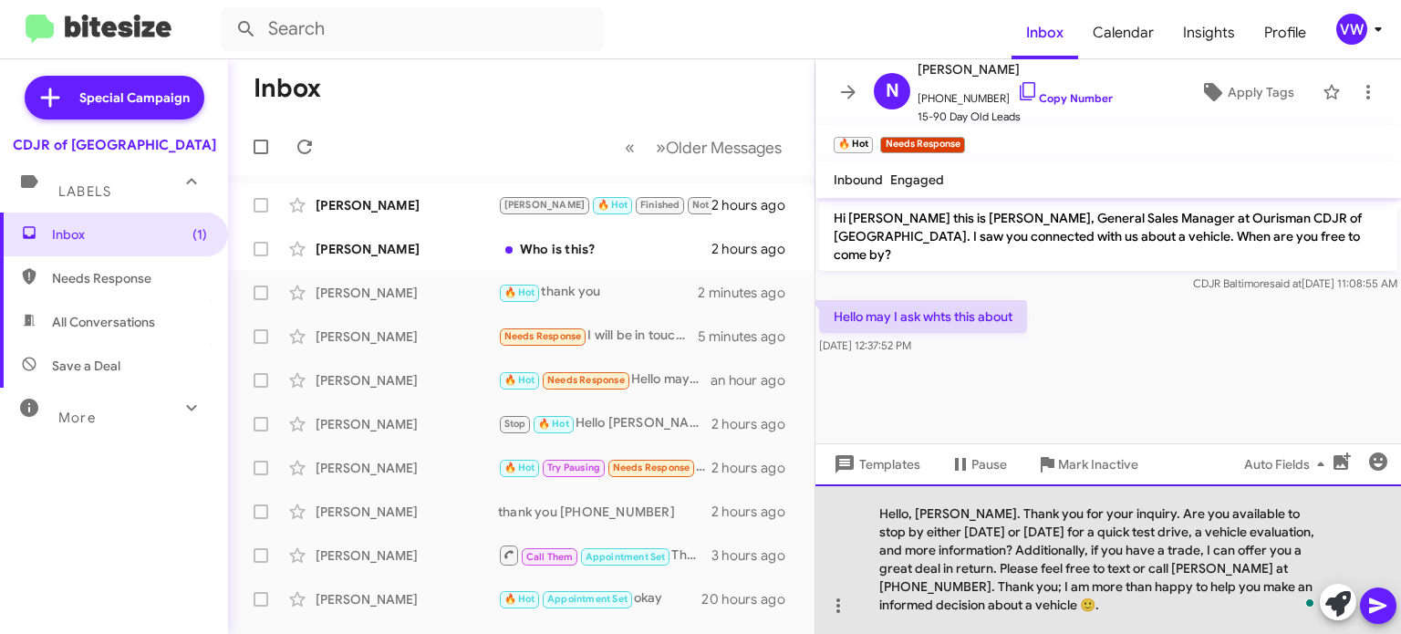
drag, startPoint x: 965, startPoint y: 511, endPoint x: 950, endPoint y: 518, distance: 16.3
click at [965, 511] on div "Hello, [PERSON_NAME]. Thank you for your inquiry. Are you available to stop by …" at bounding box center [1107, 559] width 585 height 150
click at [1131, 510] on div "Hello, Nathaniel. Thank you for your inquiry. Are you available to stop by eith…" at bounding box center [1107, 559] width 585 height 150
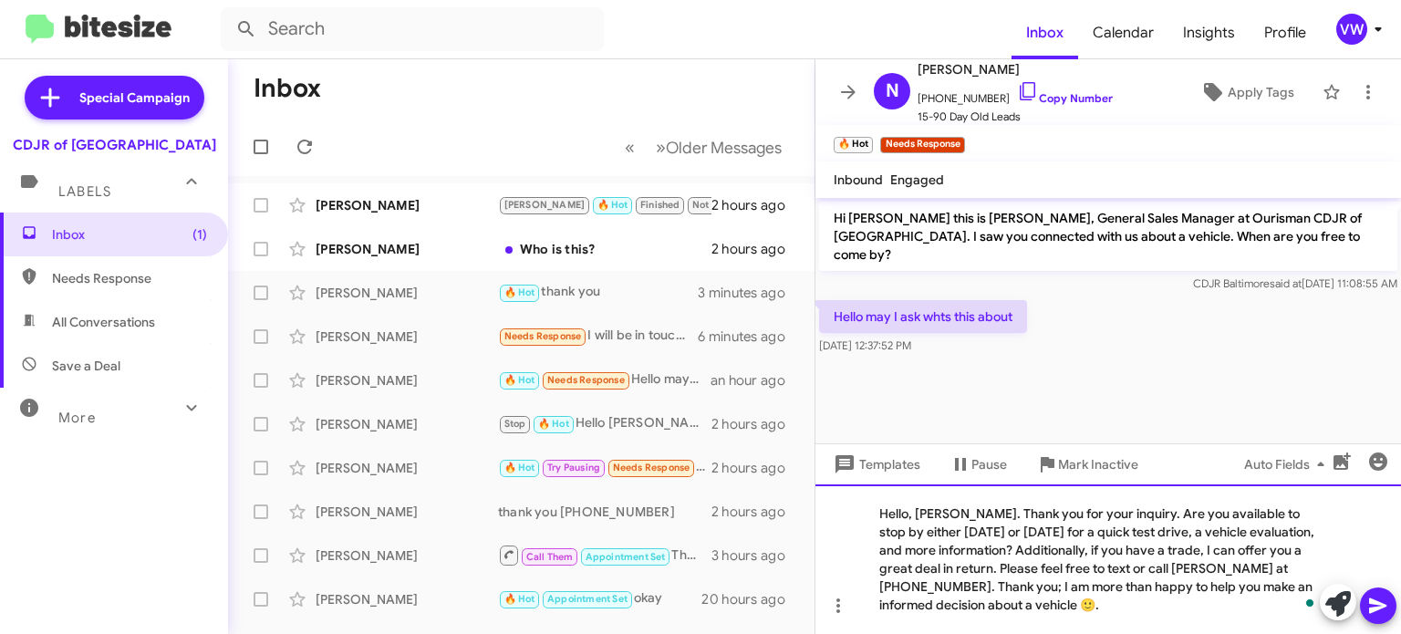
click at [973, 513] on div "Hello, Nathaniel. Thank you for your inquiry. Are you available to stop by eith…" at bounding box center [1107, 559] width 585 height 150
click at [1132, 514] on div "Hello, Nathaniel. Thank you for your inquiry. Are you available to stop by eith…" at bounding box center [1107, 559] width 585 height 150
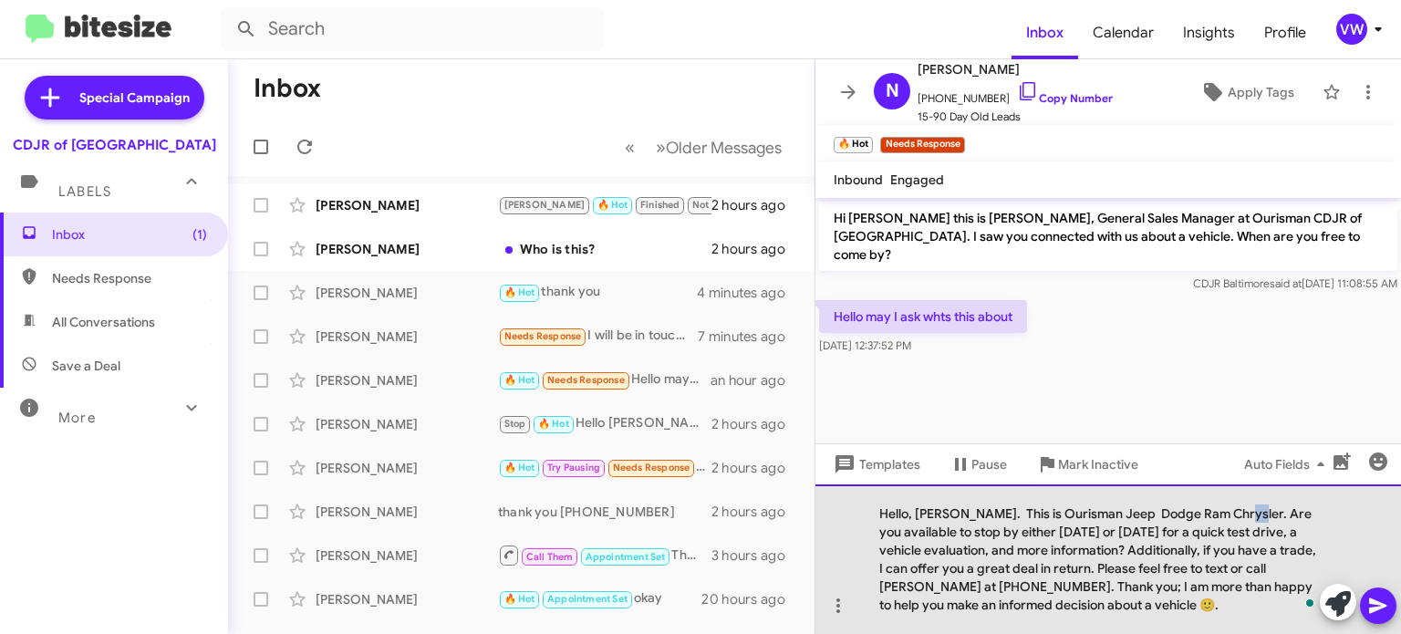
drag, startPoint x: 1231, startPoint y: 521, endPoint x: 1239, endPoint y: 512, distance: 12.3
click at [1230, 520] on div "Hello, Nathaniel. This is Ourisman Jeep Dodge Ram Chrysler. Are you available t…" at bounding box center [1107, 559] width 585 height 150
click at [1242, 514] on div "Hello, Nathaniel. This is Ourisman Jeep Dodge Ram Chrysler. Are you available t…" at bounding box center [1107, 559] width 585 height 150
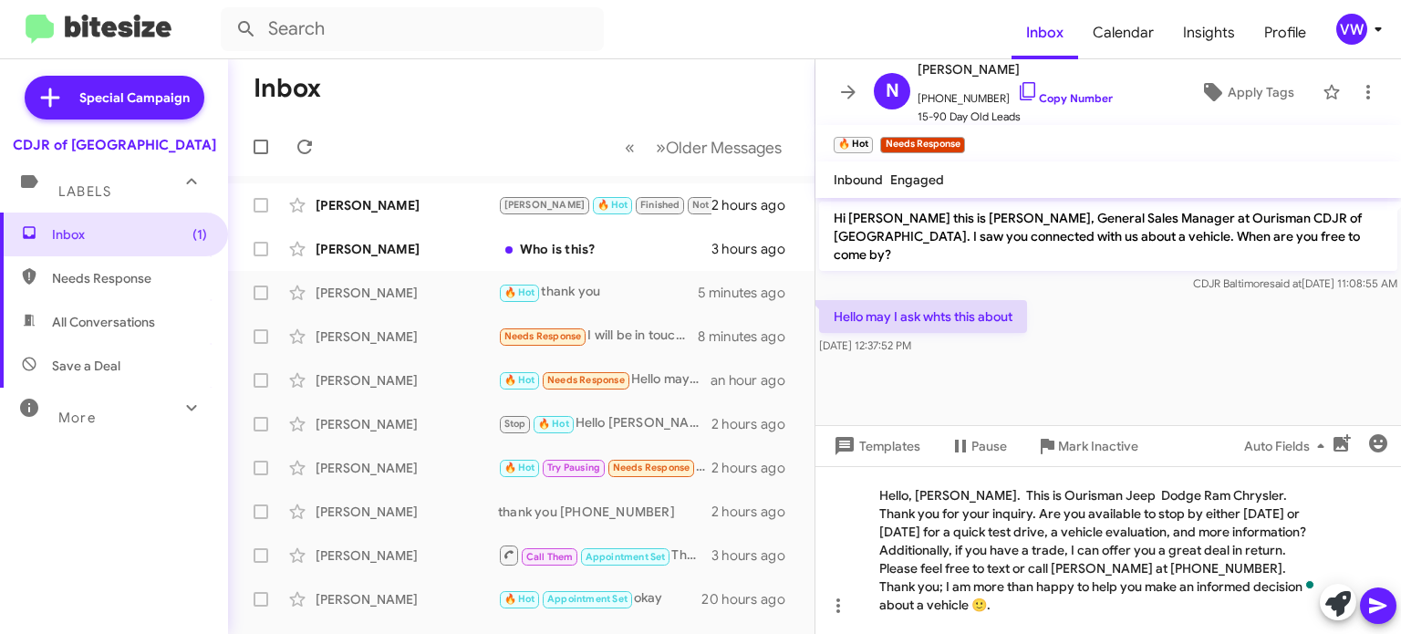
drag, startPoint x: 1384, startPoint y: 614, endPoint x: 1372, endPoint y: 604, distance: 15.5
click at [1375, 607] on icon at bounding box center [1378, 606] width 22 height 22
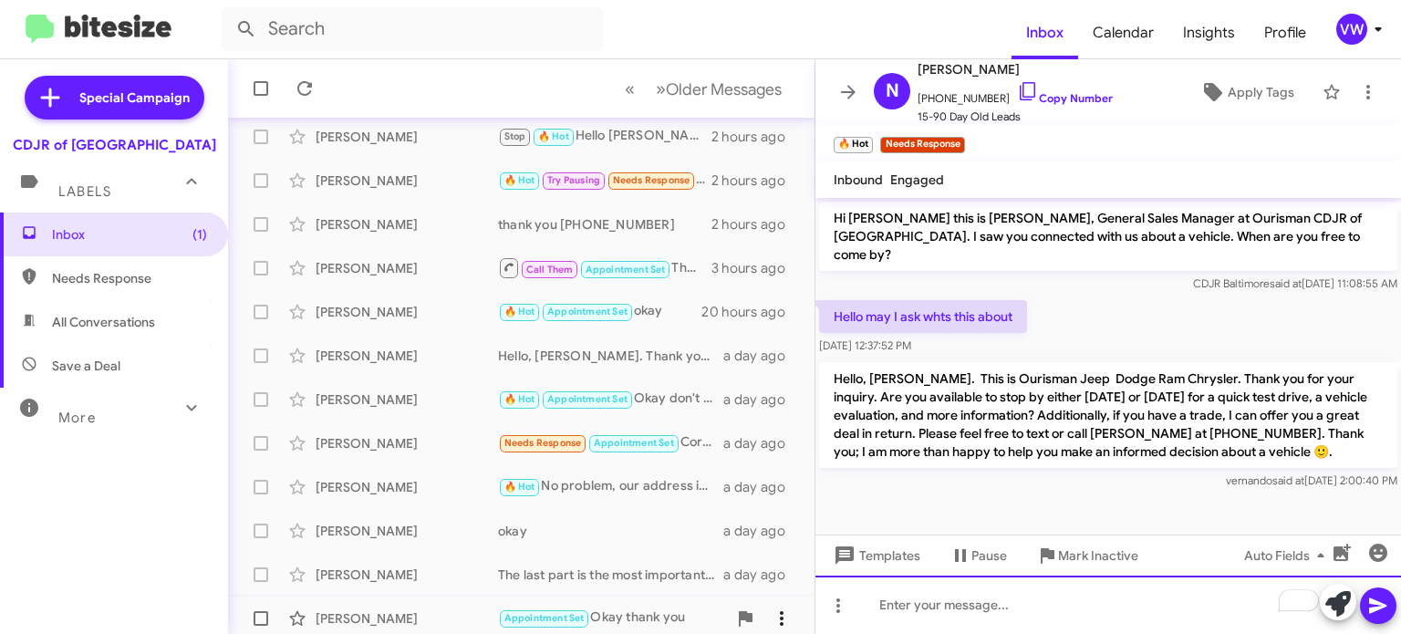
scroll to position [424, 0]
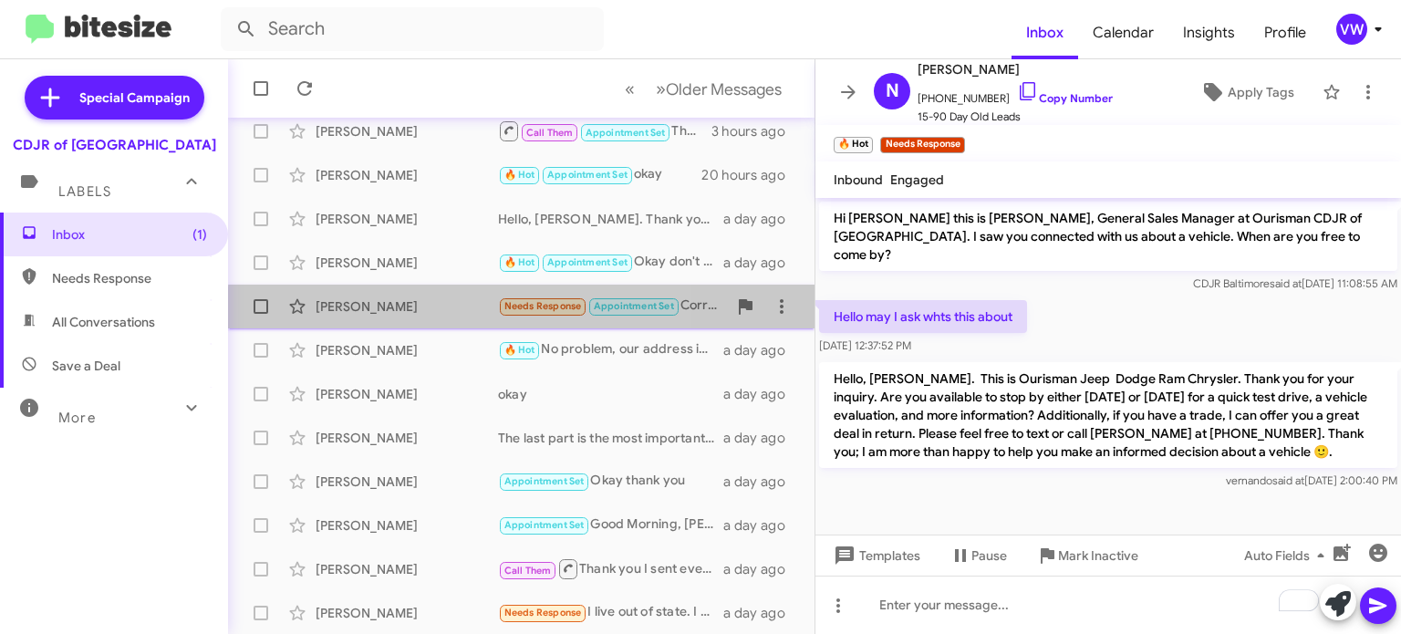
click at [557, 310] on span "Needs Response" at bounding box center [543, 306] width 78 height 12
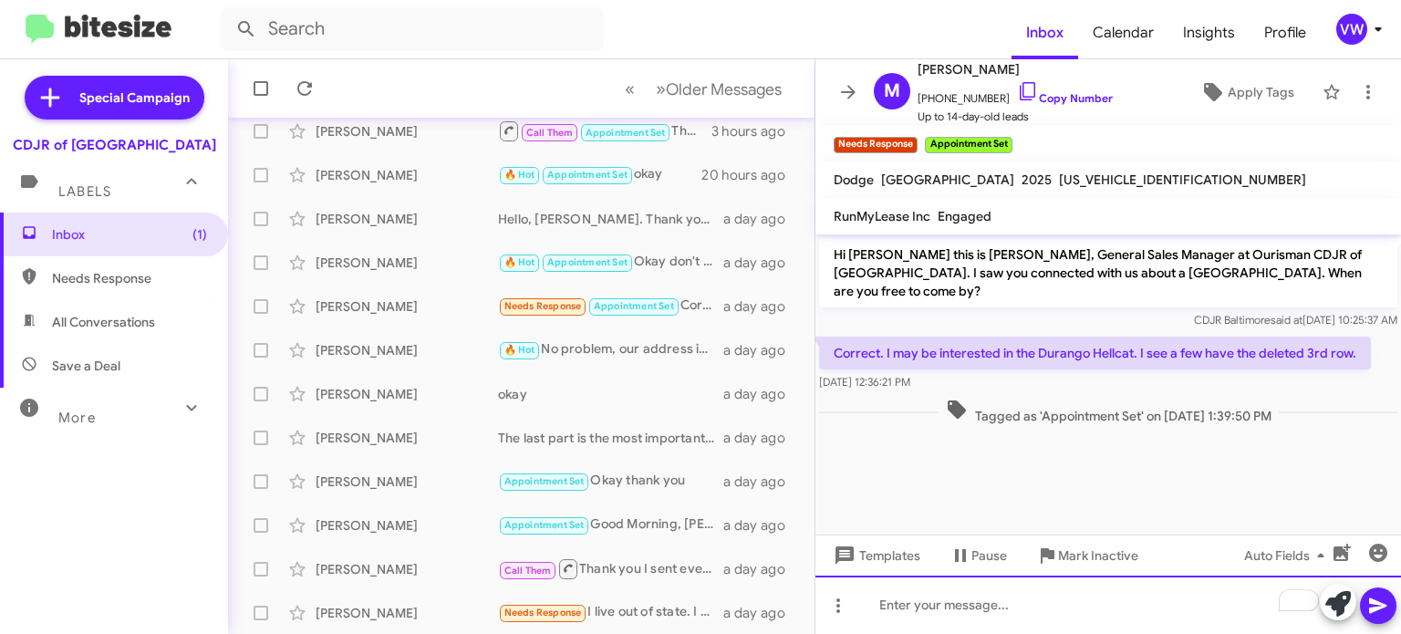
click at [1049, 614] on div "To enrich screen reader interactions, please activate Accessibility in Grammarl…" at bounding box center [1107, 604] width 585 height 58
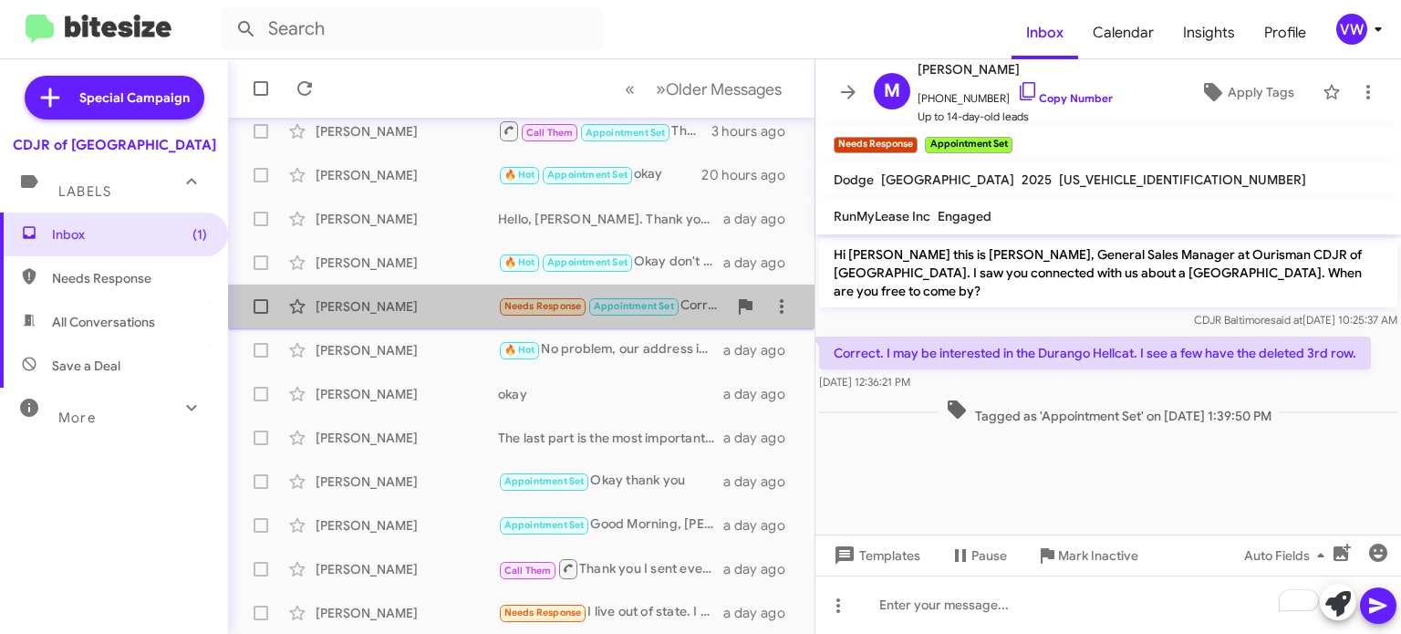
click at [565, 311] on span "Needs Response" at bounding box center [543, 306] width 78 height 12
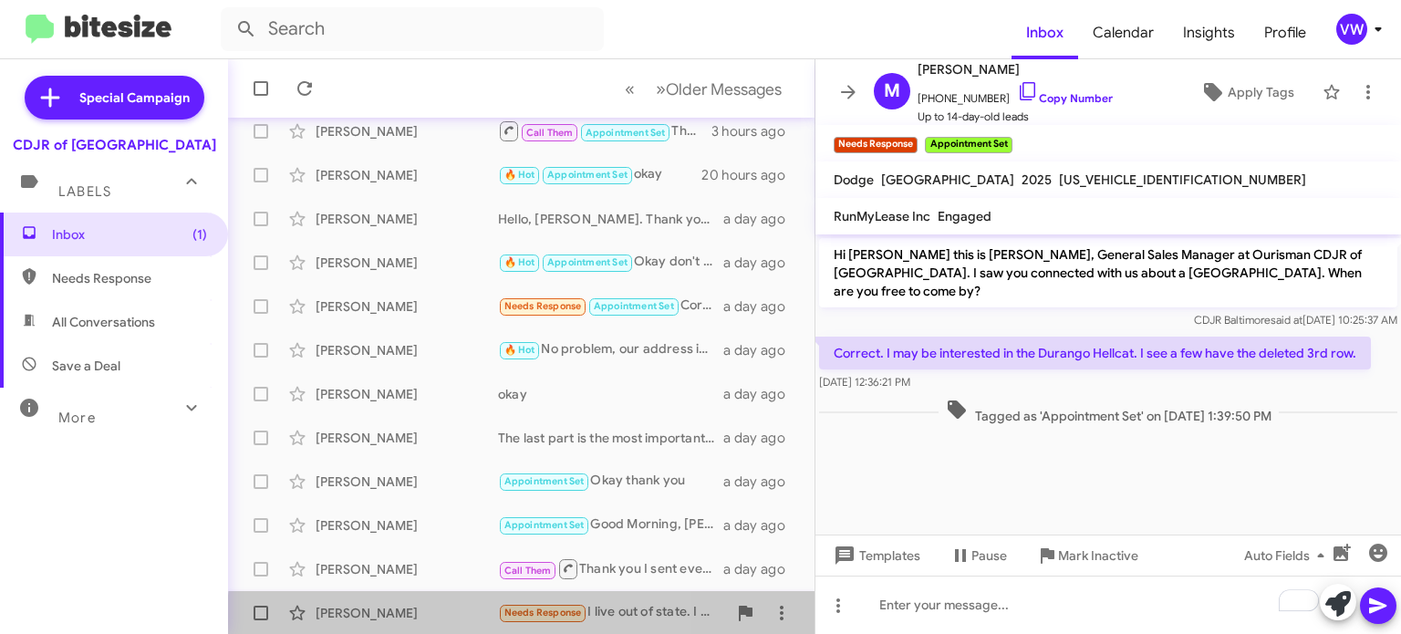
click at [555, 621] on span "Needs Response" at bounding box center [542, 612] width 89 height 21
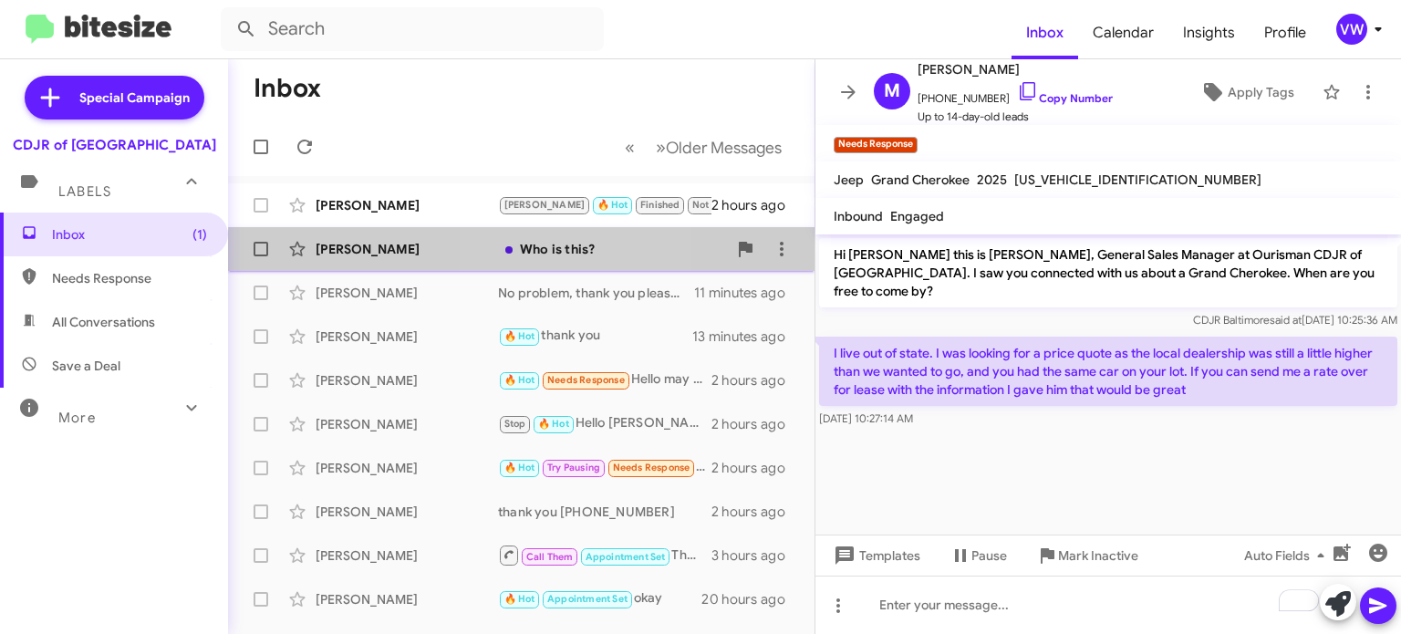
click at [554, 255] on div "Who is this?" at bounding box center [612, 249] width 229 height 18
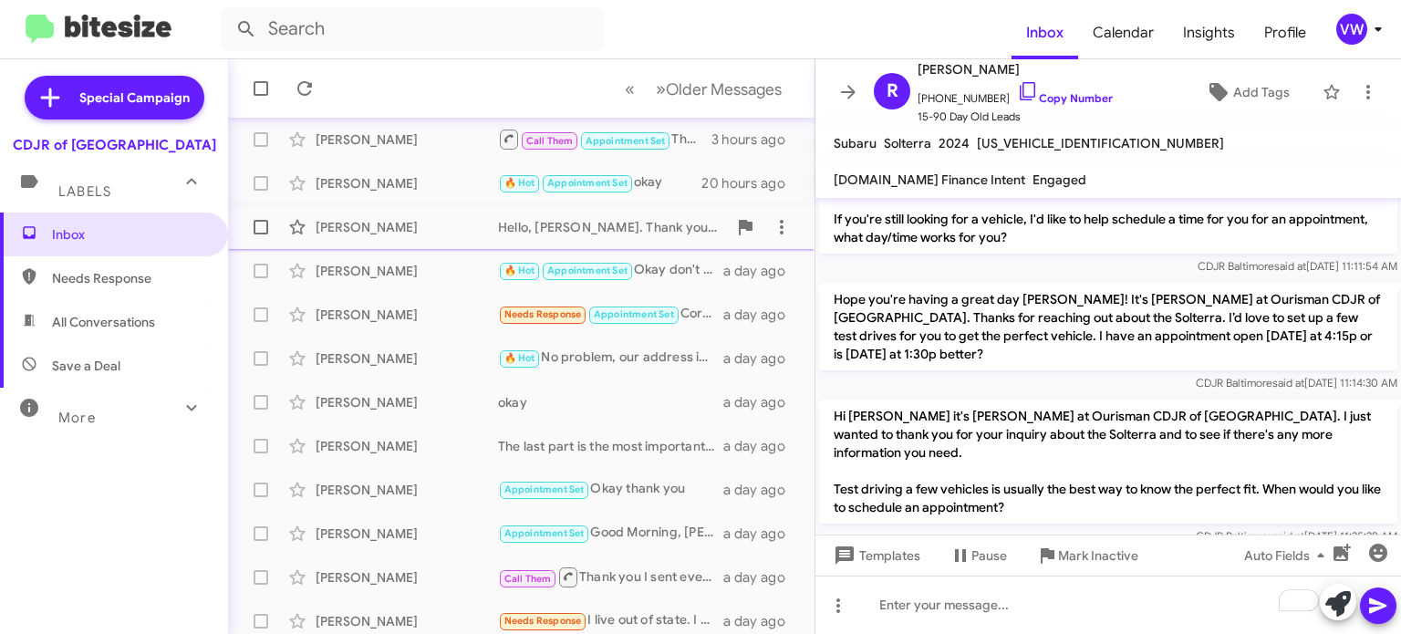
scroll to position [424, 0]
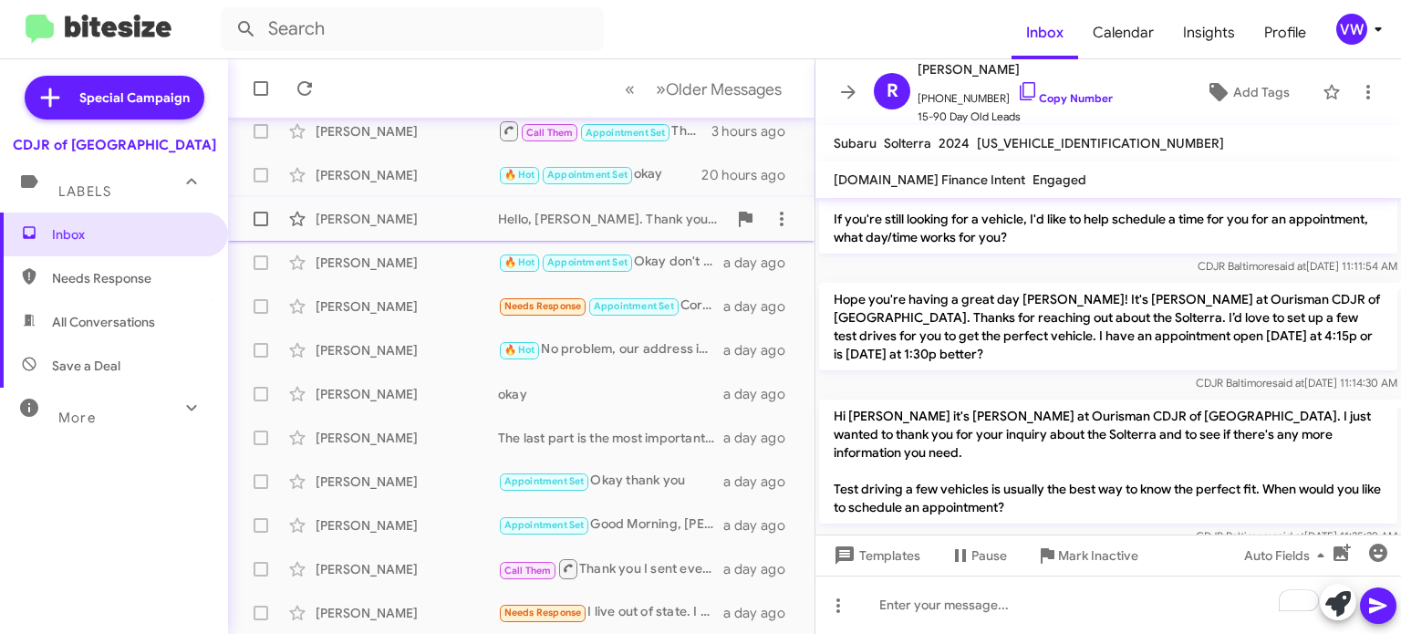
drag, startPoint x: 552, startPoint y: 205, endPoint x: 573, endPoint y: 202, distance: 21.2
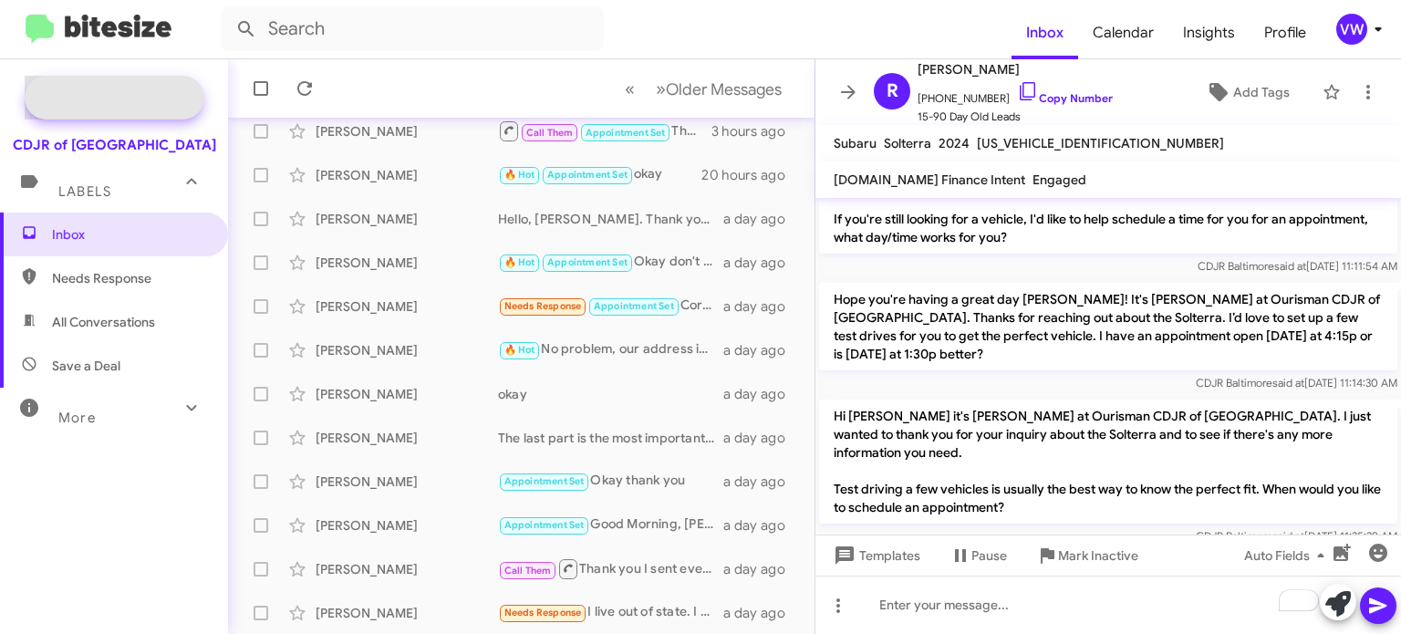
click at [140, 102] on span "Special Campaign" at bounding box center [134, 97] width 110 height 18
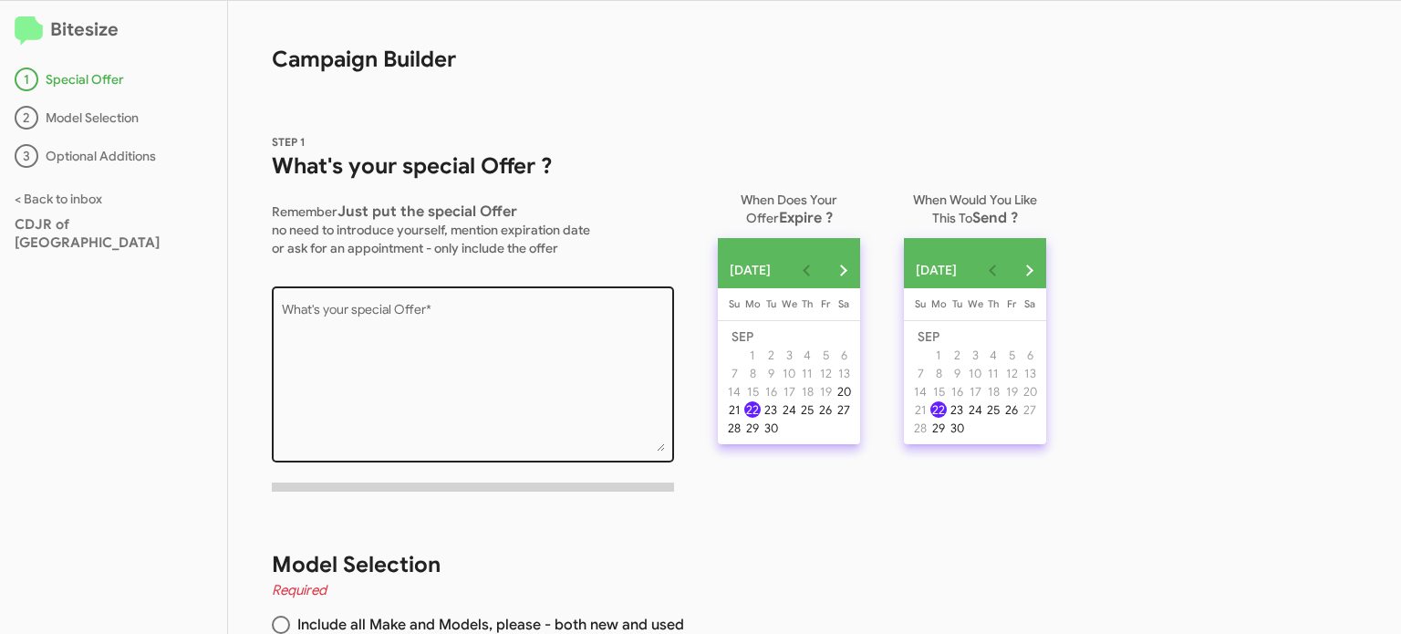
click at [422, 352] on textarea "What's your special Offer *" at bounding box center [473, 378] width 383 height 148
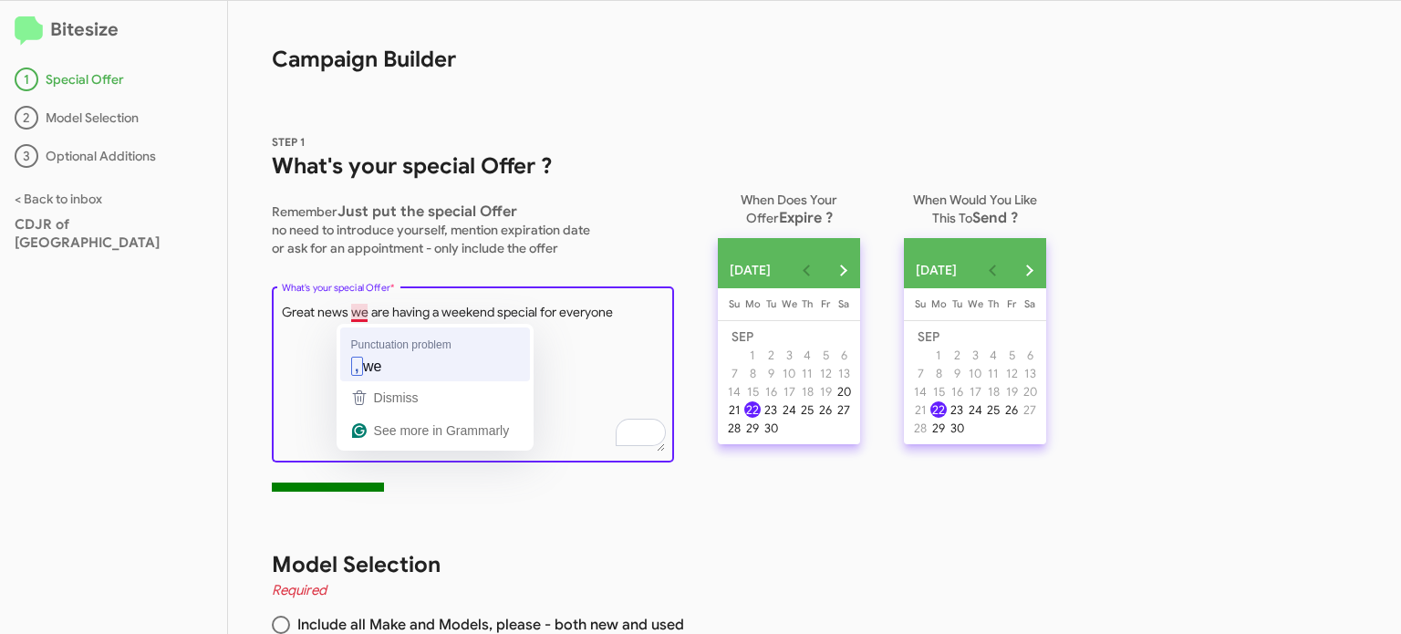
type textarea "Great news, we are having a weekend special for everyone"
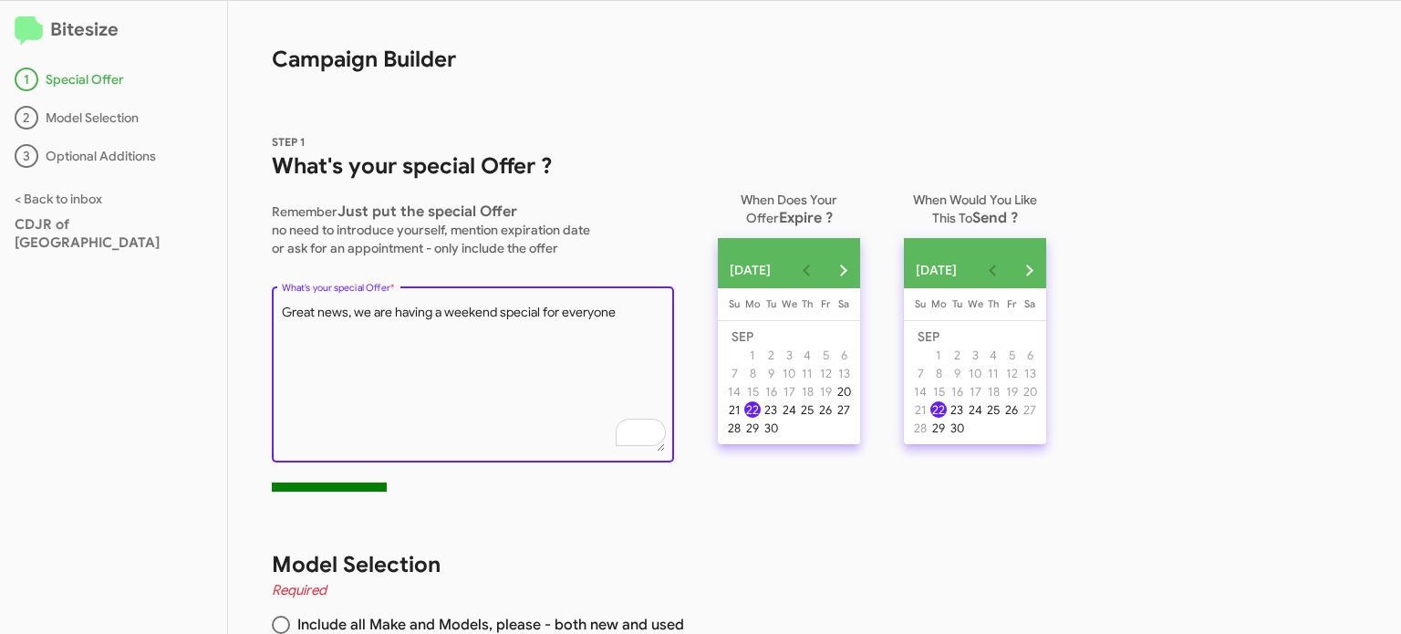
click at [623, 310] on textarea "What's your special Offer *" at bounding box center [473, 378] width 383 height 148
click at [634, 323] on textarea "What's your special Offer *" at bounding box center [473, 378] width 383 height 148
